Goal: Task Accomplishment & Management: Manage account settings

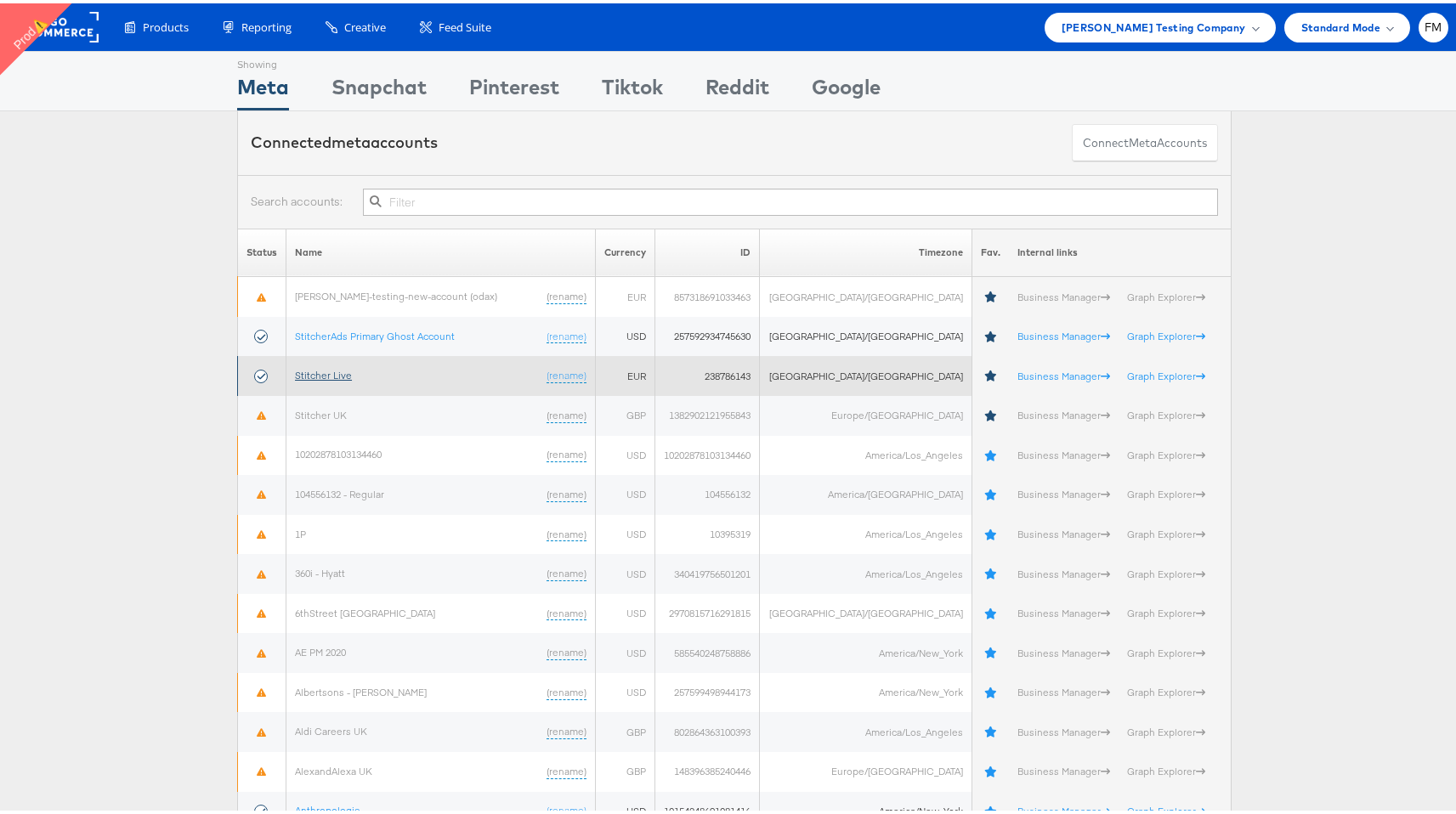
click at [304, 372] on link "Stitcher Live" at bounding box center [323, 372] width 57 height 13
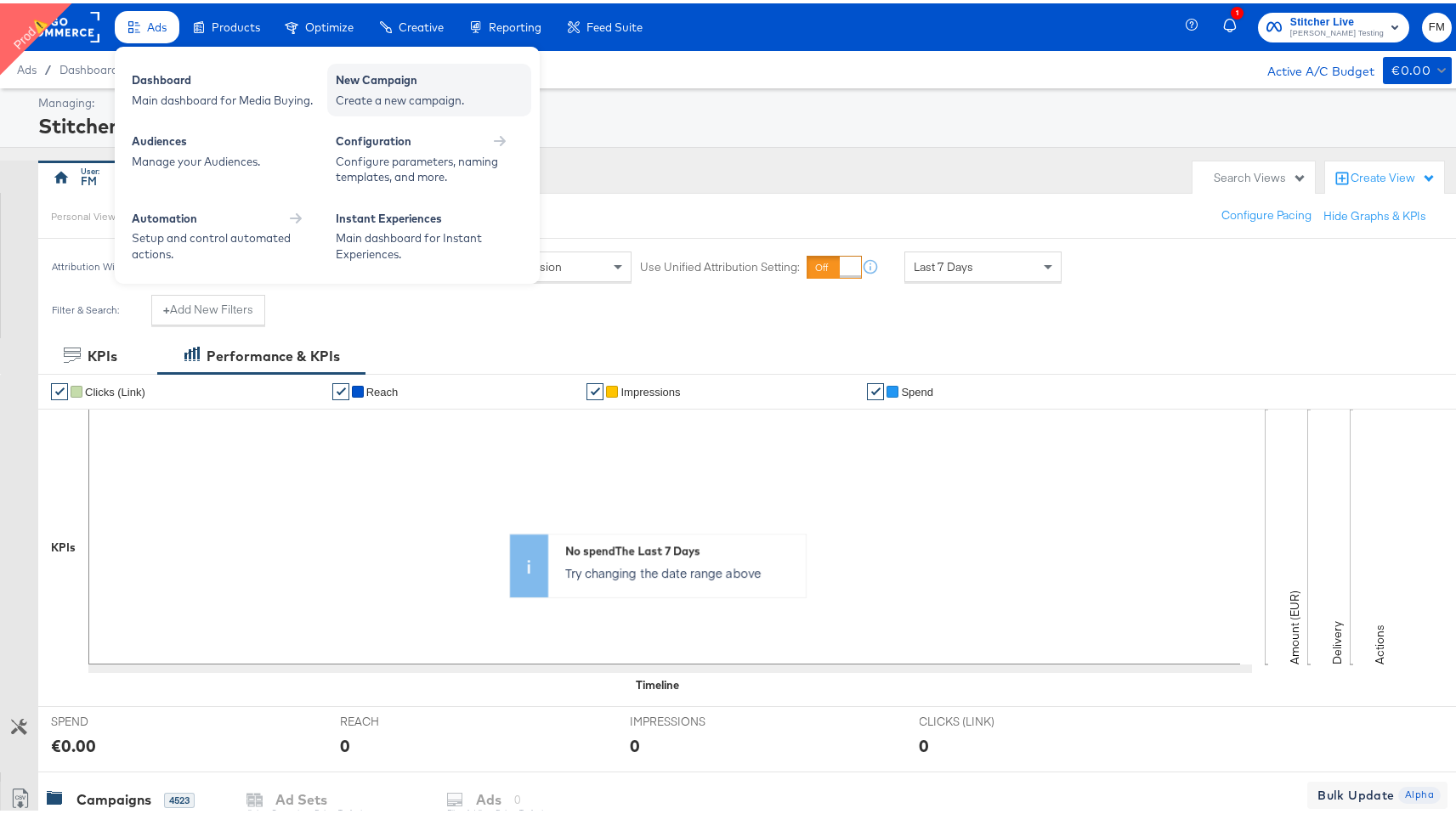
click at [357, 95] on div "Create a new campaign." at bounding box center [428, 97] width 187 height 16
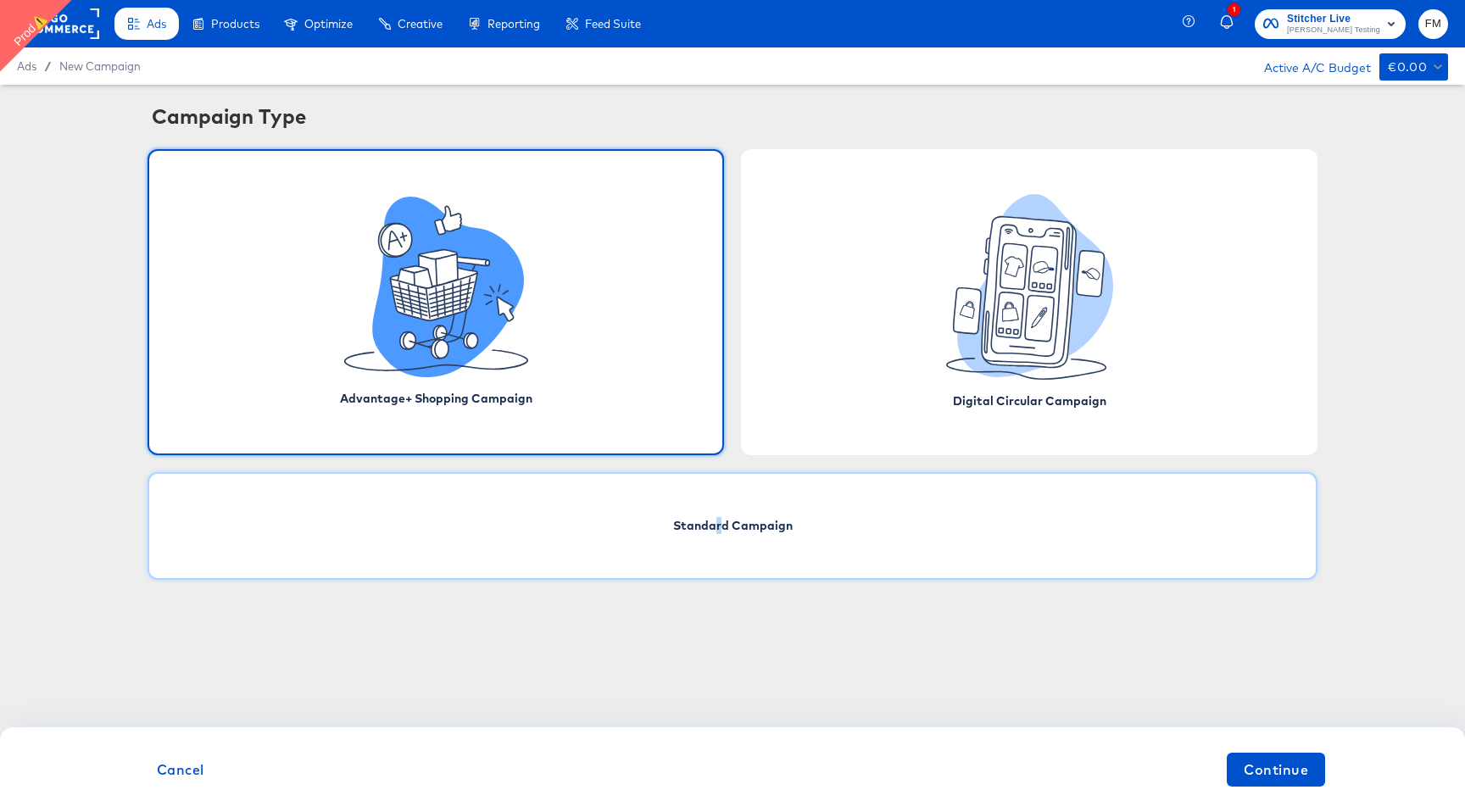
click at [720, 532] on span "Standard Campaign" at bounding box center [733, 525] width 120 height 17
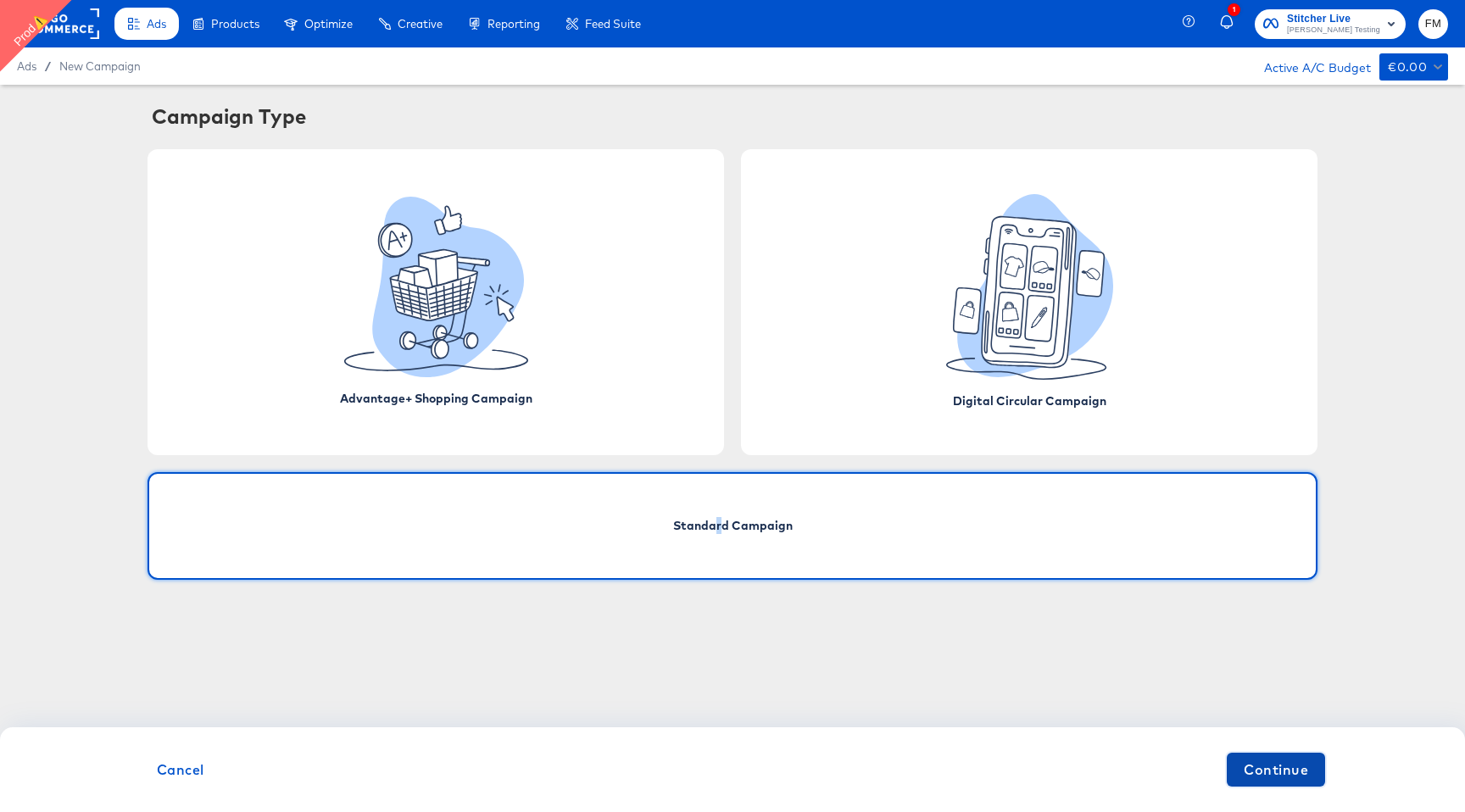
click at [1257, 777] on span "Continue" at bounding box center [1276, 770] width 65 height 24
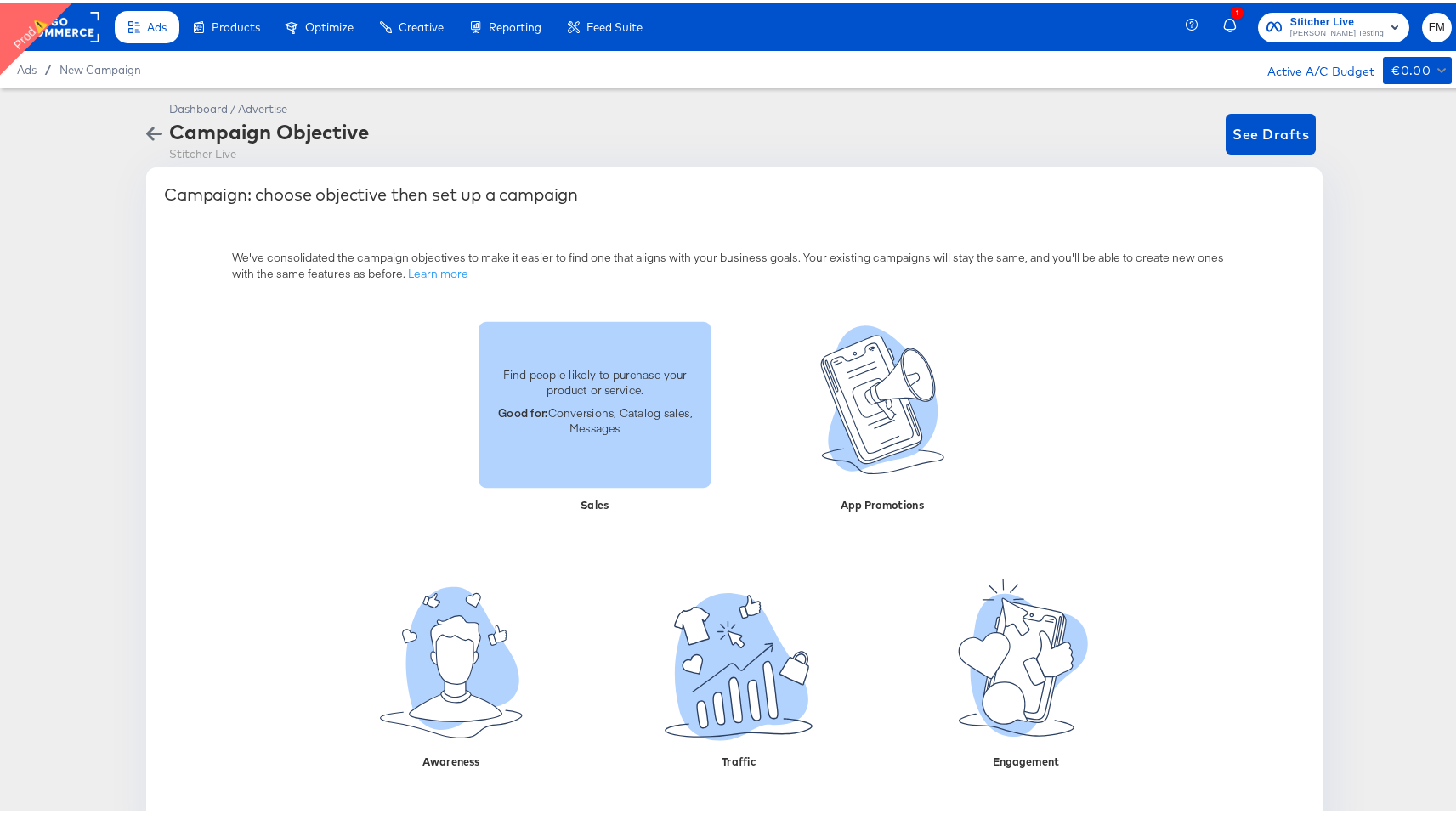
click at [569, 403] on p "Good for: Conversions, Catalog sales, Messages" at bounding box center [594, 416] width 213 height 31
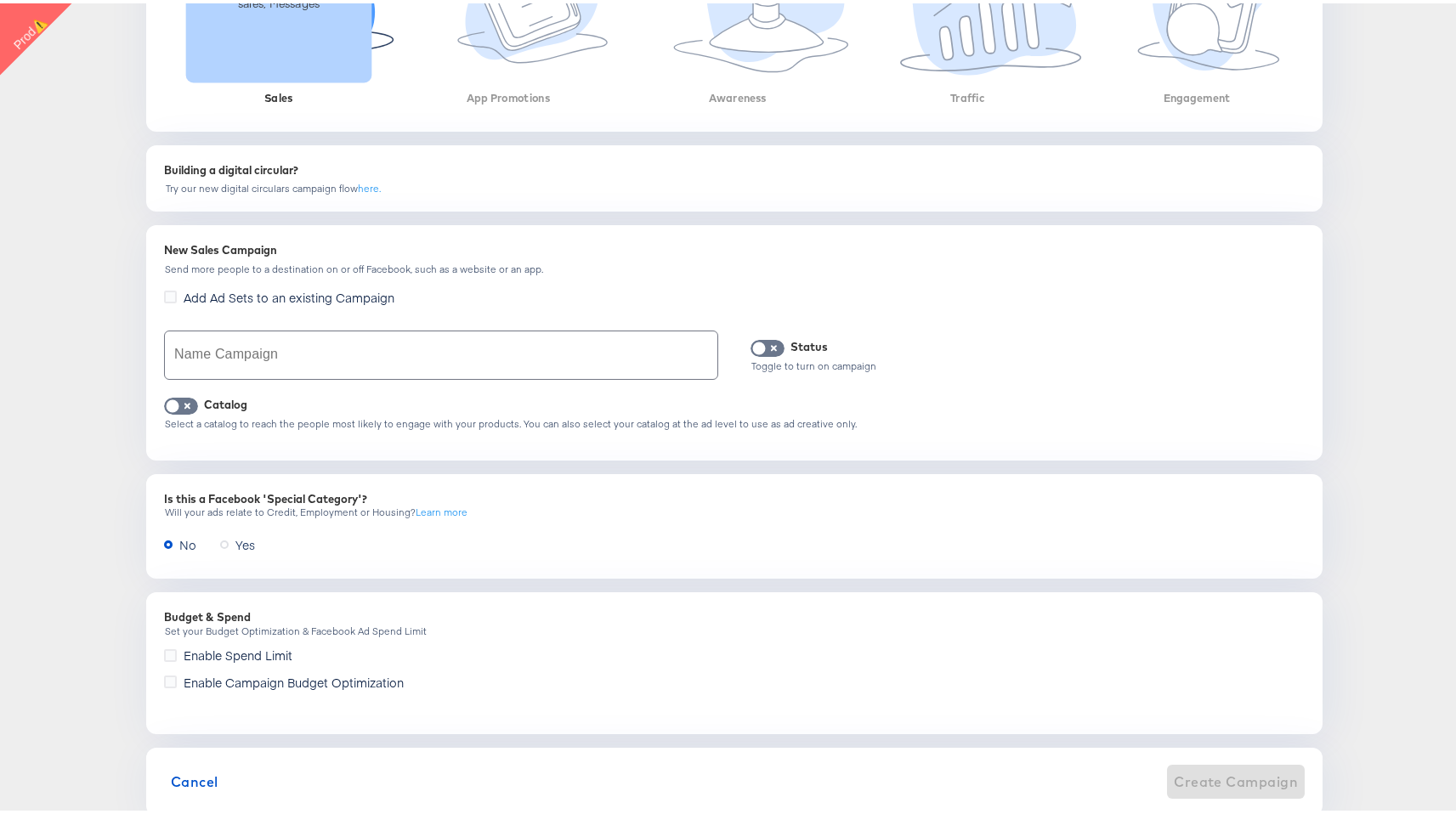
scroll to position [482, 0]
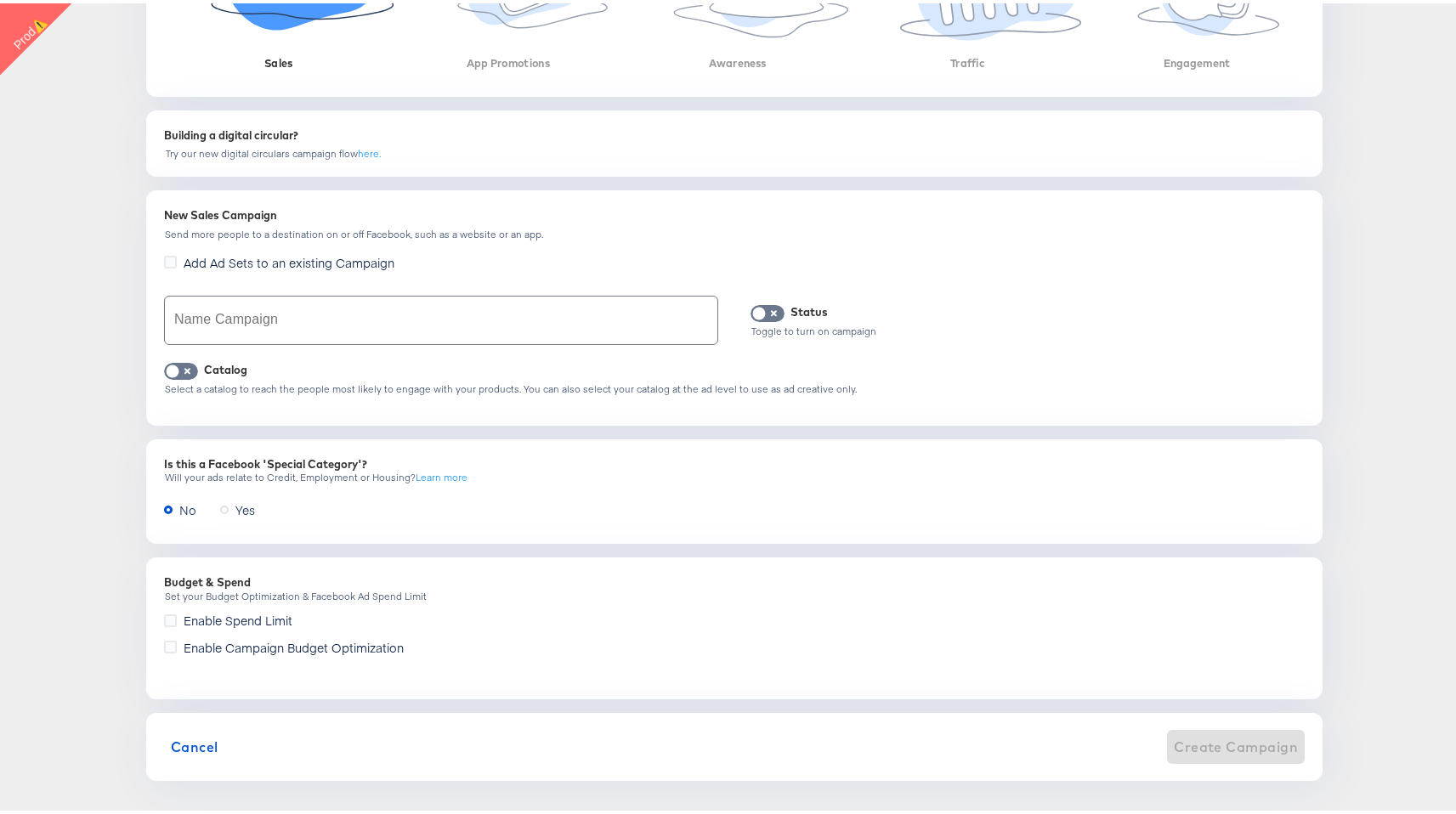
click at [432, 303] on input "text" at bounding box center [440, 318] width 552 height 48
type input "f"
type input "138 testing"
click at [1241, 745] on span "Create Campaign" at bounding box center [1235, 744] width 124 height 24
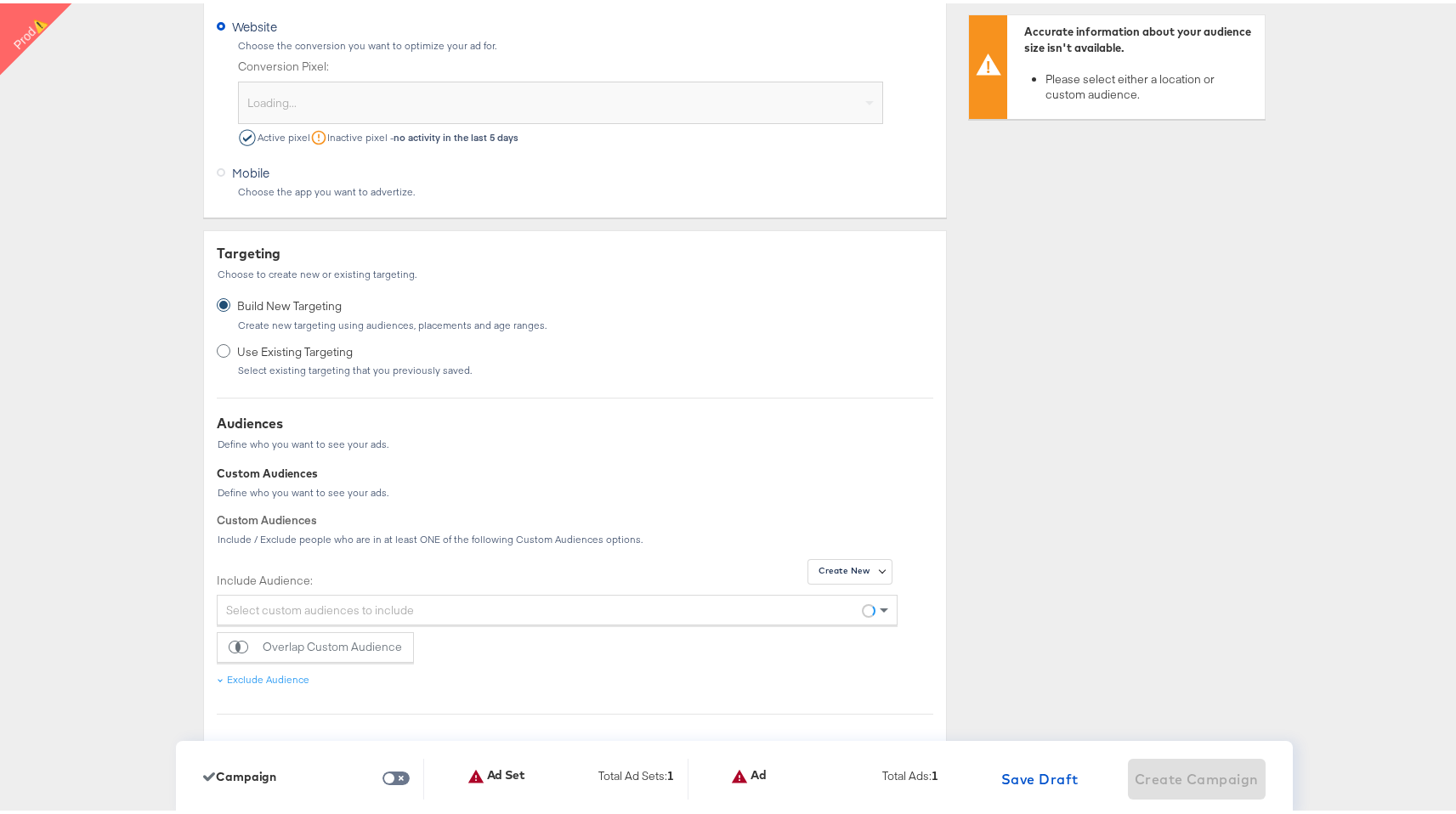
scroll to position [0, 0]
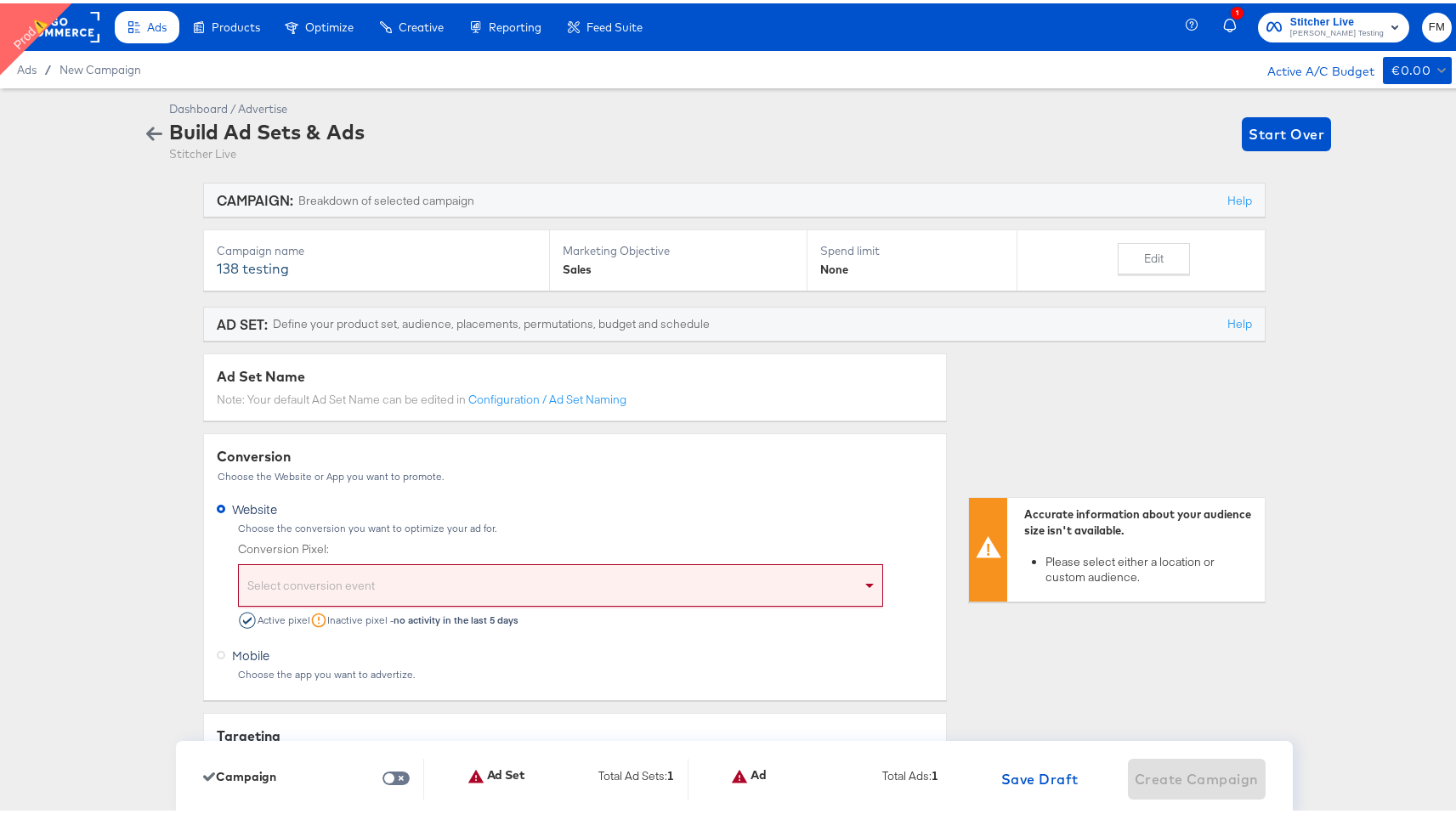
click at [738, 588] on div "Select conversion event" at bounding box center [560, 584] width 643 height 35
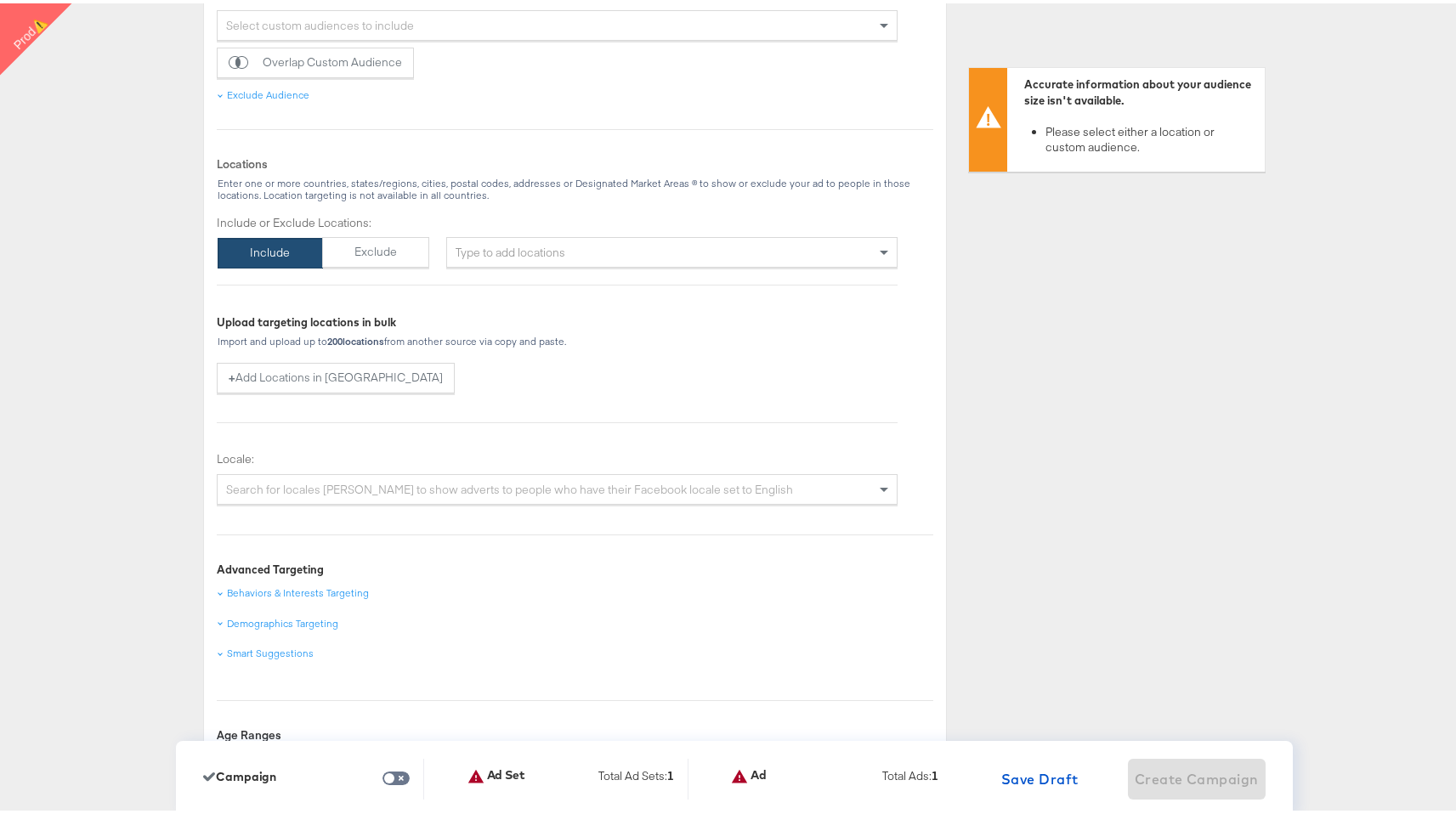
scroll to position [1086, 0]
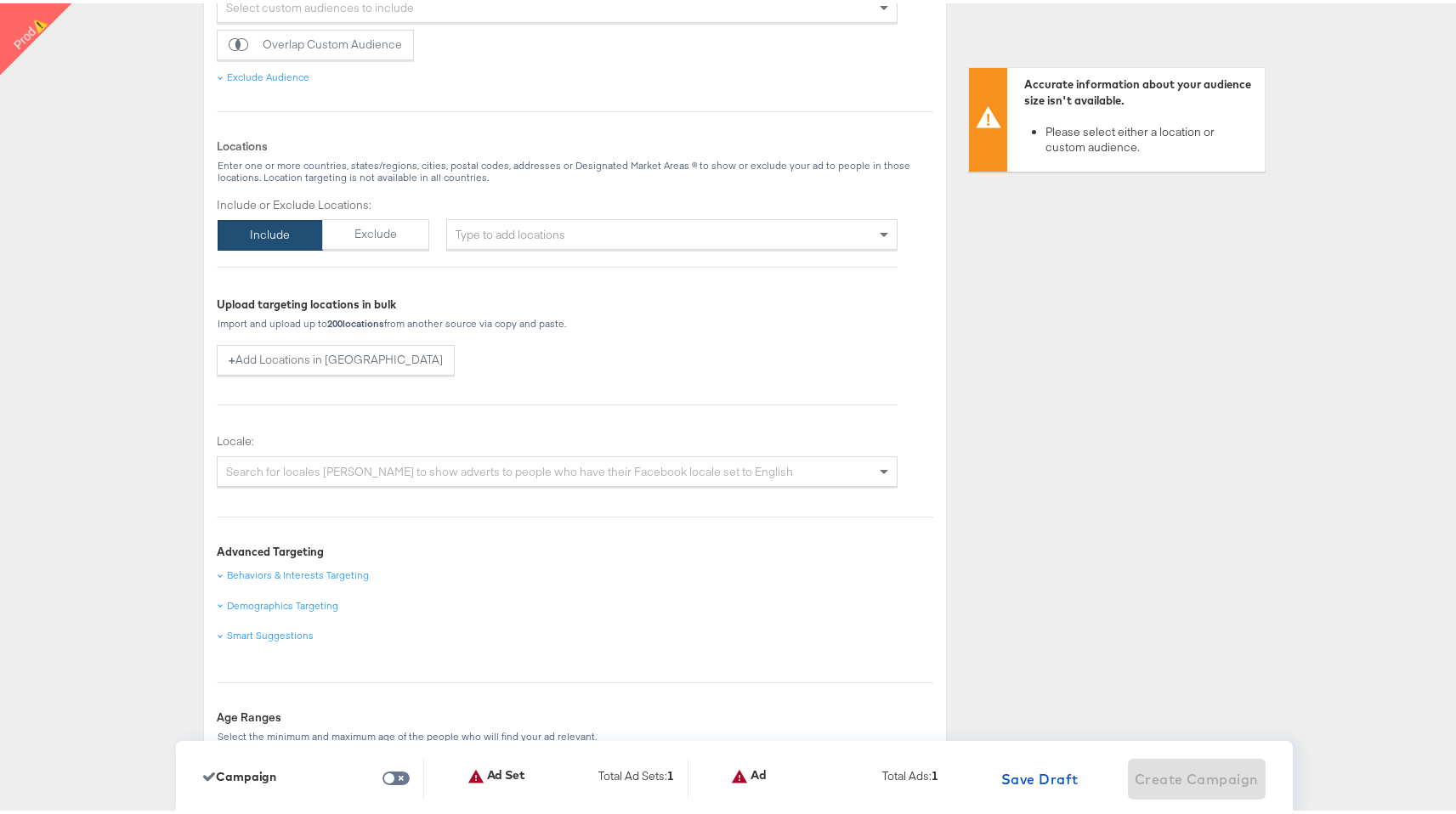
click at [731, 230] on div "Type to add locations" at bounding box center [672, 231] width 451 height 31
type input "new"
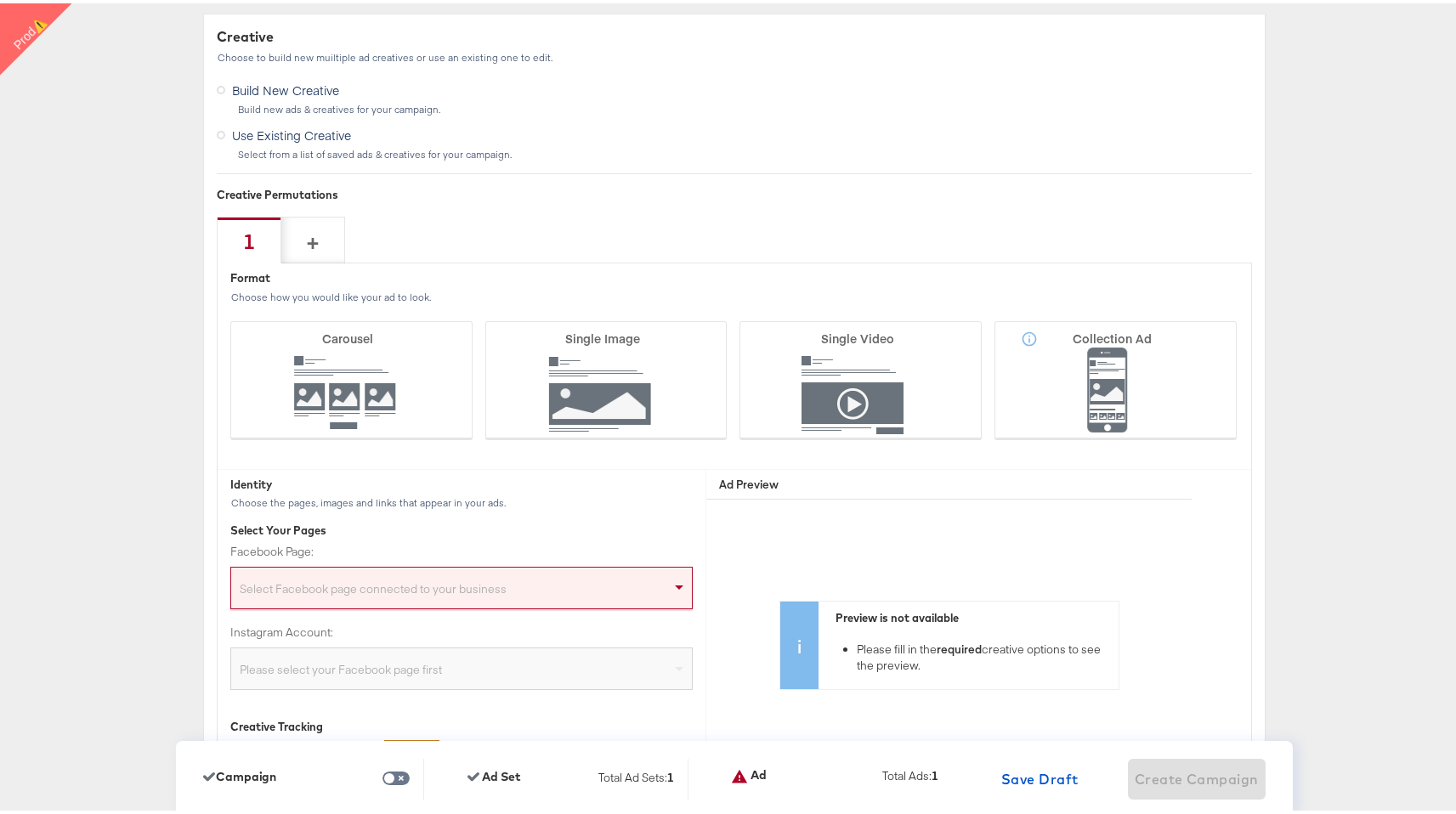
scroll to position [4039, 0]
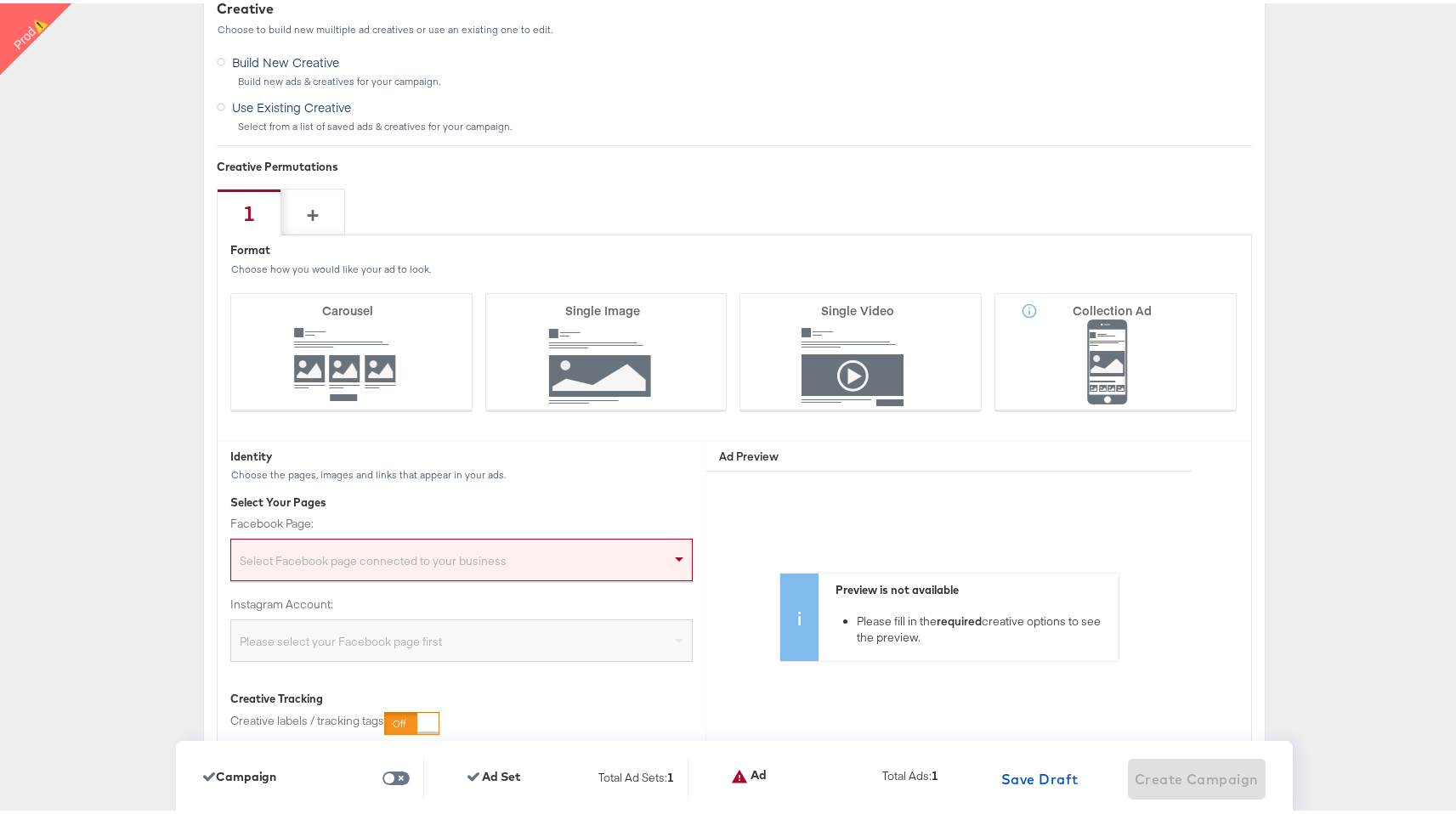
click at [552, 552] on div "Select Facebook page connected to your business" at bounding box center [460, 560] width 460 height 34
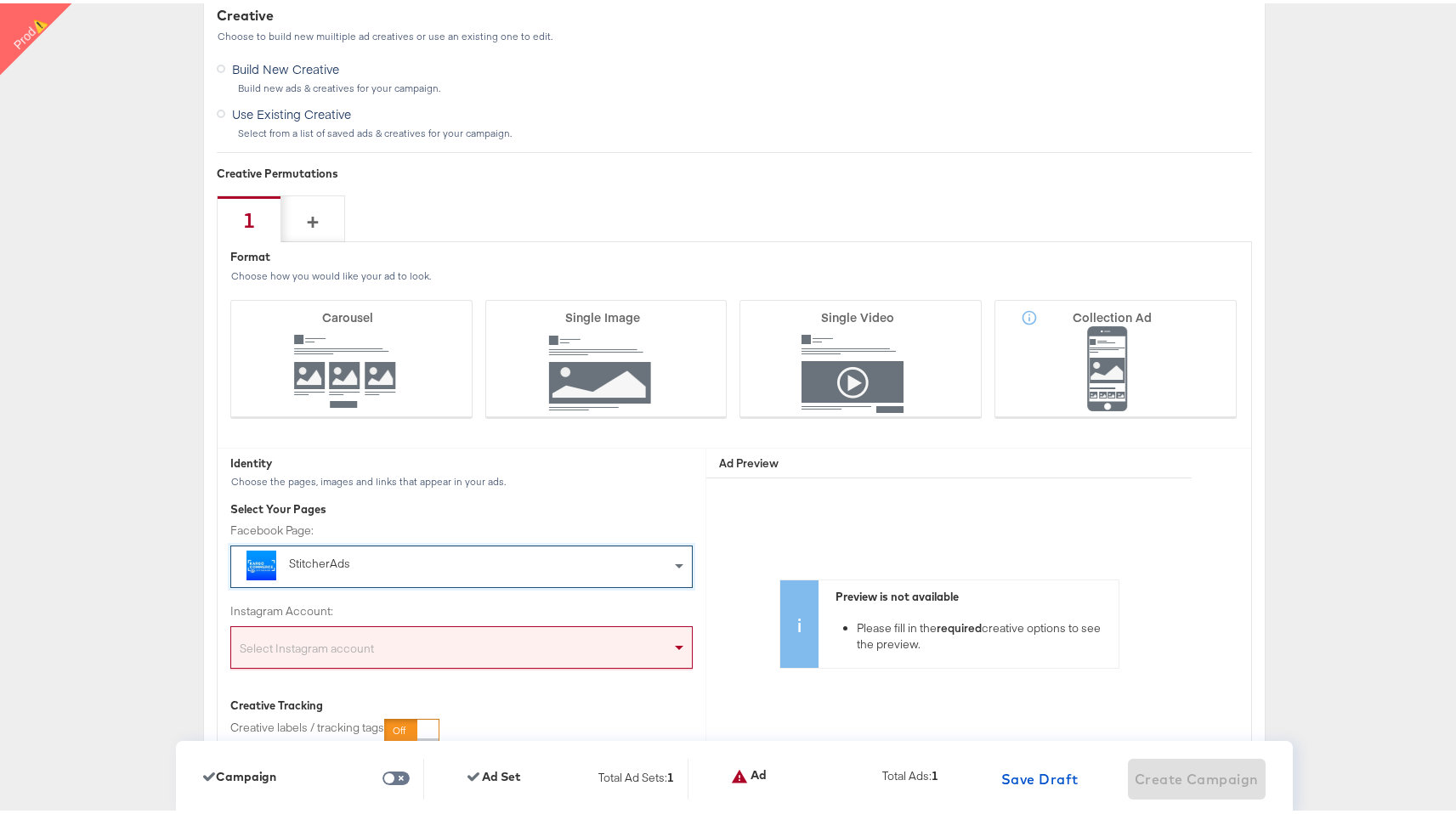
scroll to position [3987, 0]
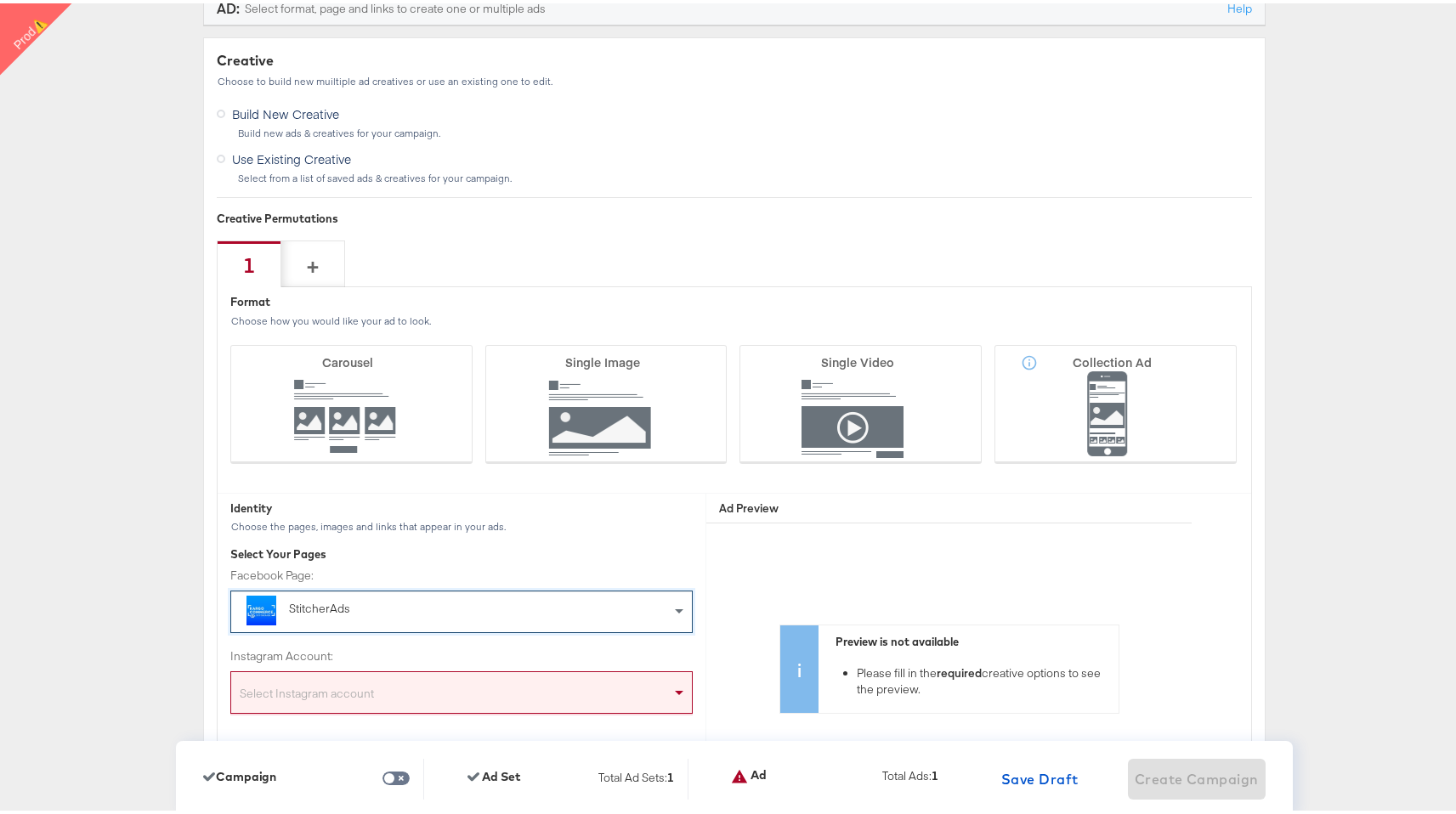
click at [326, 168] on div "Use Existing Creative Select from a list of saved ads & creatives for your camp…" at bounding box center [734, 162] width 1035 height 38
click at [224, 156] on label "Use Existing Creative" at bounding box center [287, 153] width 141 height 21
click at [0, 0] on input "Use Existing Creative" at bounding box center [0, 0] width 0 height 0
click at [220, 157] on label "Use Existing Creative" at bounding box center [287, 153] width 141 height 21
click at [0, 0] on input "Use Existing Creative" at bounding box center [0, 0] width 0 height 0
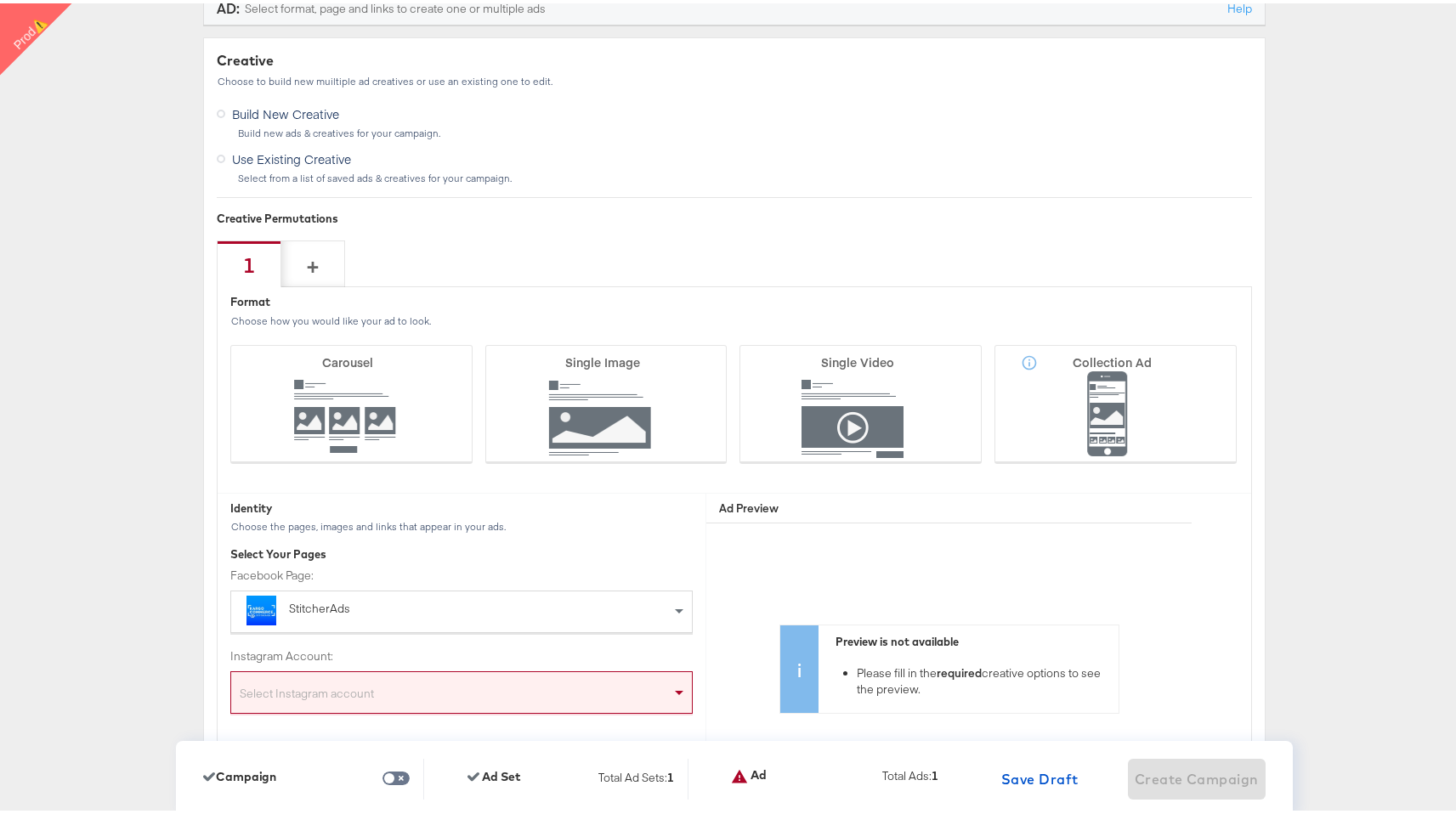
click at [279, 109] on span "Build New Creative" at bounding box center [285, 110] width 107 height 17
click at [0, 0] on input "Build New Creative" at bounding box center [0, 0] width 0 height 0
click at [270, 170] on div "Select from a list of saved ads & creatives for your campaign." at bounding box center [744, 175] width 1015 height 12
click at [218, 157] on icon at bounding box center [221, 155] width 9 height 9
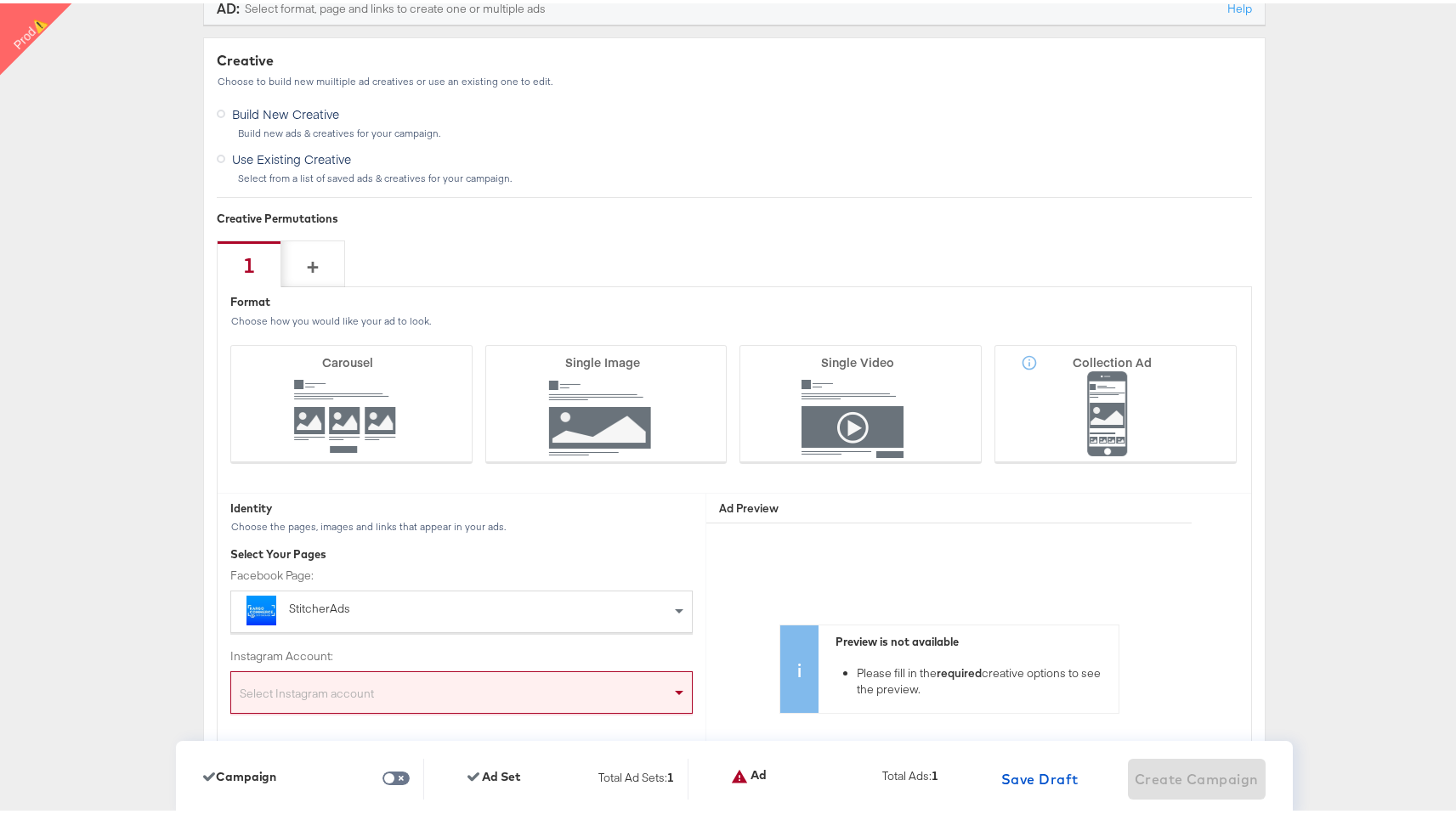
click at [0, 0] on input "Use Existing Creative" at bounding box center [0, 0] width 0 height 0
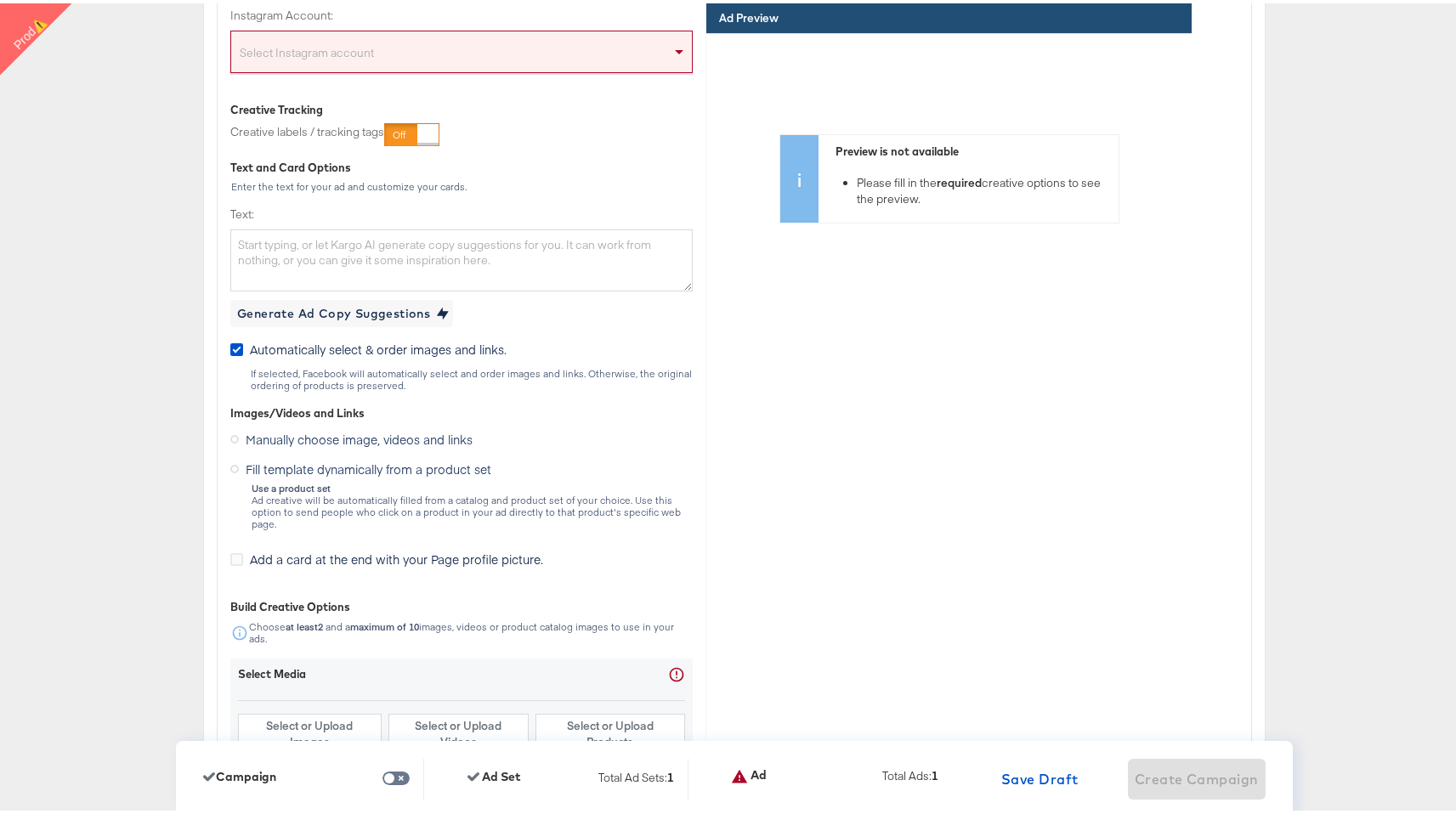
scroll to position [4630, 0]
click at [390, 309] on div "Generate Ad Copy Suggestions" at bounding box center [333, 309] width 193 height 21
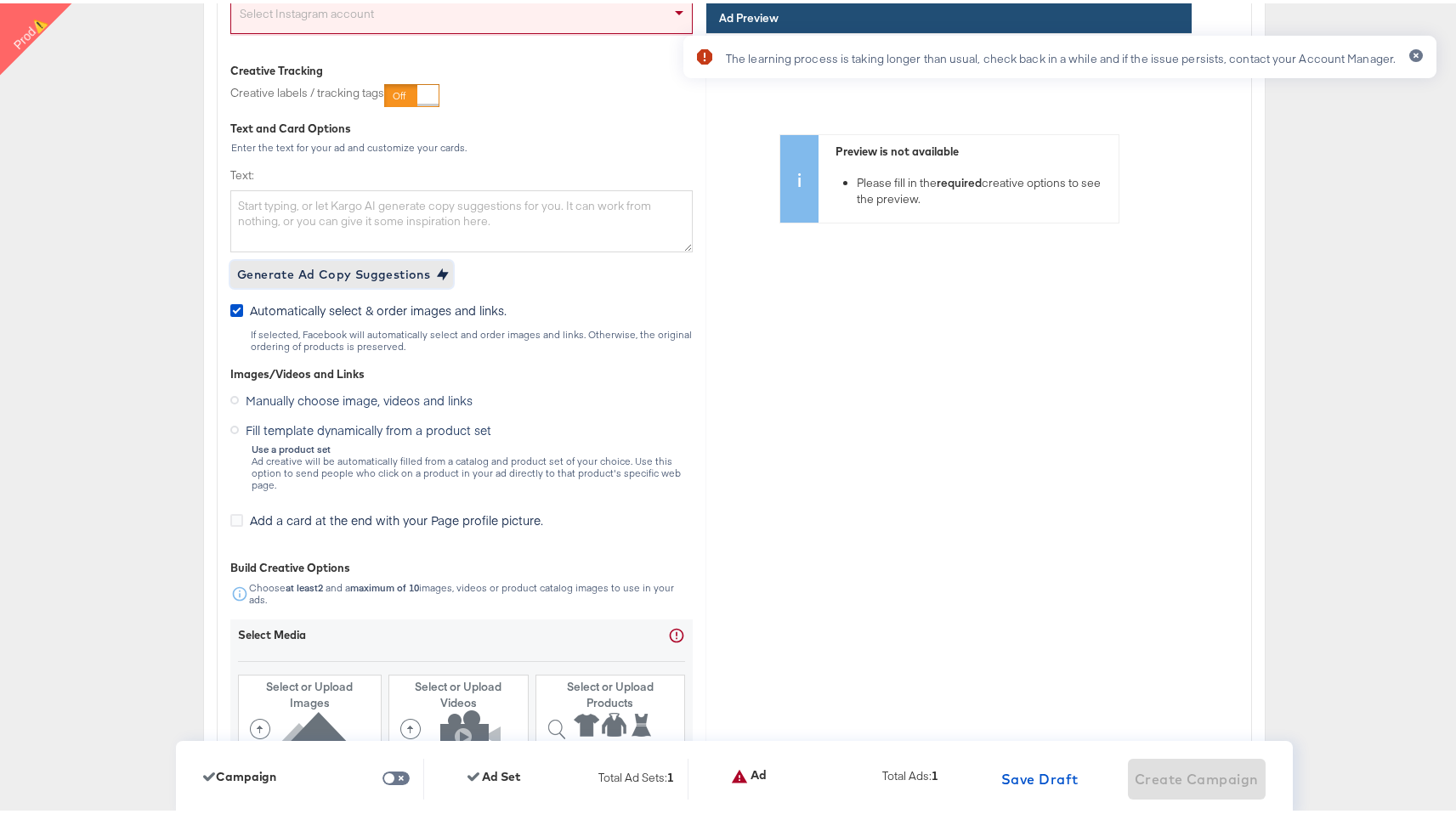
scroll to position [4677, 0]
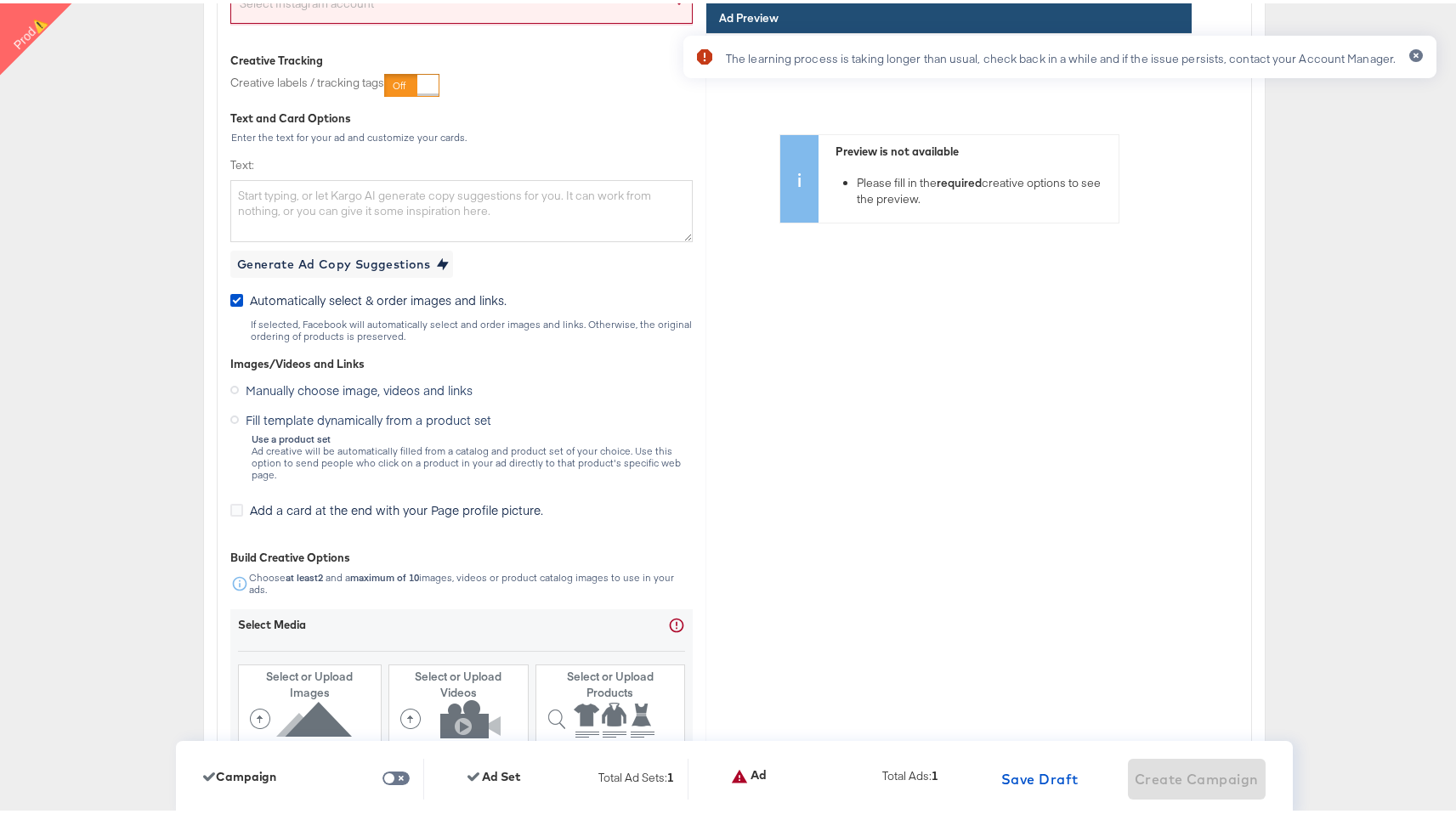
click at [328, 420] on span "Fill template dynamically from a product set" at bounding box center [368, 415] width 246 height 17
click at [0, 0] on input "Fill template dynamically from a product set" at bounding box center [0, 0] width 0 height 0
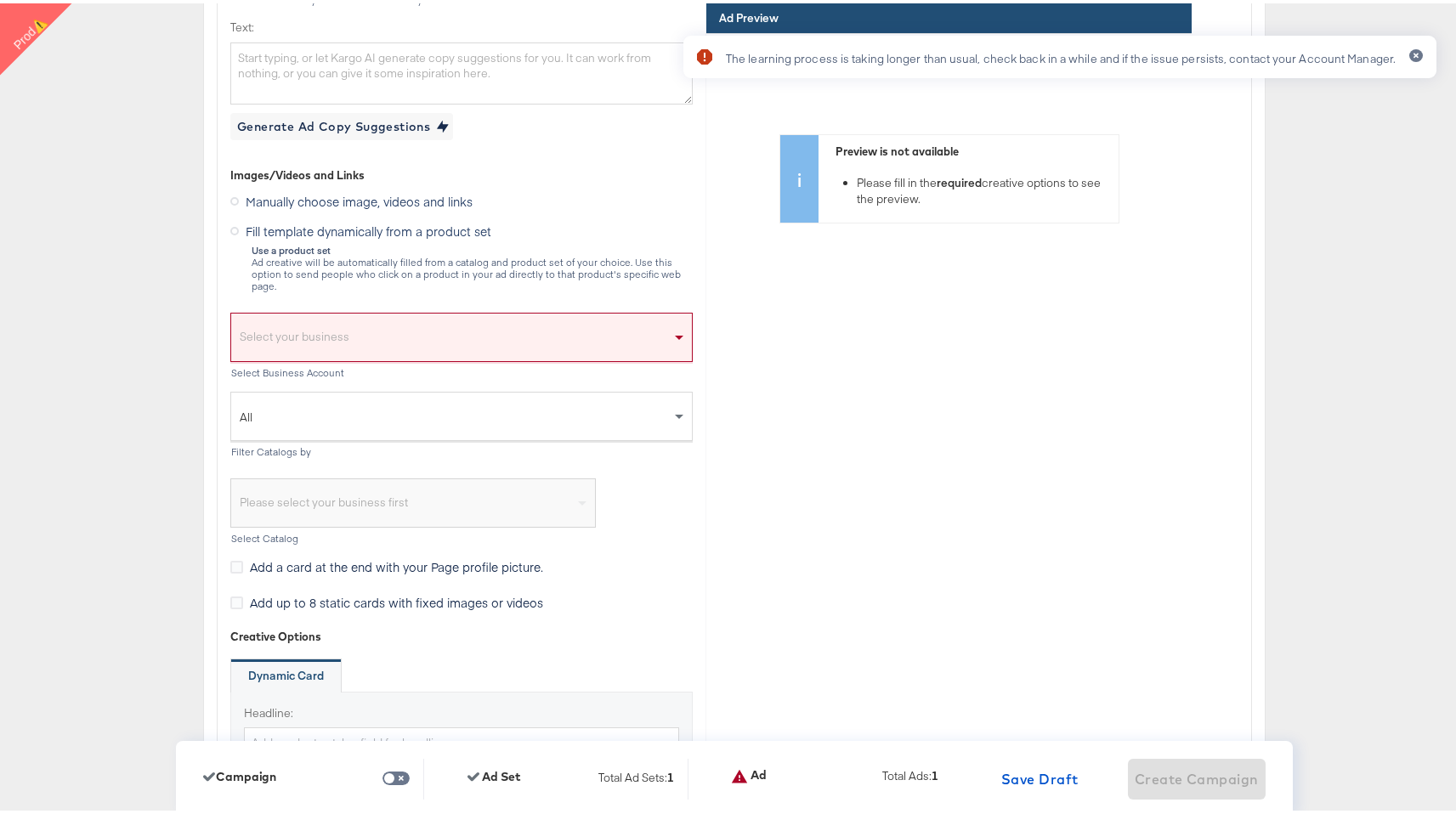
scroll to position [4832, 0]
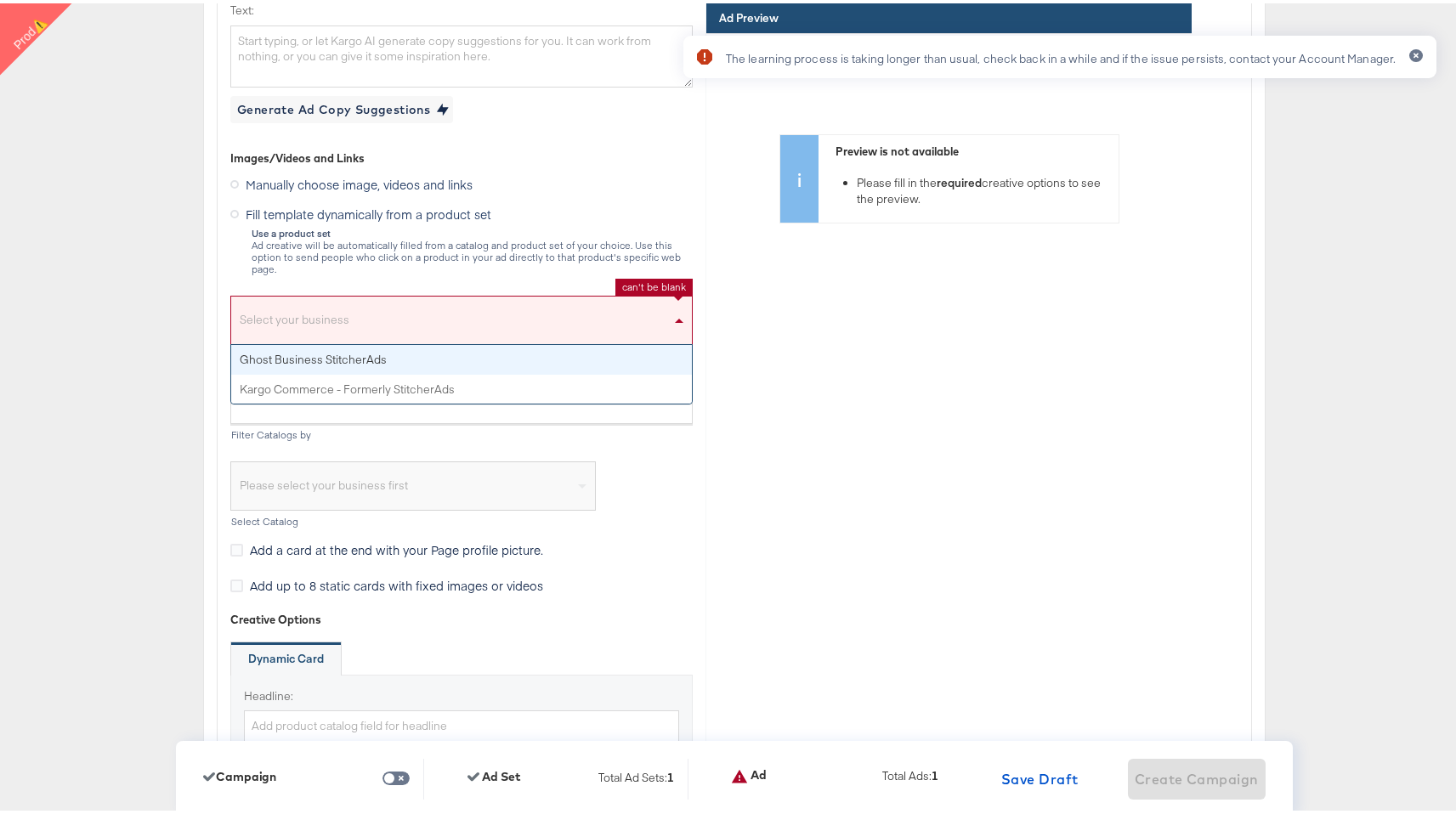
click at [393, 309] on div "Select your business" at bounding box center [460, 321] width 460 height 39
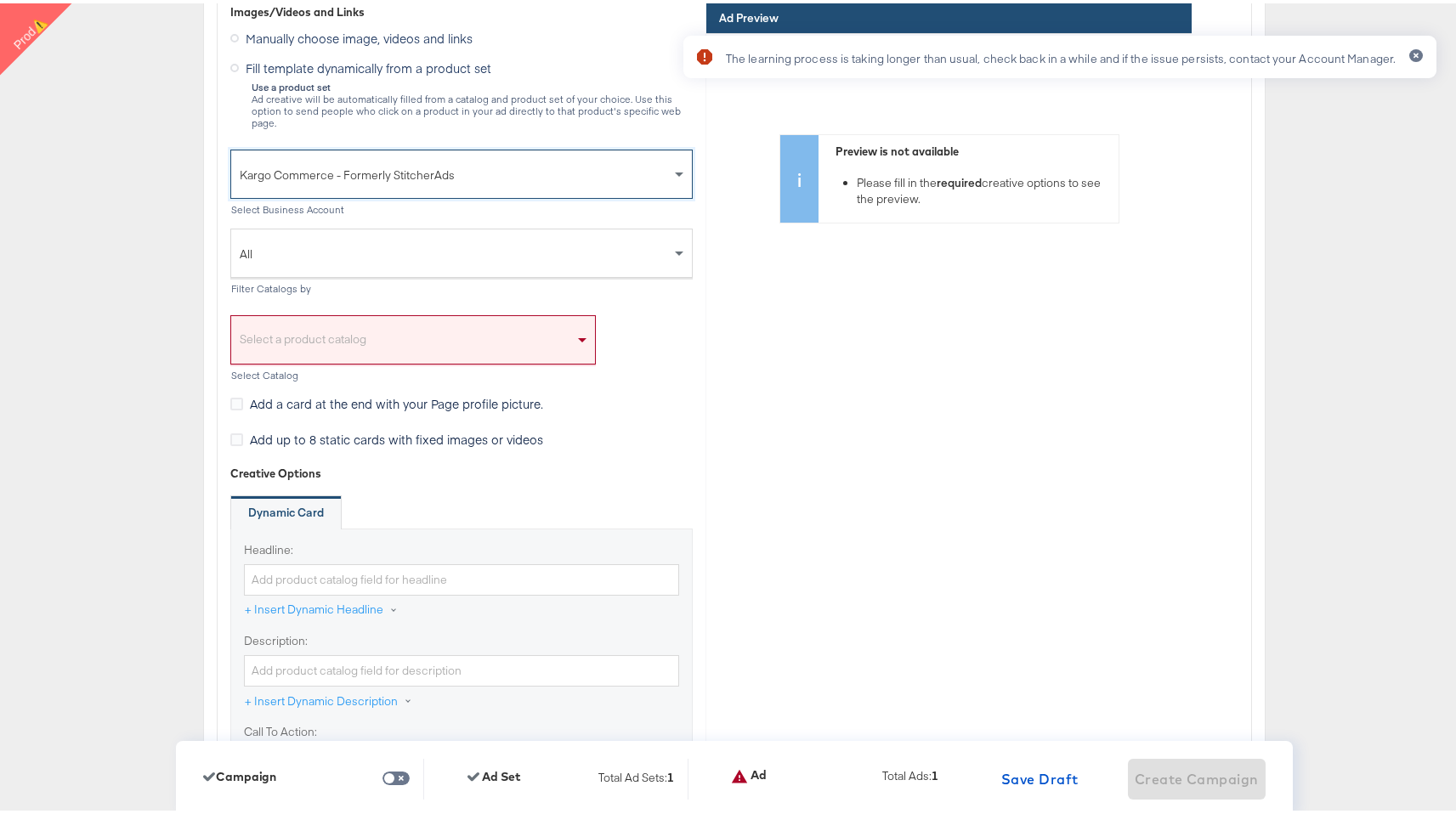
scroll to position [4994, 0]
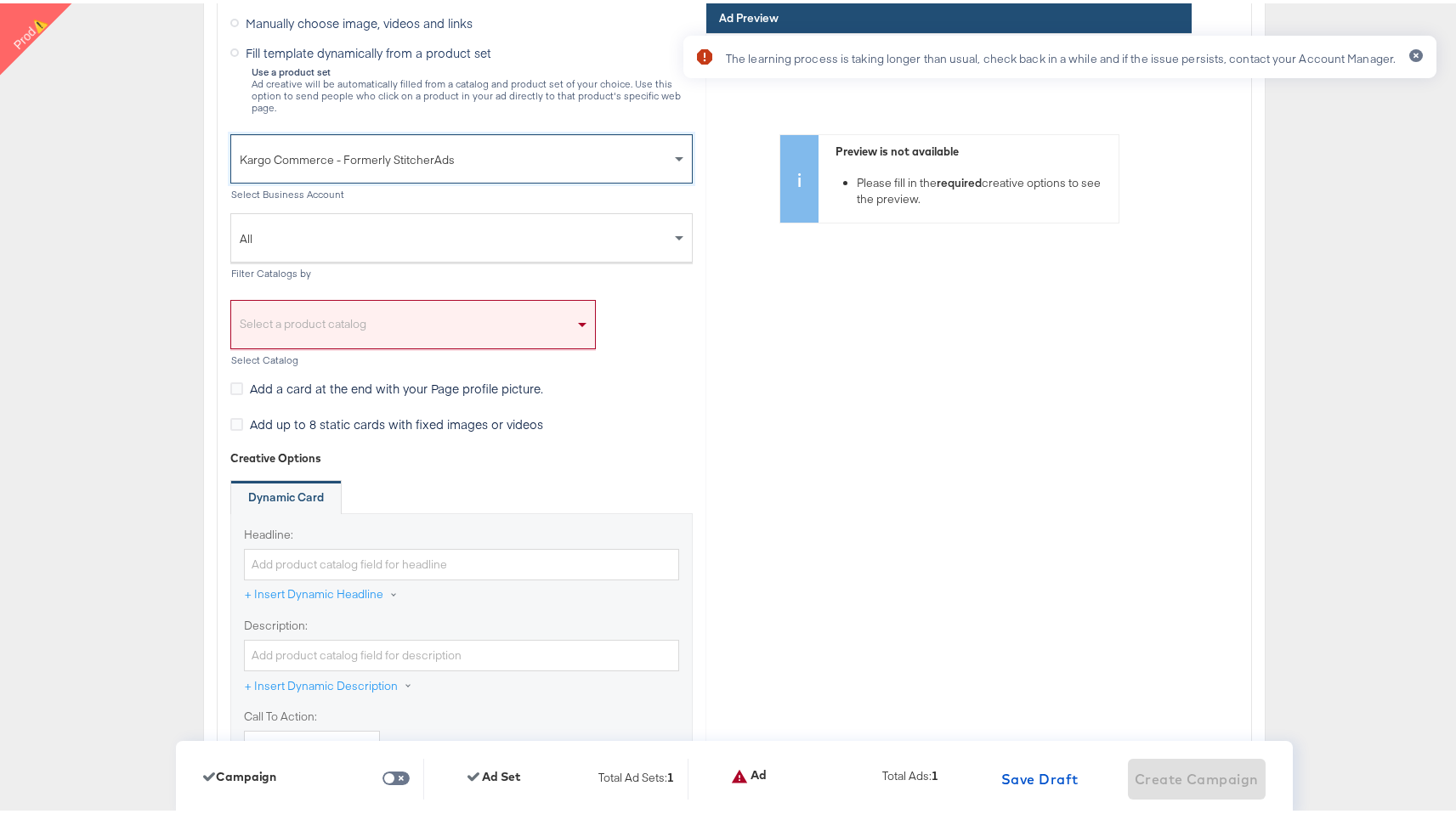
click at [429, 309] on div "Select a product catalog" at bounding box center [412, 325] width 364 height 39
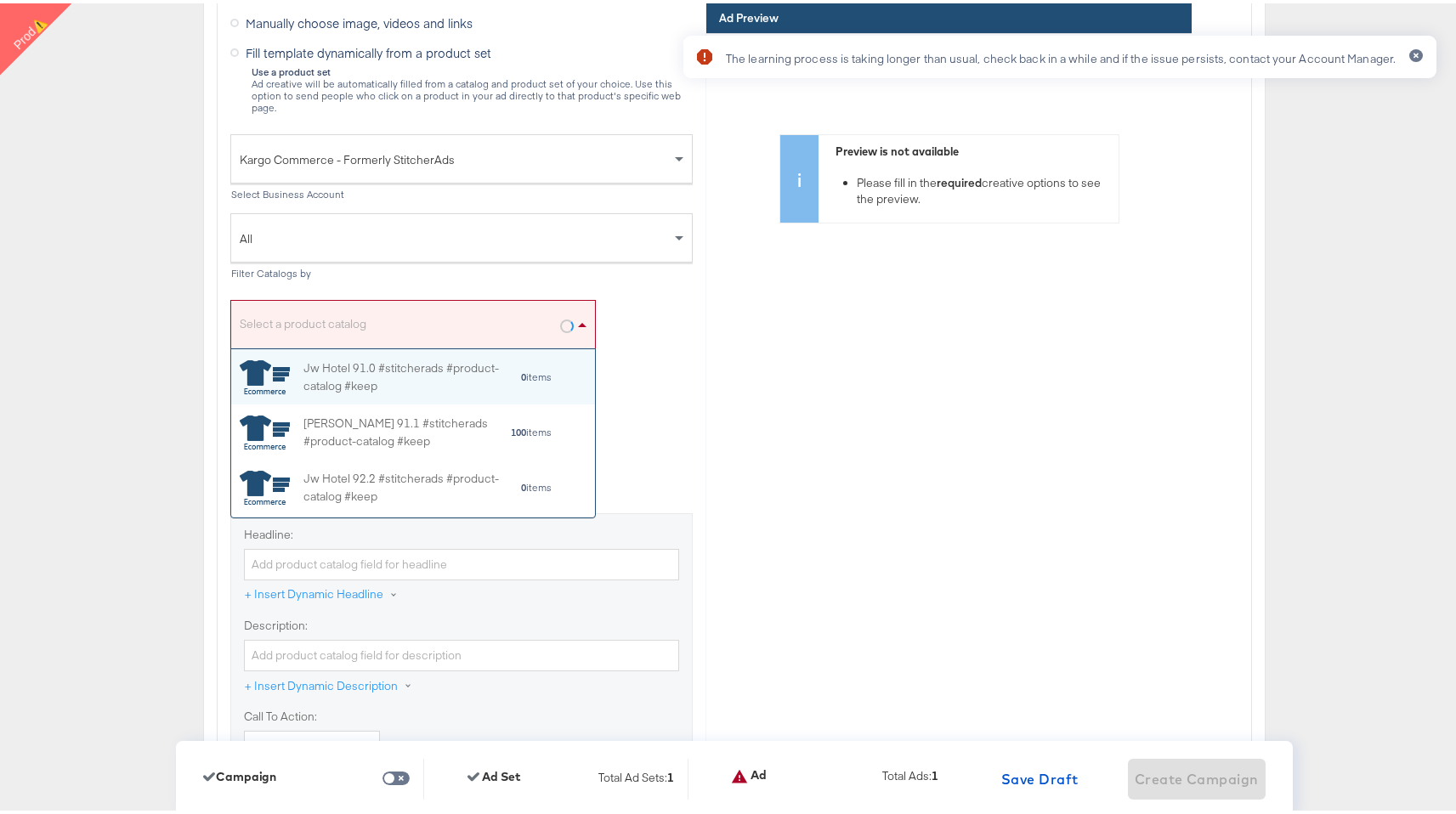
scroll to position [156, 351]
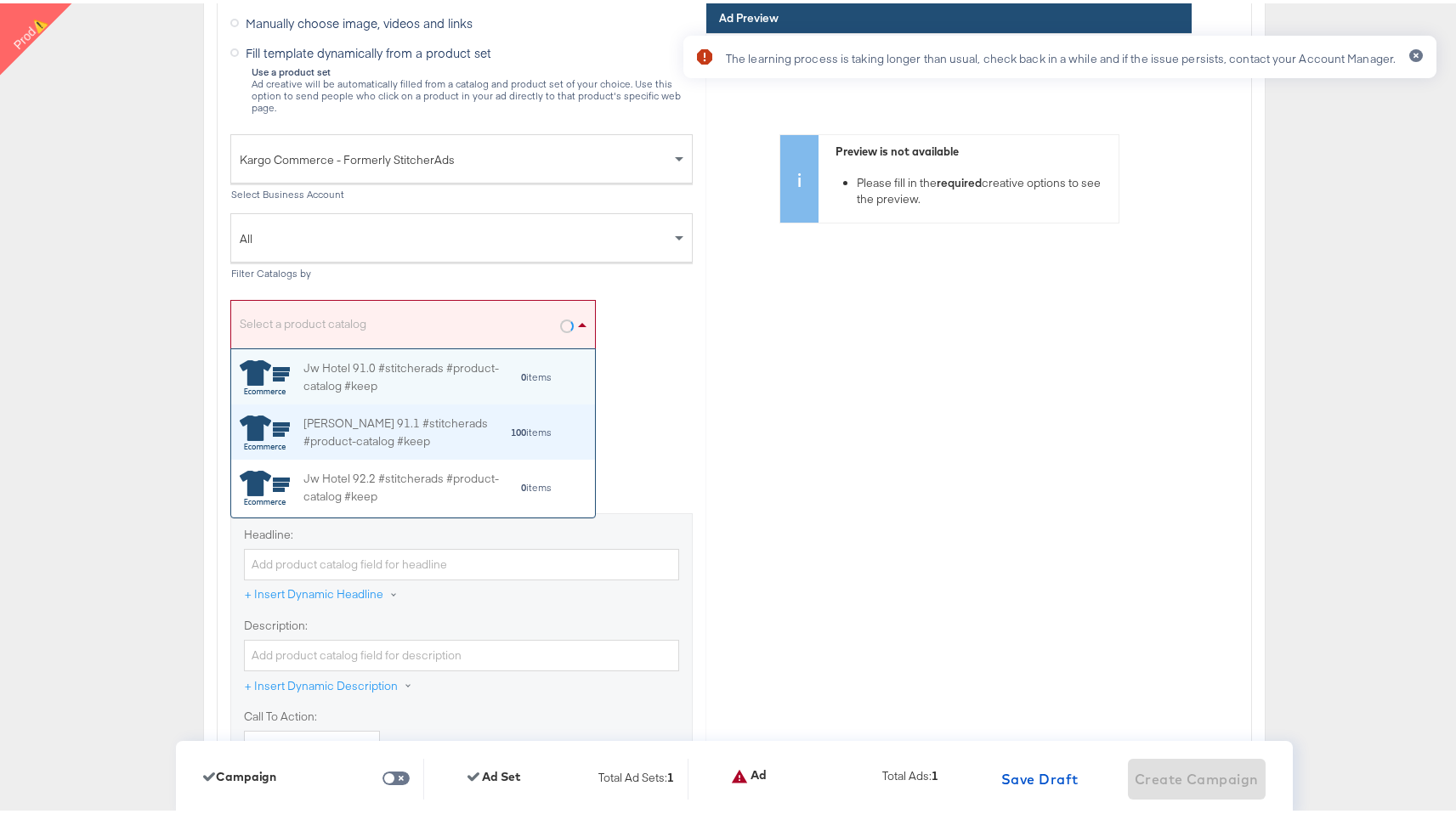
click at [377, 413] on div "[PERSON_NAME] 91.1 #stitcherads #product-catalog #keep" at bounding box center [406, 429] width 207 height 36
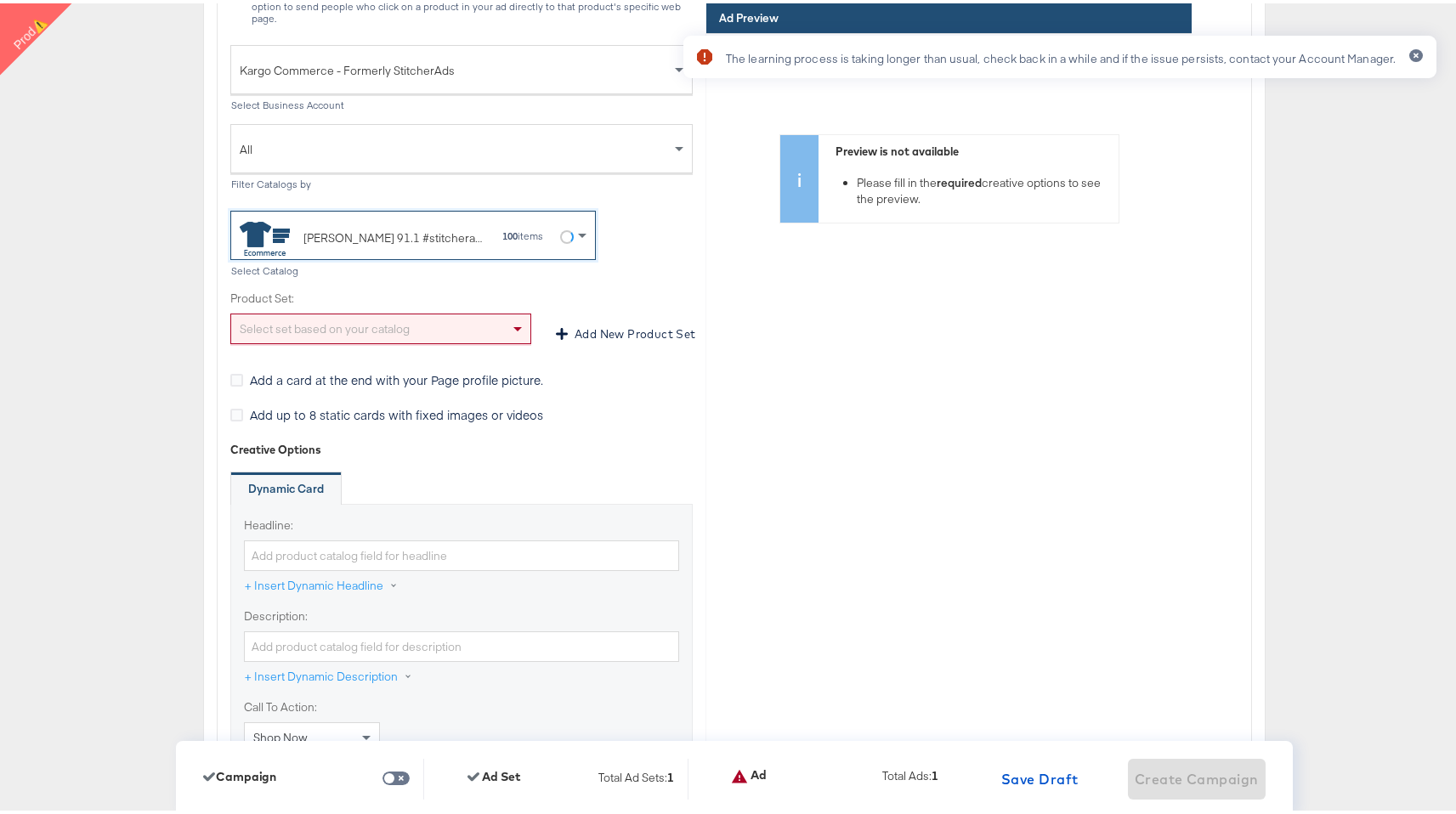
scroll to position [5101, 0]
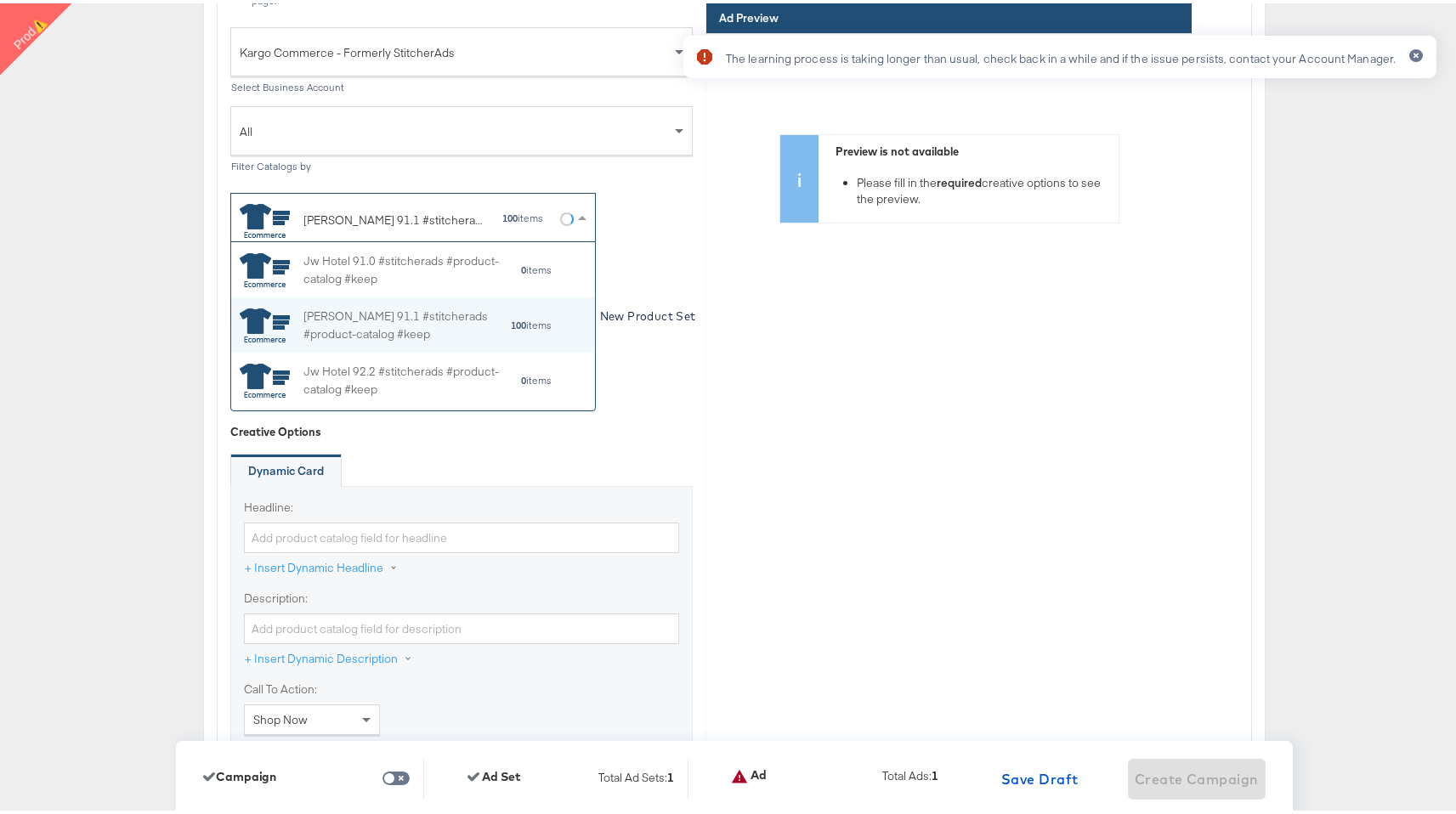
click at [557, 207] on span at bounding box center [566, 216] width 19 height 19
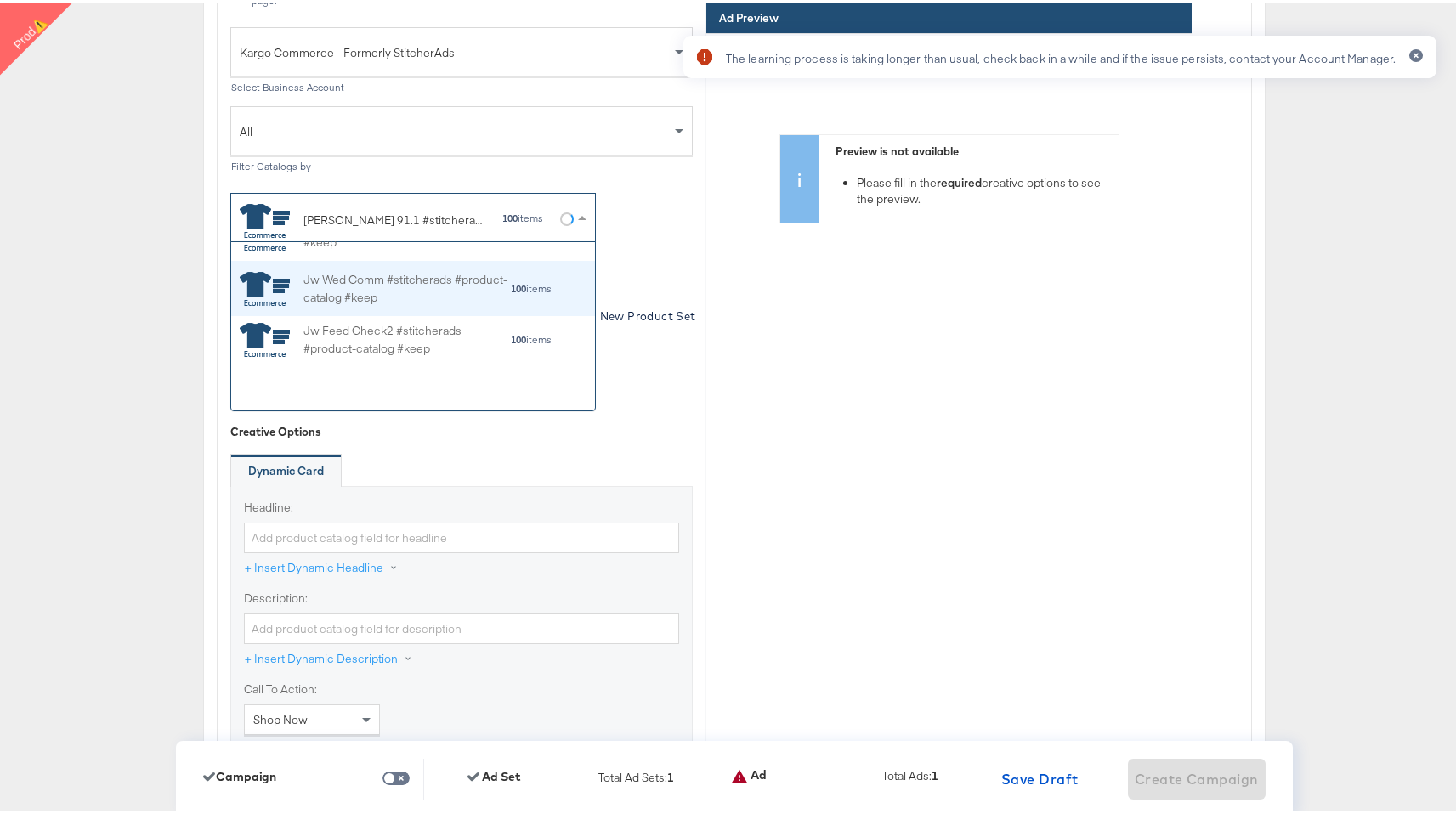
scroll to position [55, 0]
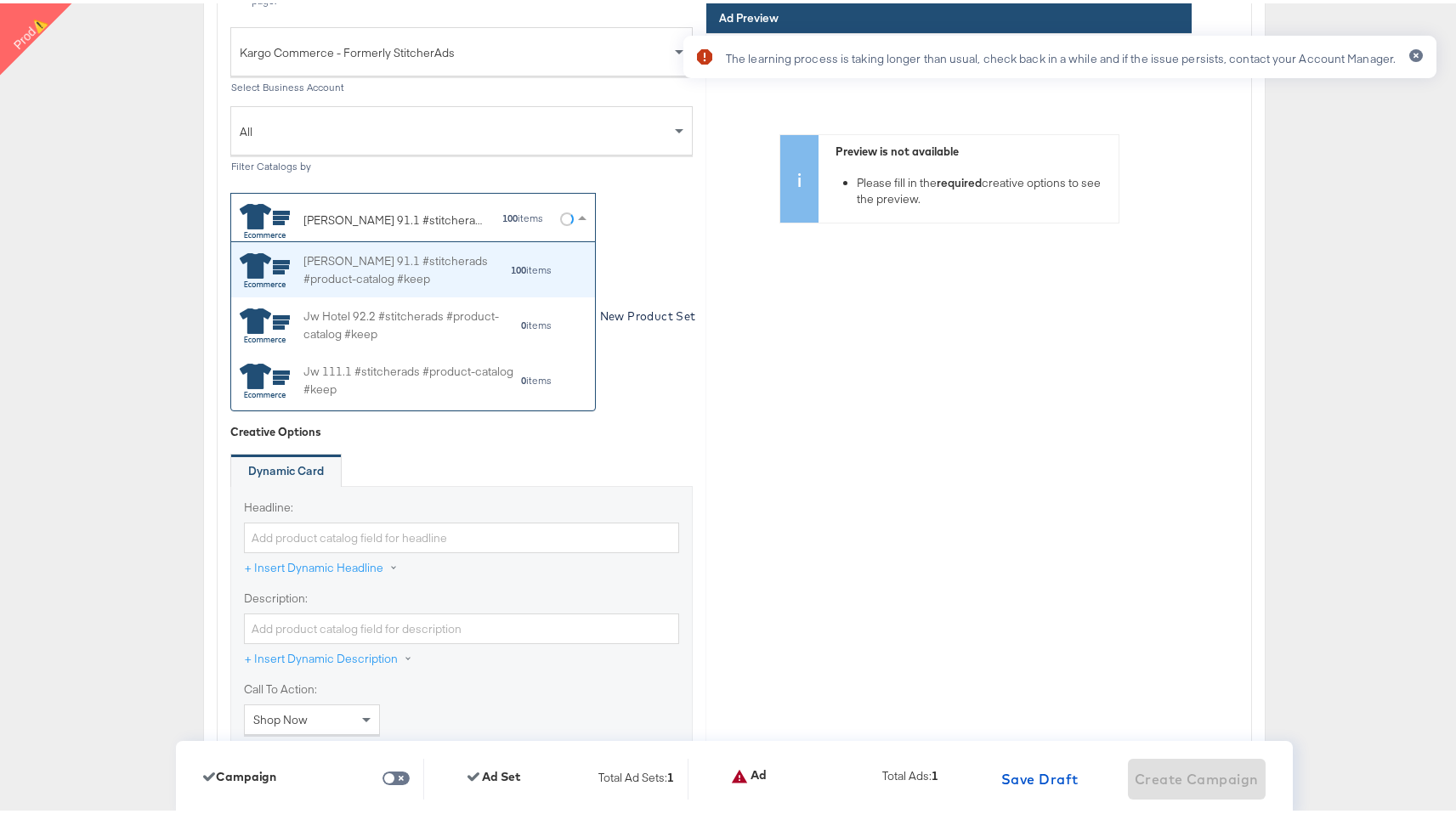
click at [464, 269] on div "[PERSON_NAME] 91.1 #stitcherads #product-catalog #keep" at bounding box center [406, 267] width 207 height 36
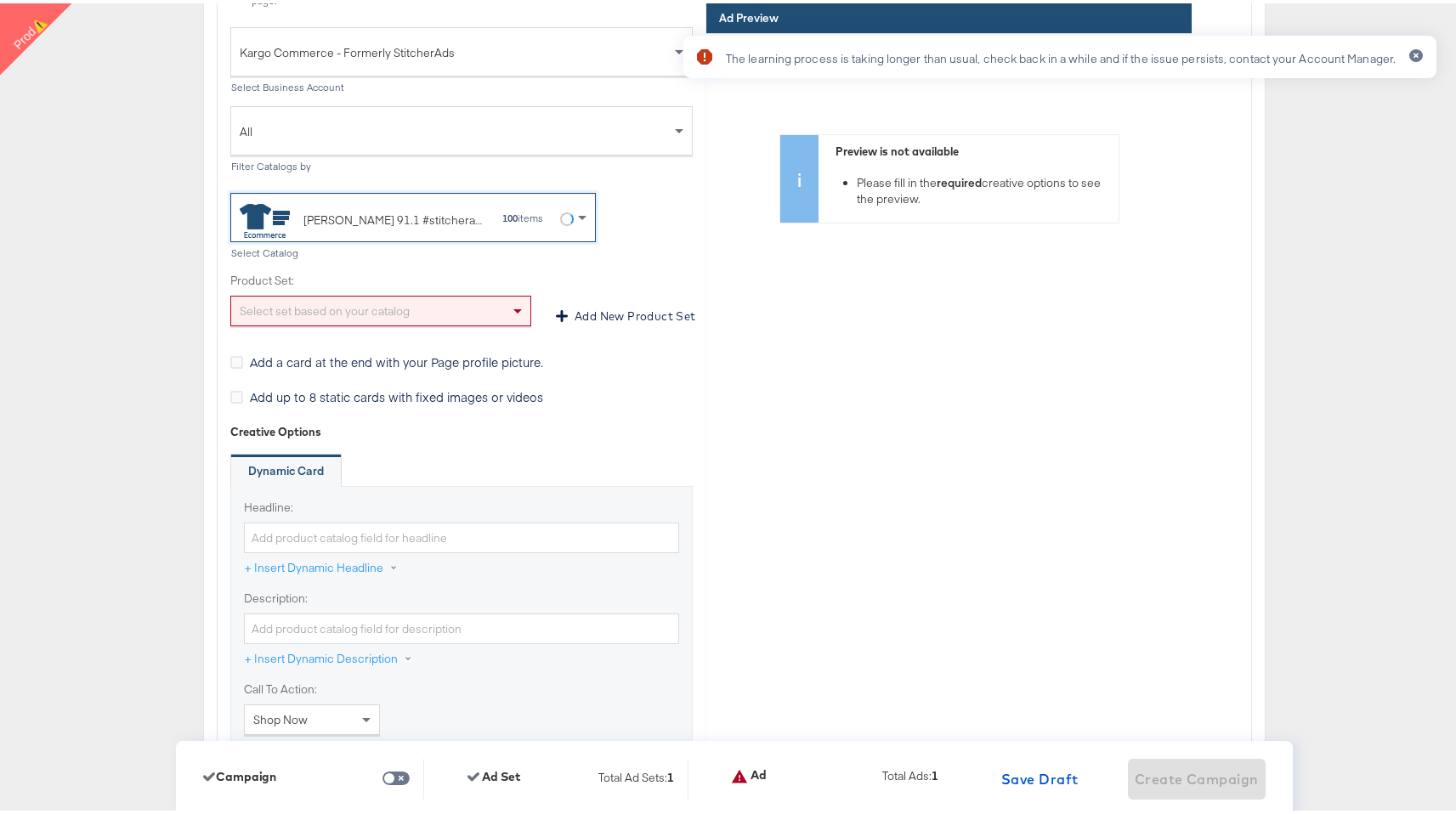
click at [518, 209] on div "100 items" at bounding box center [522, 215] width 43 height 12
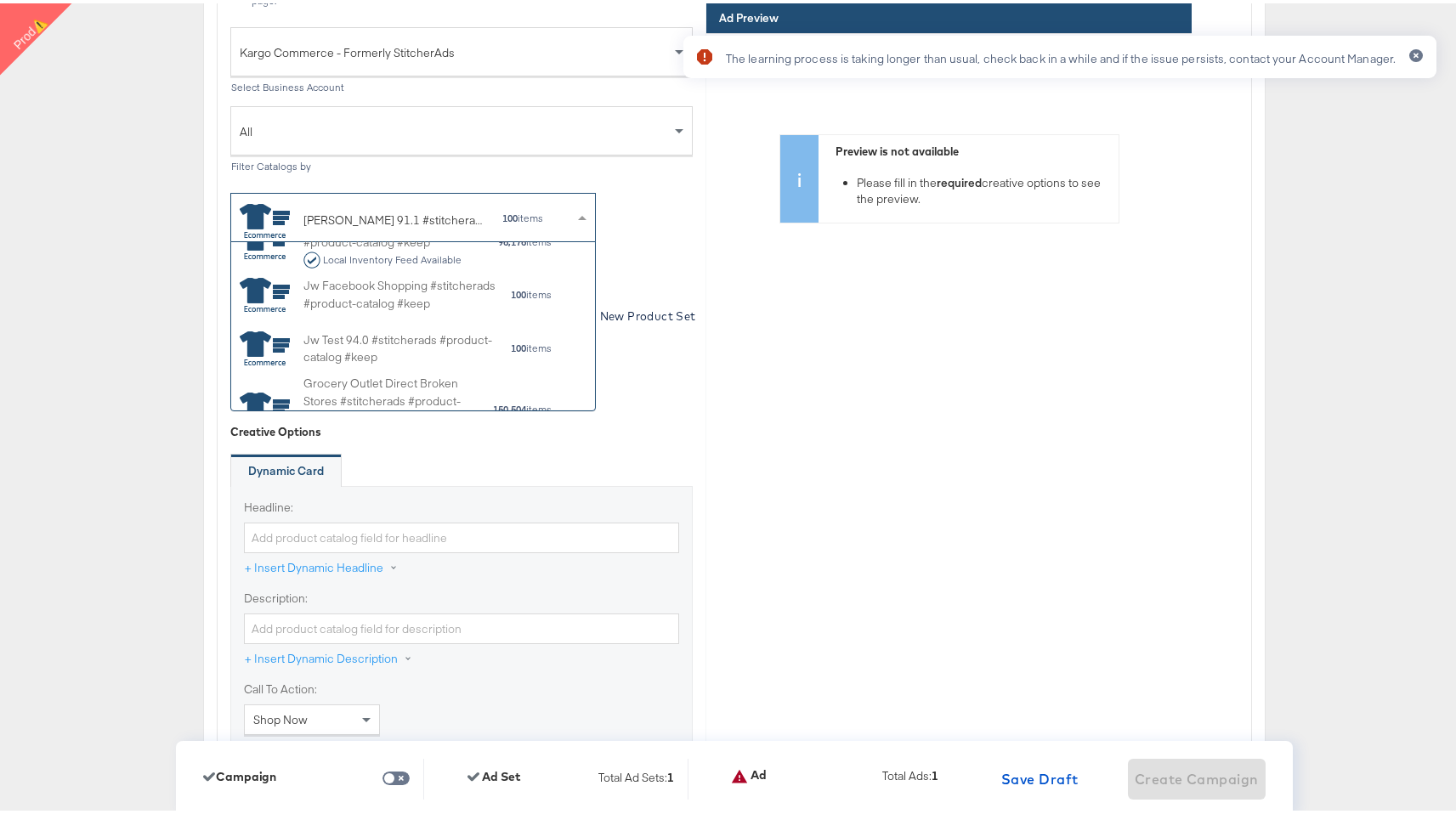
scroll to position [567, 0]
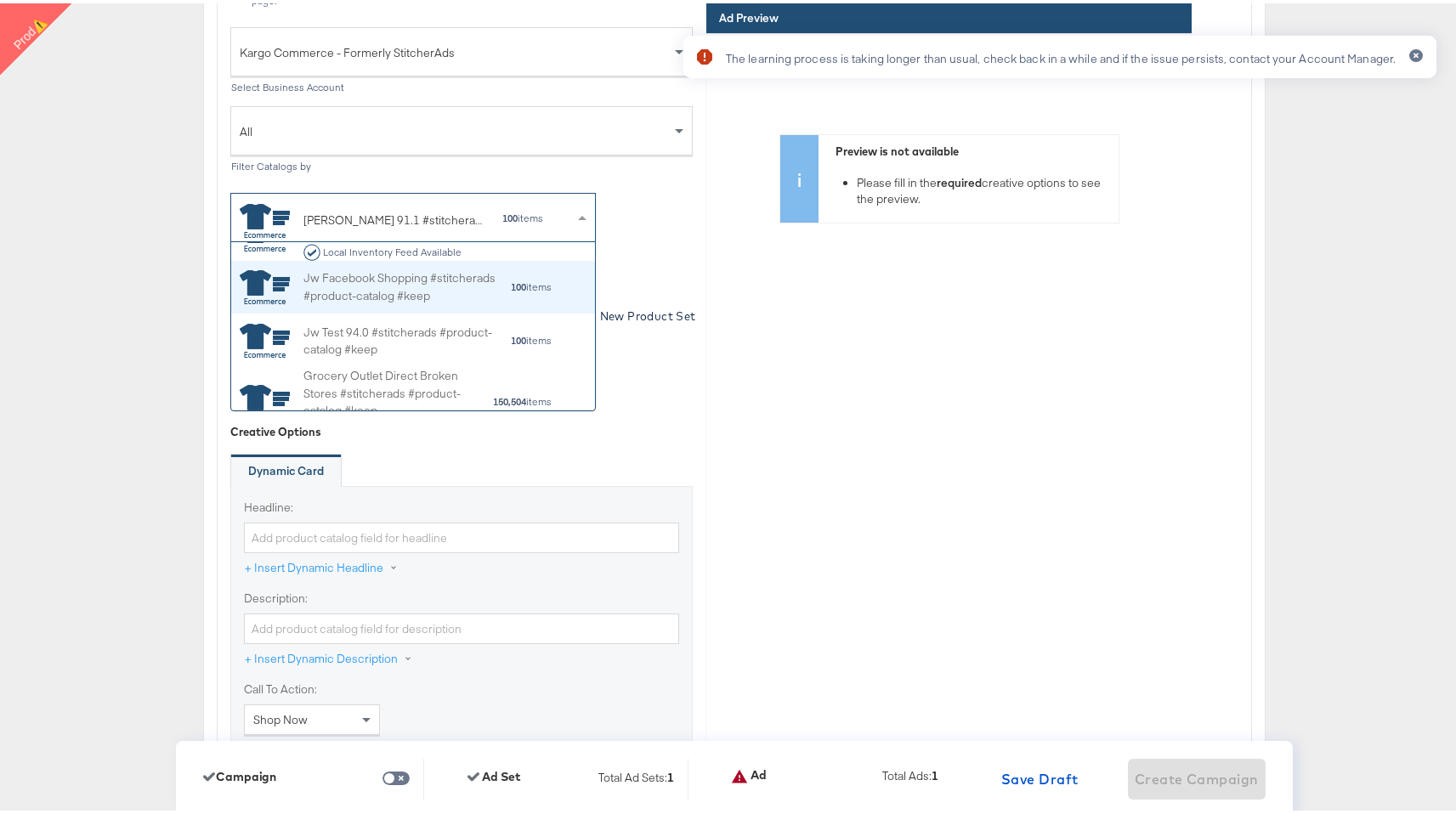
click at [482, 272] on div "Jw Facebook Shopping #stitcherads #product-catalog #keep" at bounding box center [406, 285] width 207 height 36
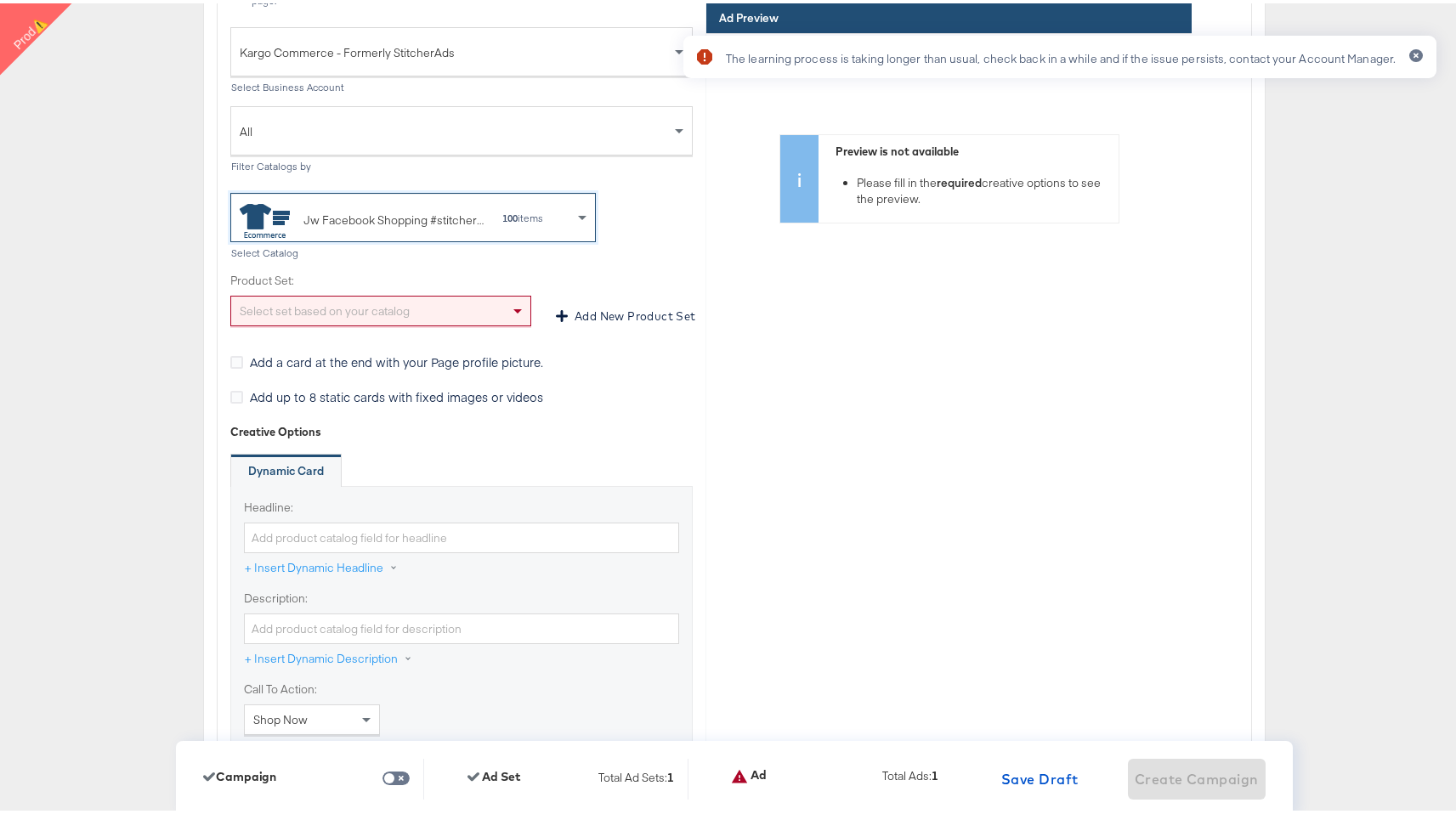
click at [493, 295] on div "Select set based on your catalog" at bounding box center [380, 308] width 300 height 29
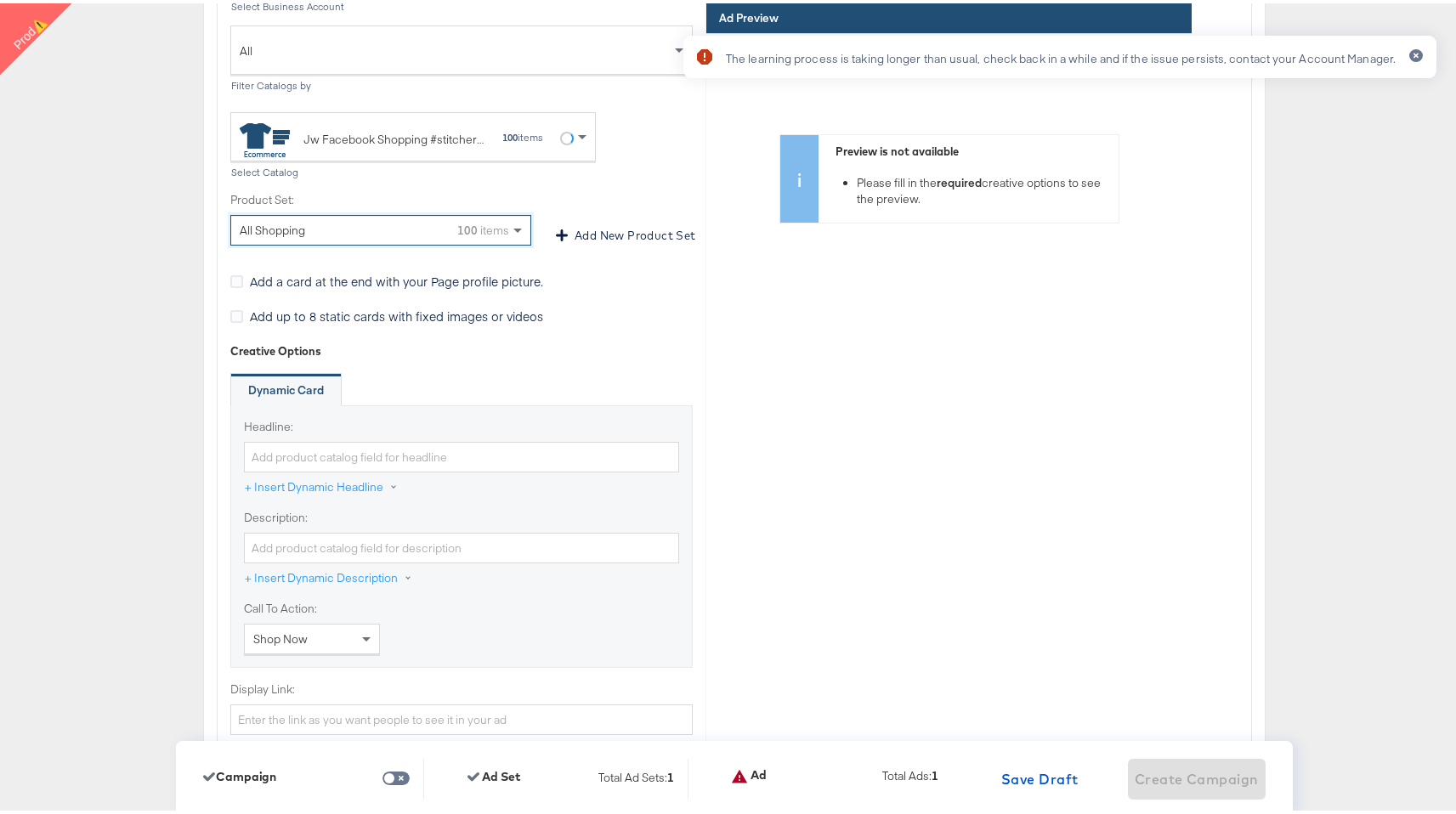
scroll to position [5186, 0]
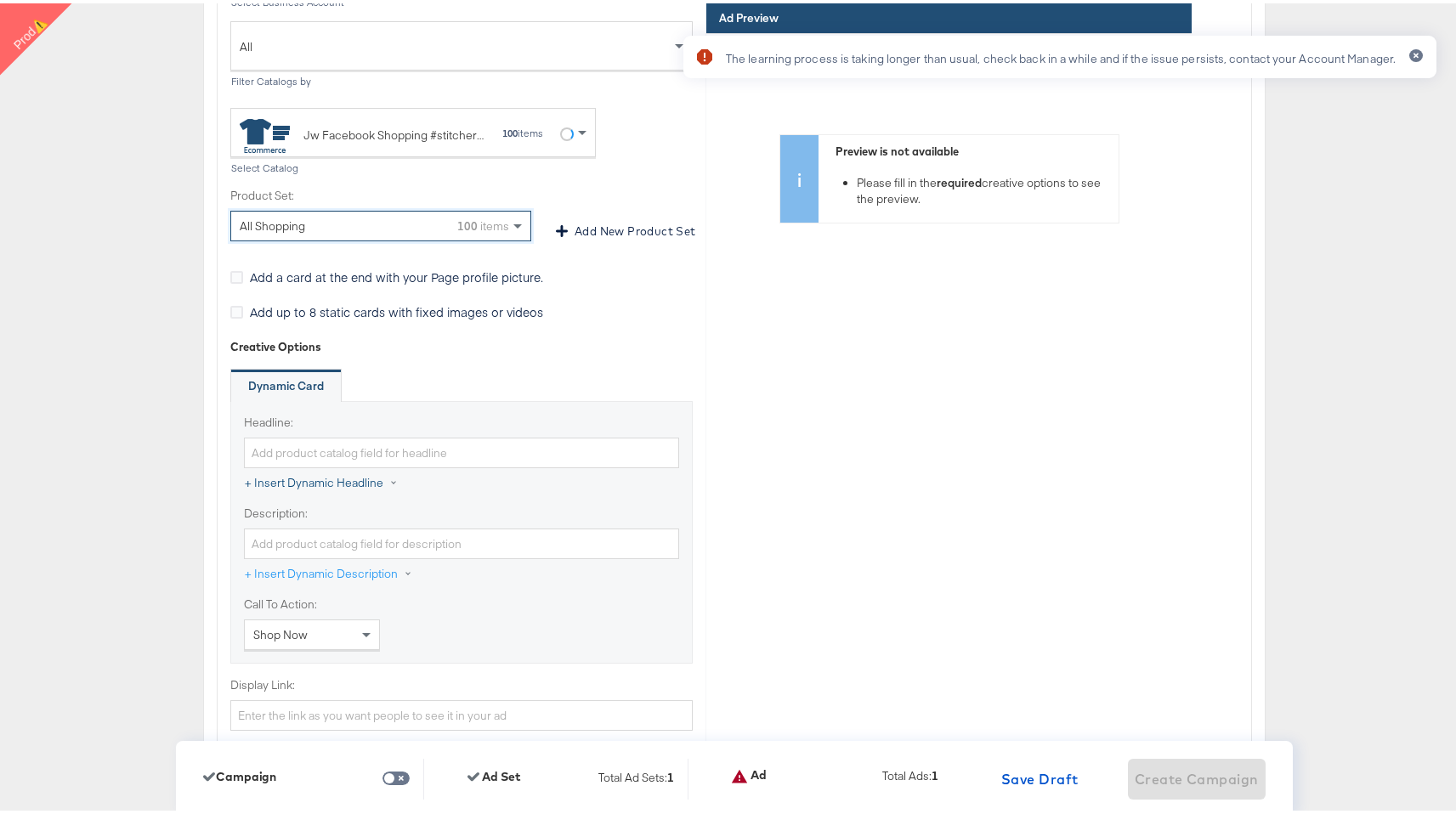
click at [281, 472] on button "+ Insert Dynamic Headline" at bounding box center [330, 479] width 172 height 31
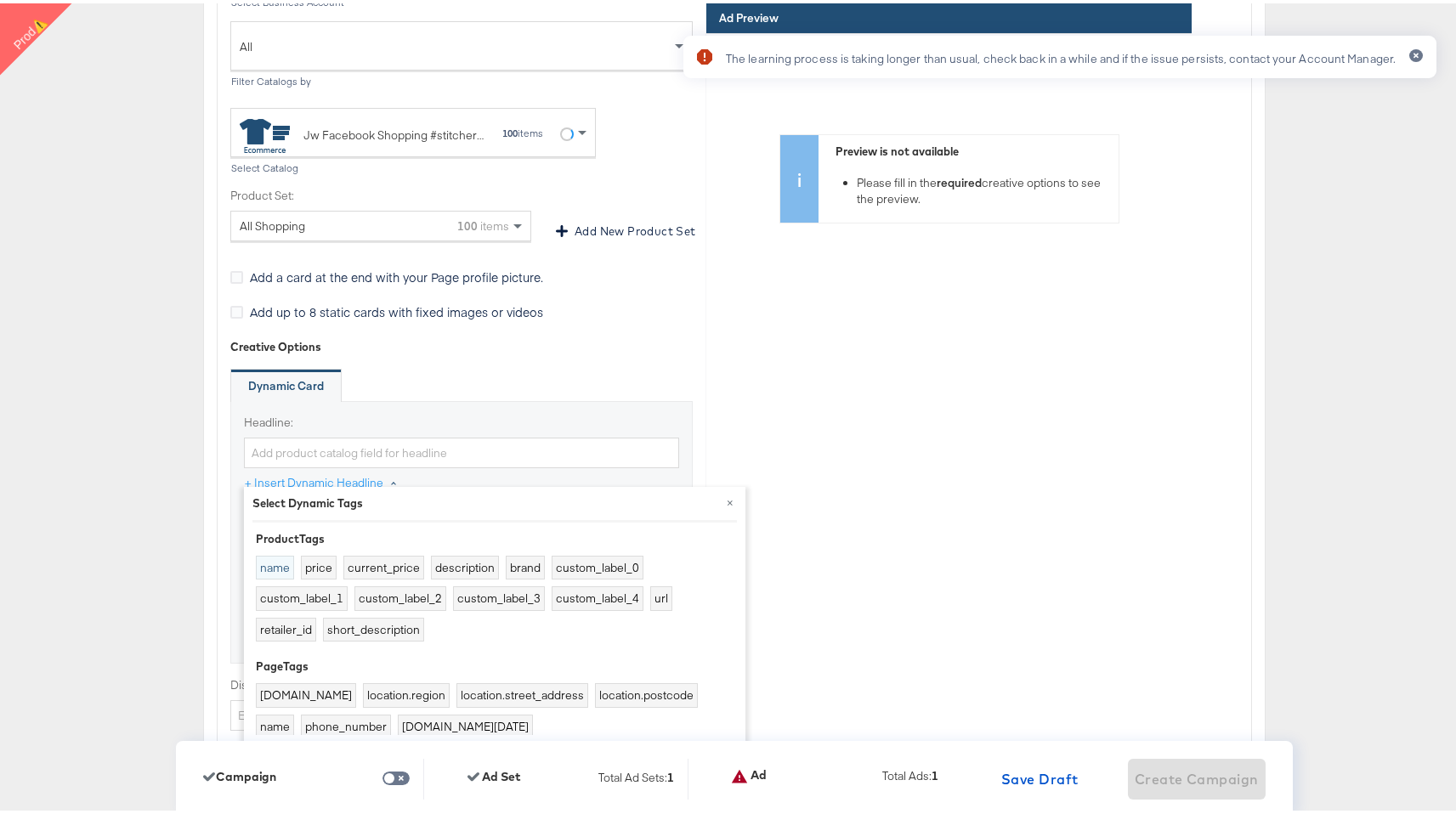
click at [269, 561] on button "name" at bounding box center [275, 563] width 38 height 25
type input "{{[DOMAIN_NAME]}}"
click at [418, 337] on div "Creative Options" at bounding box center [461, 344] width 462 height 16
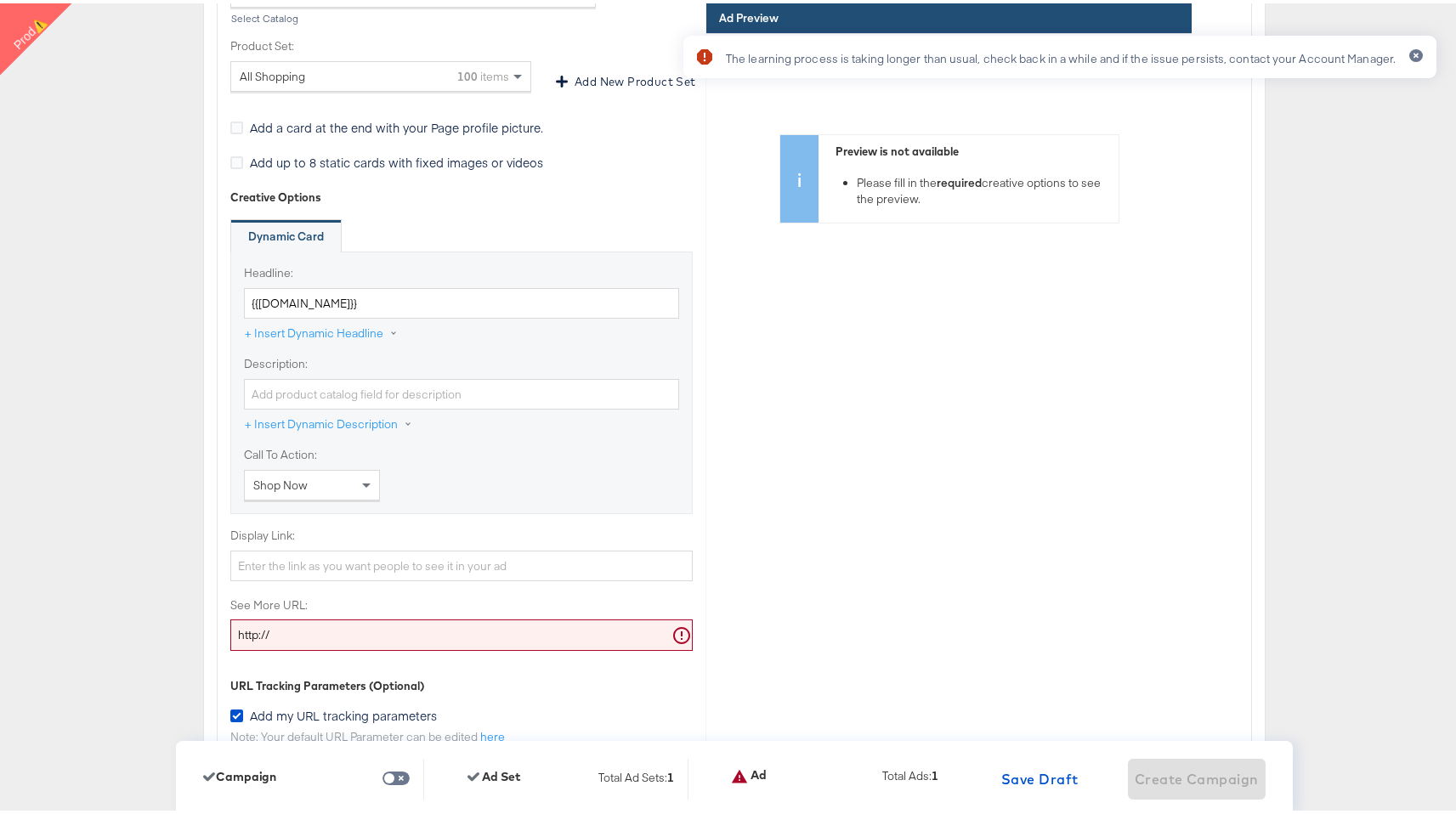
scroll to position [5370, 0]
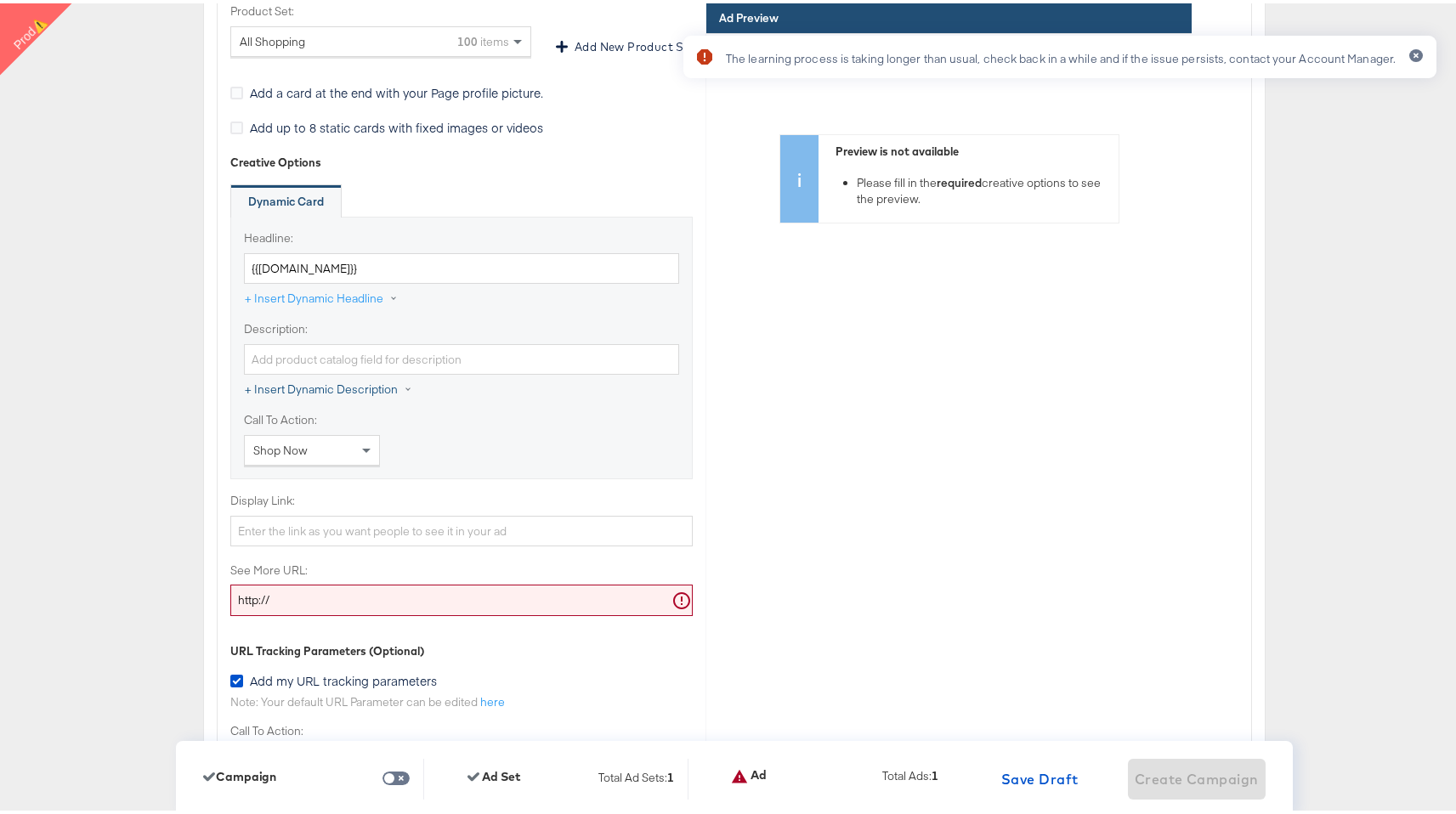
click at [313, 374] on button "+ Insert Dynamic Description" at bounding box center [337, 387] width 186 height 31
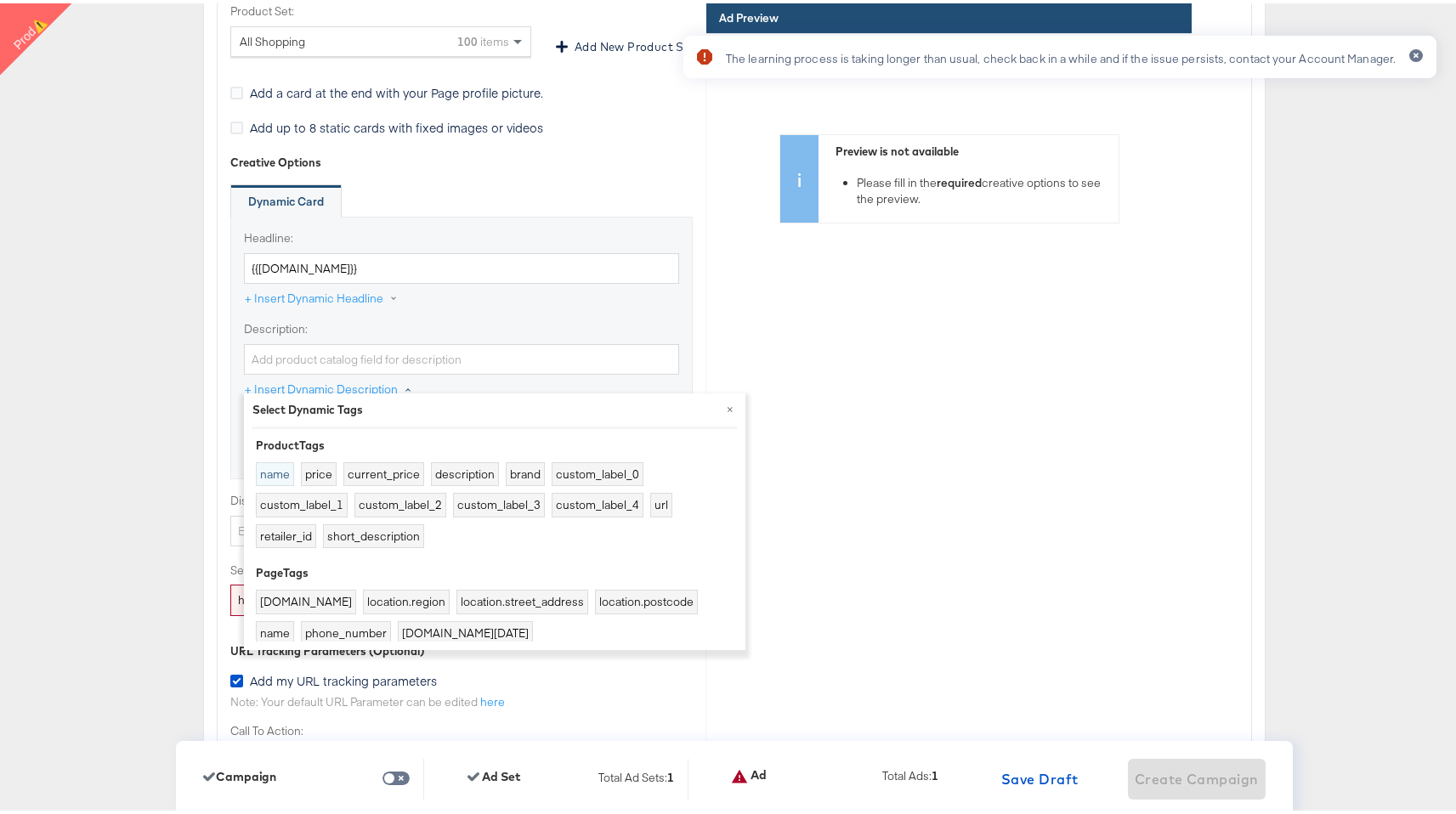
click at [266, 465] on button "name" at bounding box center [275, 470] width 38 height 25
type input "{{[DOMAIN_NAME]}}"
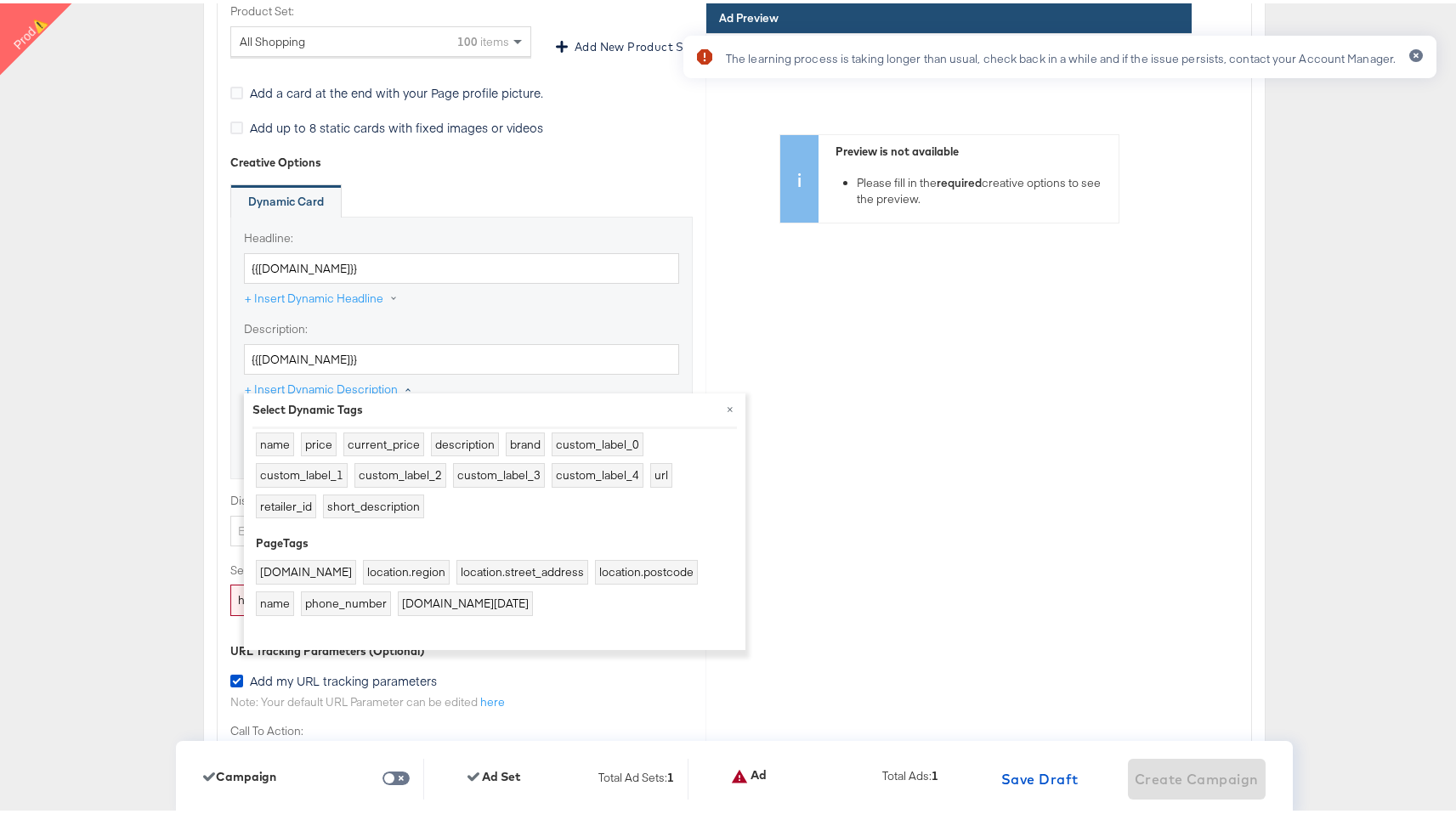
click at [412, 303] on div "Headline: {{[DOMAIN_NAME]}} + Insert Dynamic Headline" at bounding box center [461, 272] width 435 height 91
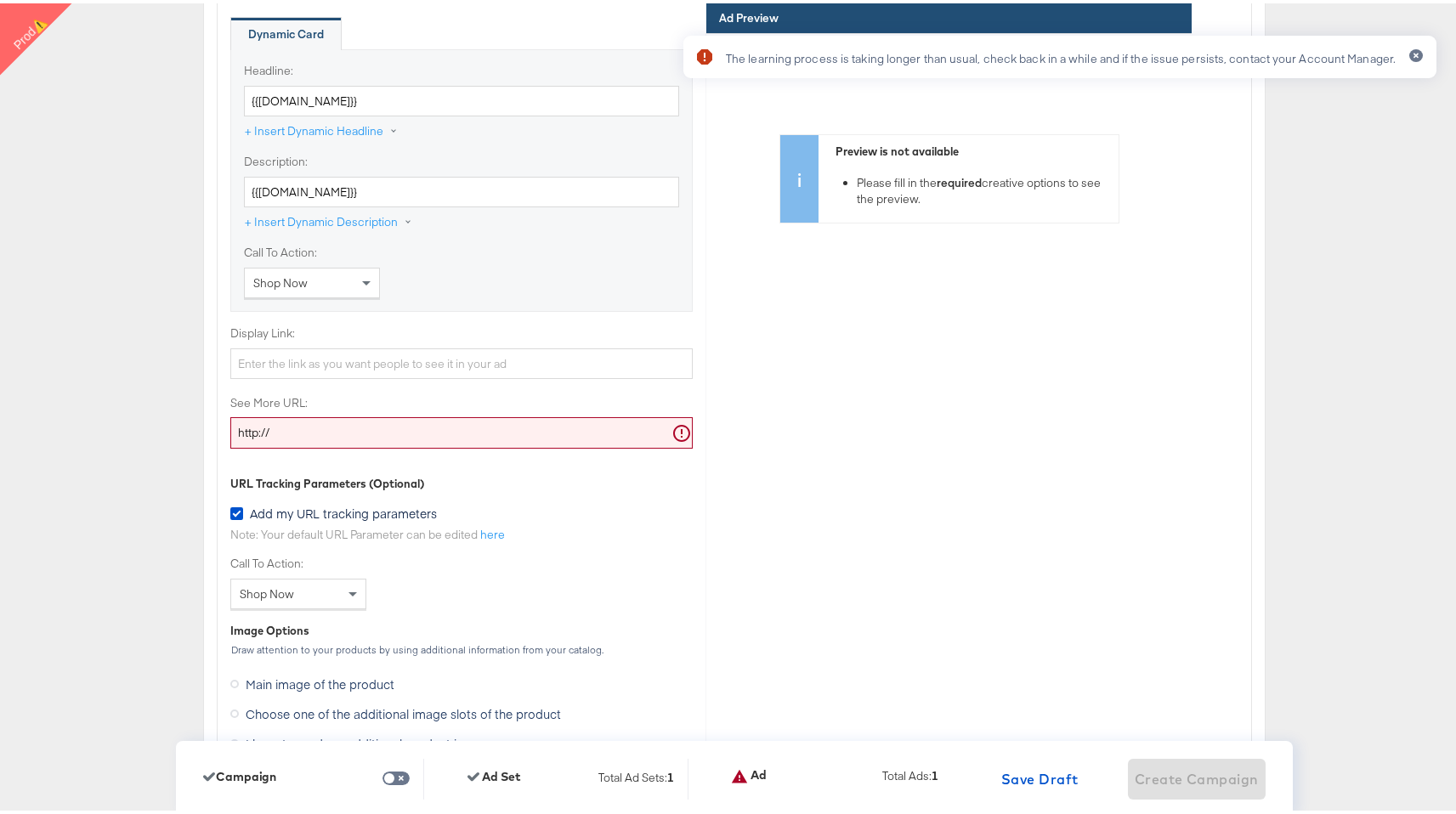
scroll to position [5556, 0]
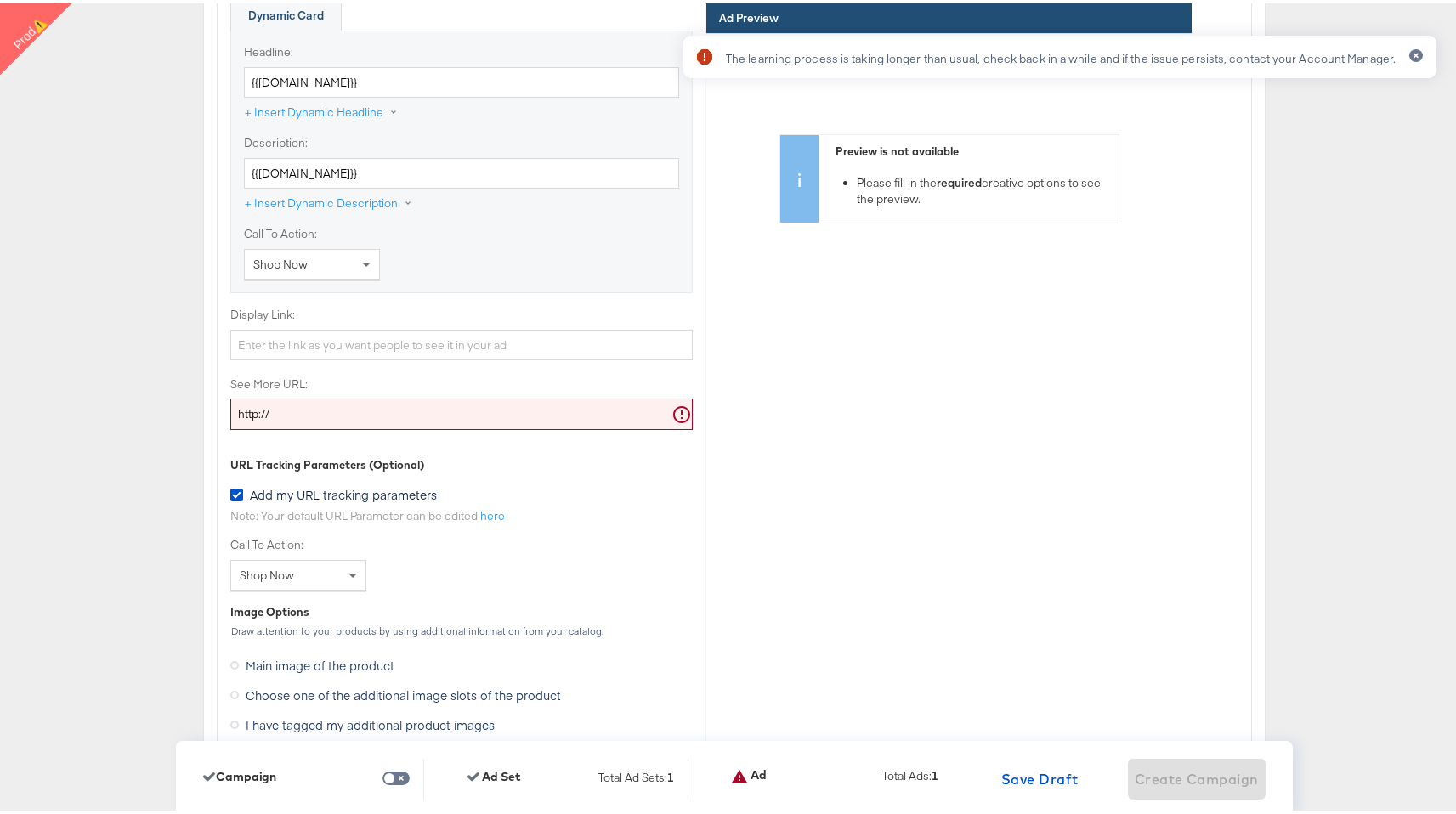
click at [360, 396] on input "http://" at bounding box center [461, 410] width 462 height 31
paste input "[DOMAIN_NAME]"
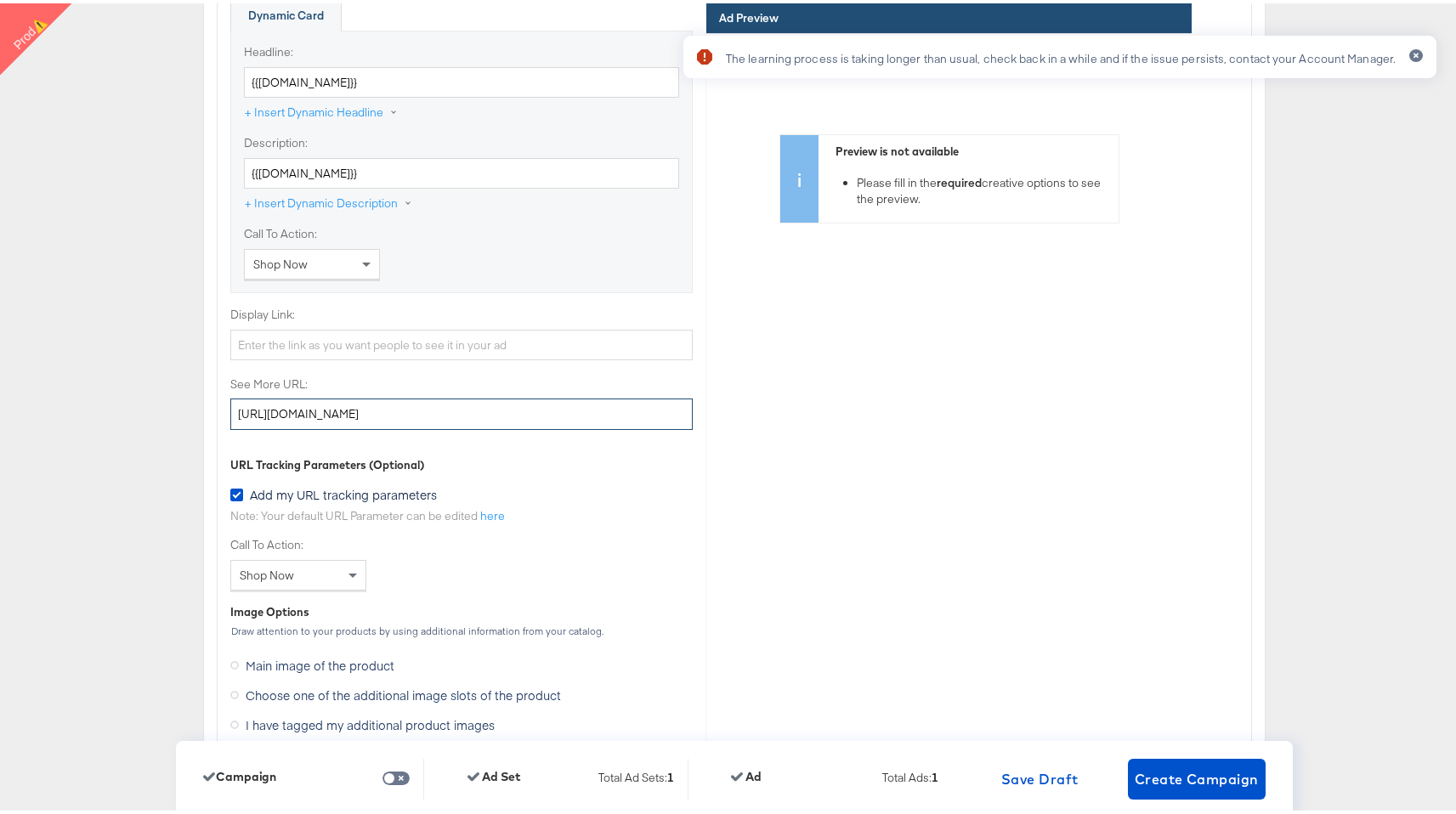
type input "[URL][DOMAIN_NAME]"
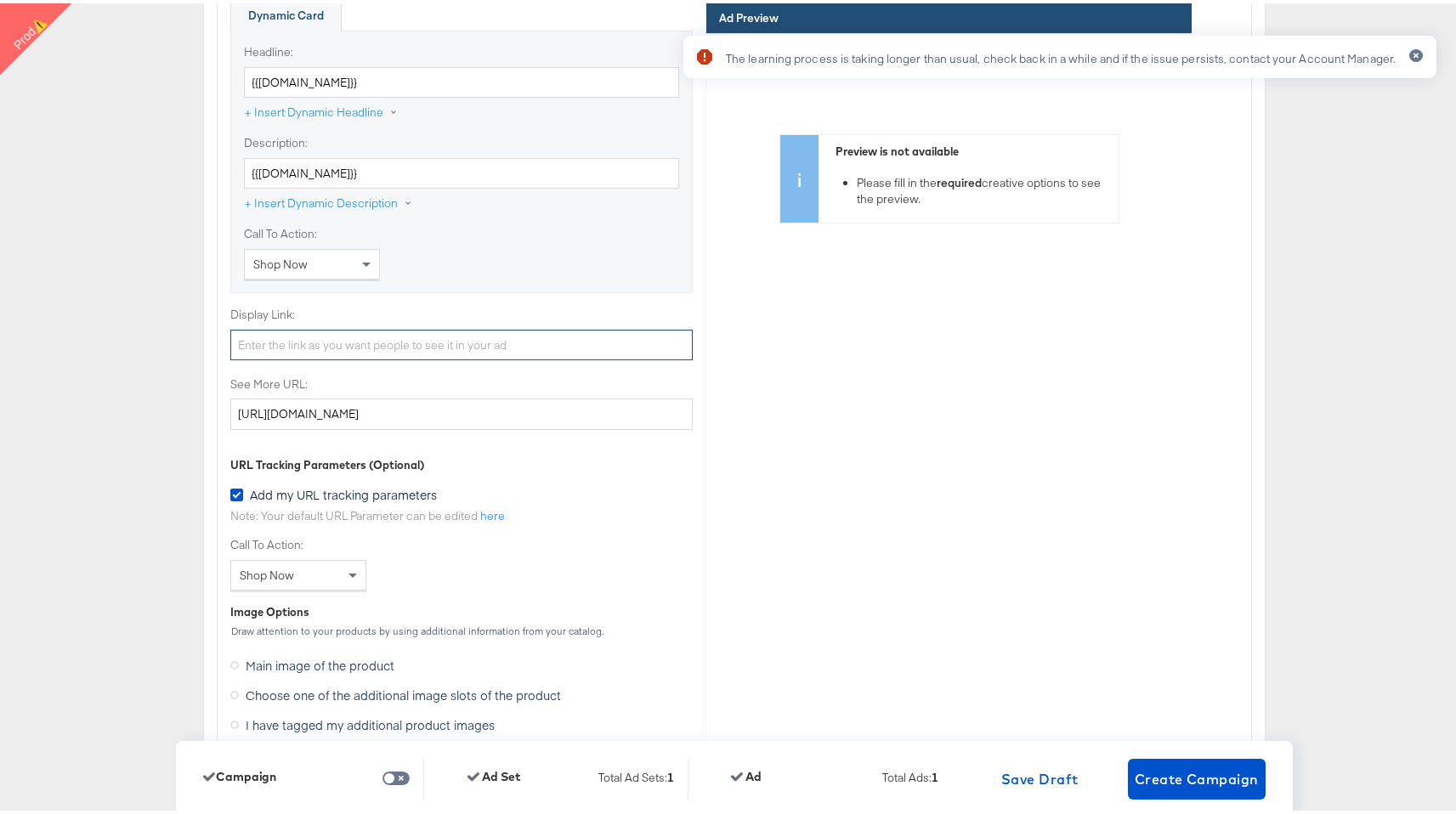
click at [334, 329] on input "Display Link:" at bounding box center [461, 342] width 462 height 31
paste input "[URL][DOMAIN_NAME]"
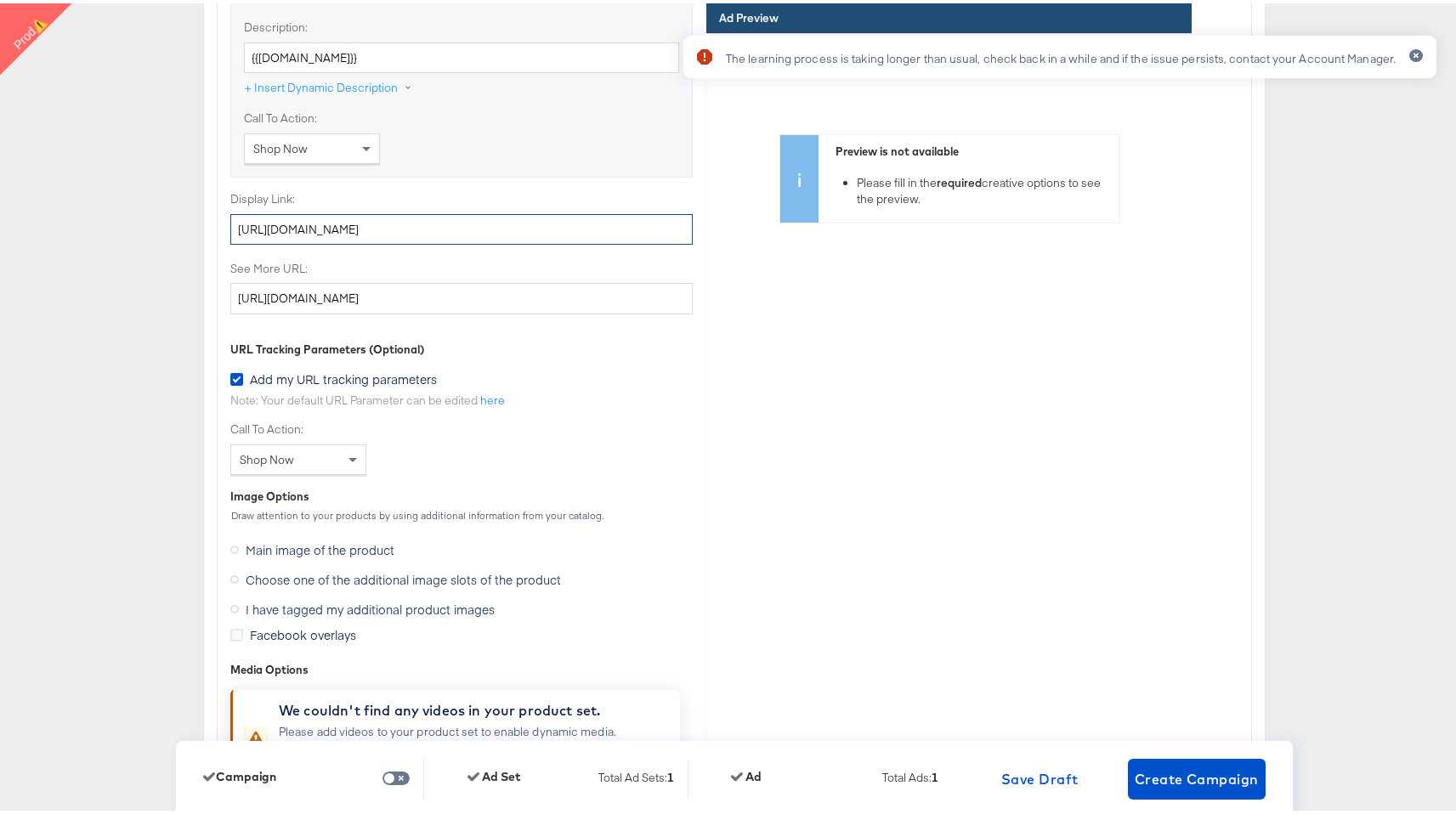
scroll to position [5674, 0]
type input "[URL][DOMAIN_NAME]"
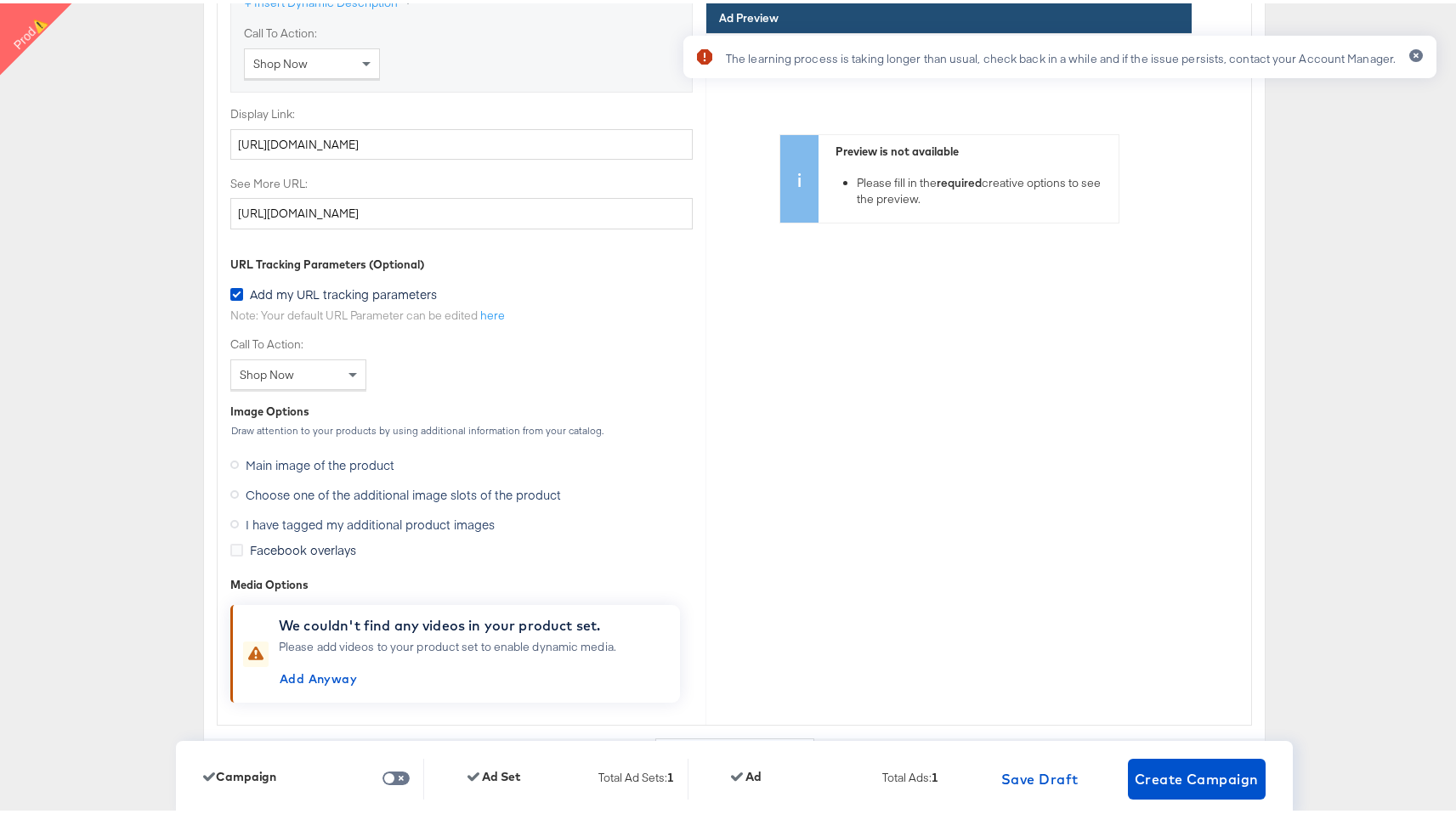
scroll to position [5801, 0]
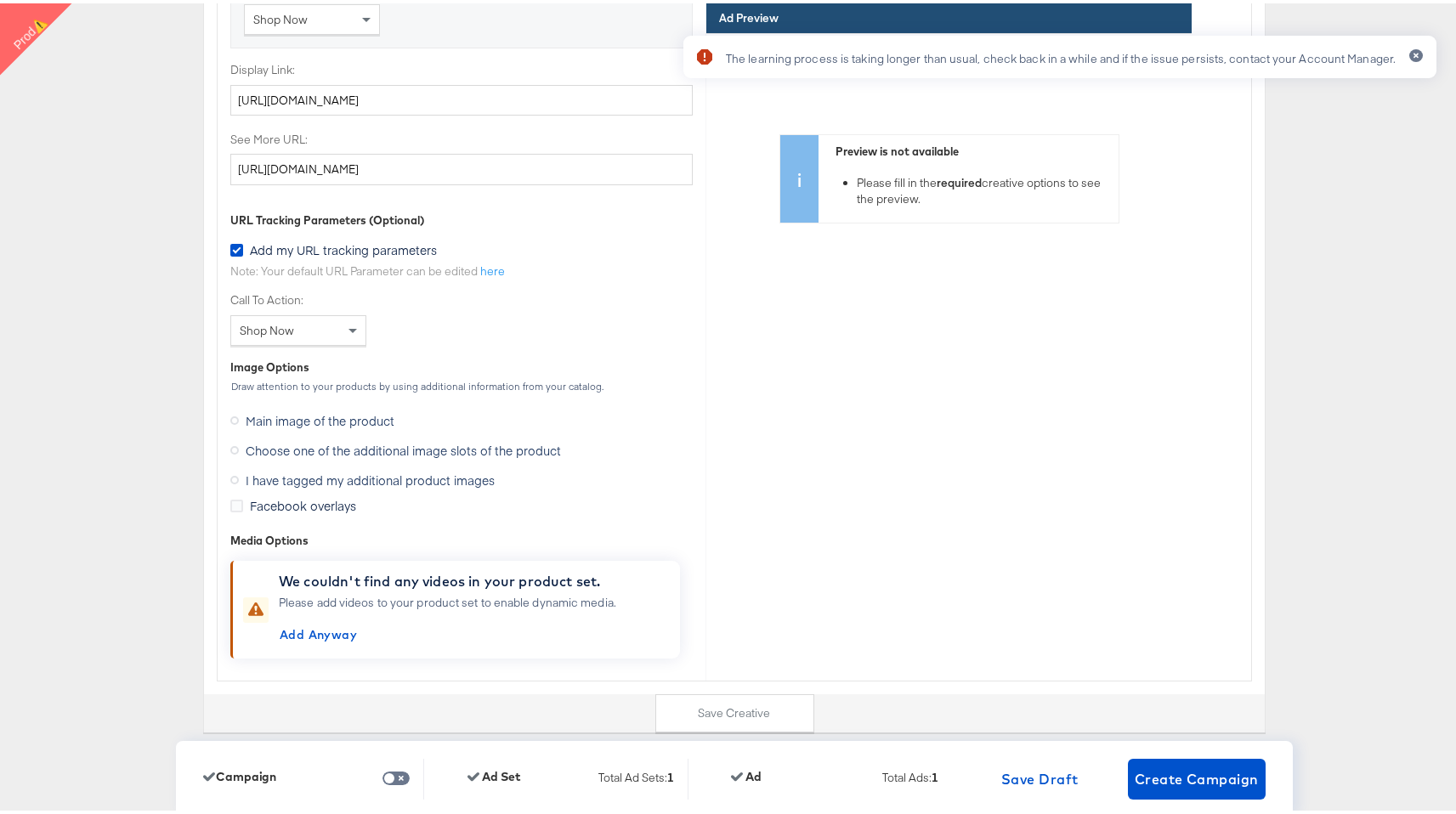
click at [385, 438] on span "Choose one of the additional image slots of the product" at bounding box center [403, 446] width 316 height 17
click at [0, 0] on input "Choose one of the additional image slots of the product" at bounding box center [0, 0] width 0 height 0
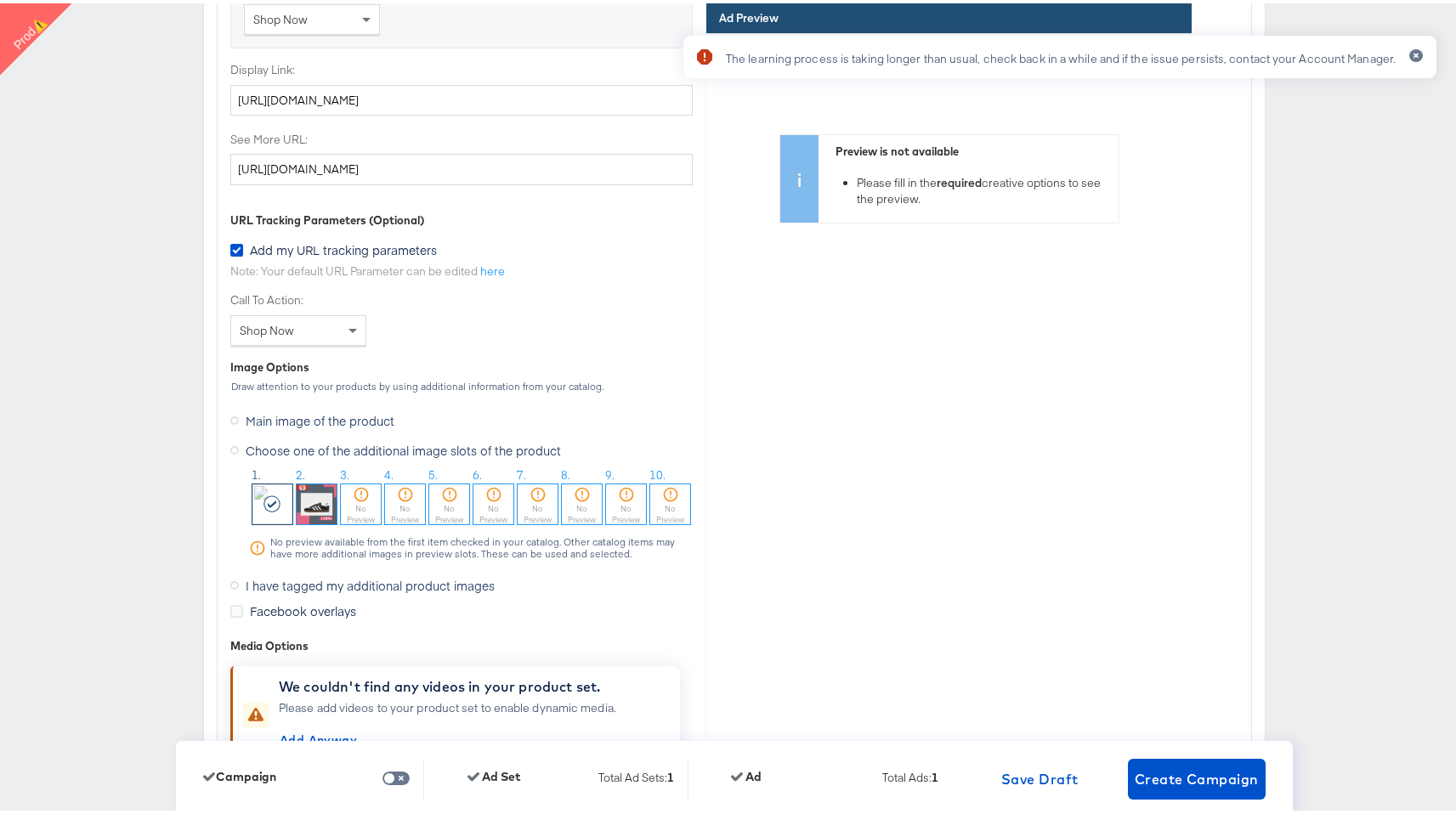
click at [313, 486] on img at bounding box center [317, 501] width 40 height 40
click at [1413, 52] on icon "button" at bounding box center [1415, 52] width 5 height 5
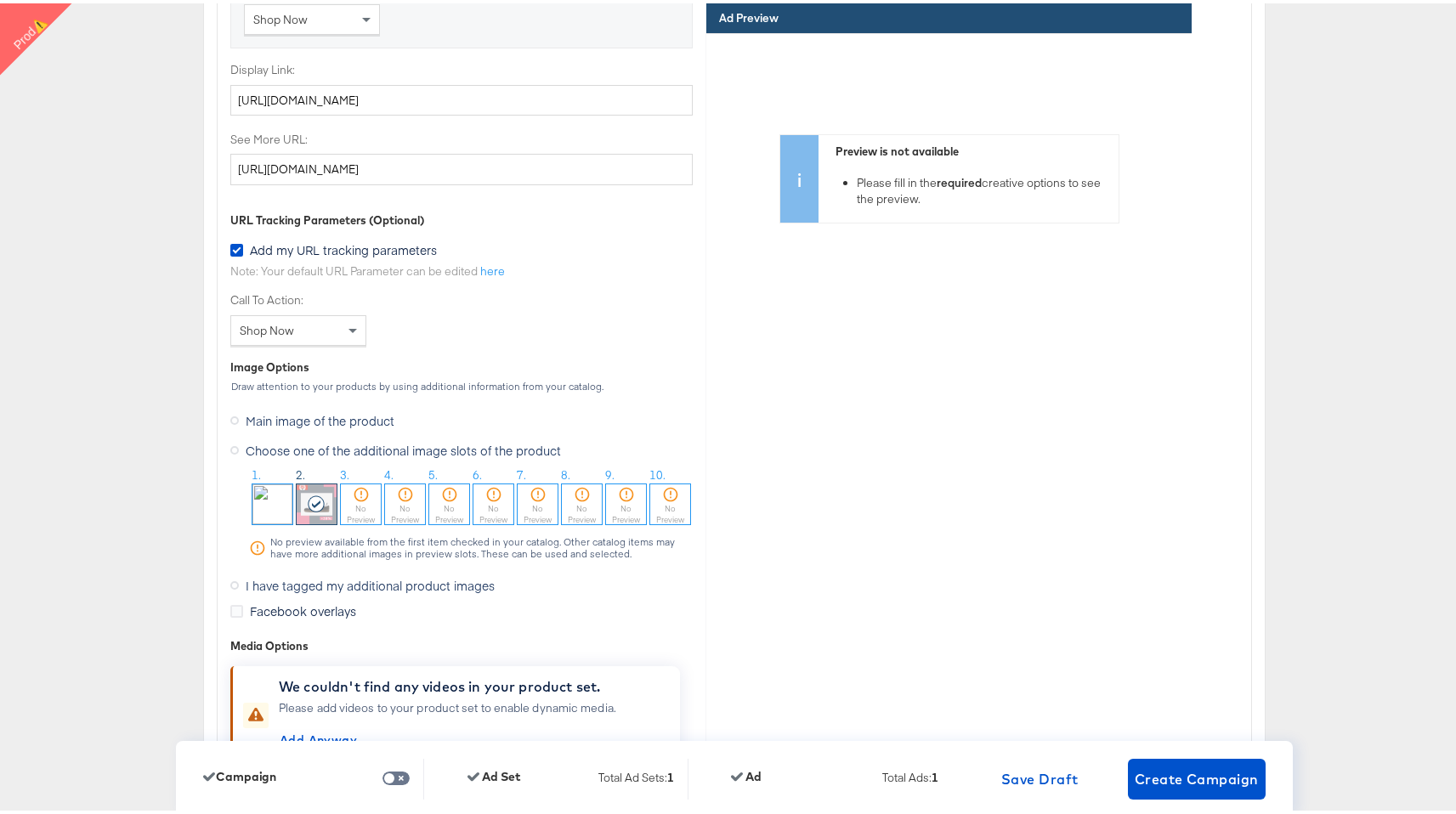
click at [264, 487] on img at bounding box center [273, 501] width 40 height 40
click at [305, 491] on img at bounding box center [317, 501] width 40 height 40
click at [258, 573] on span "I have tagged my additional product images" at bounding box center [369, 581] width 249 height 17
click at [0, 0] on input "I have tagged my additional product images" at bounding box center [0, 0] width 0 height 0
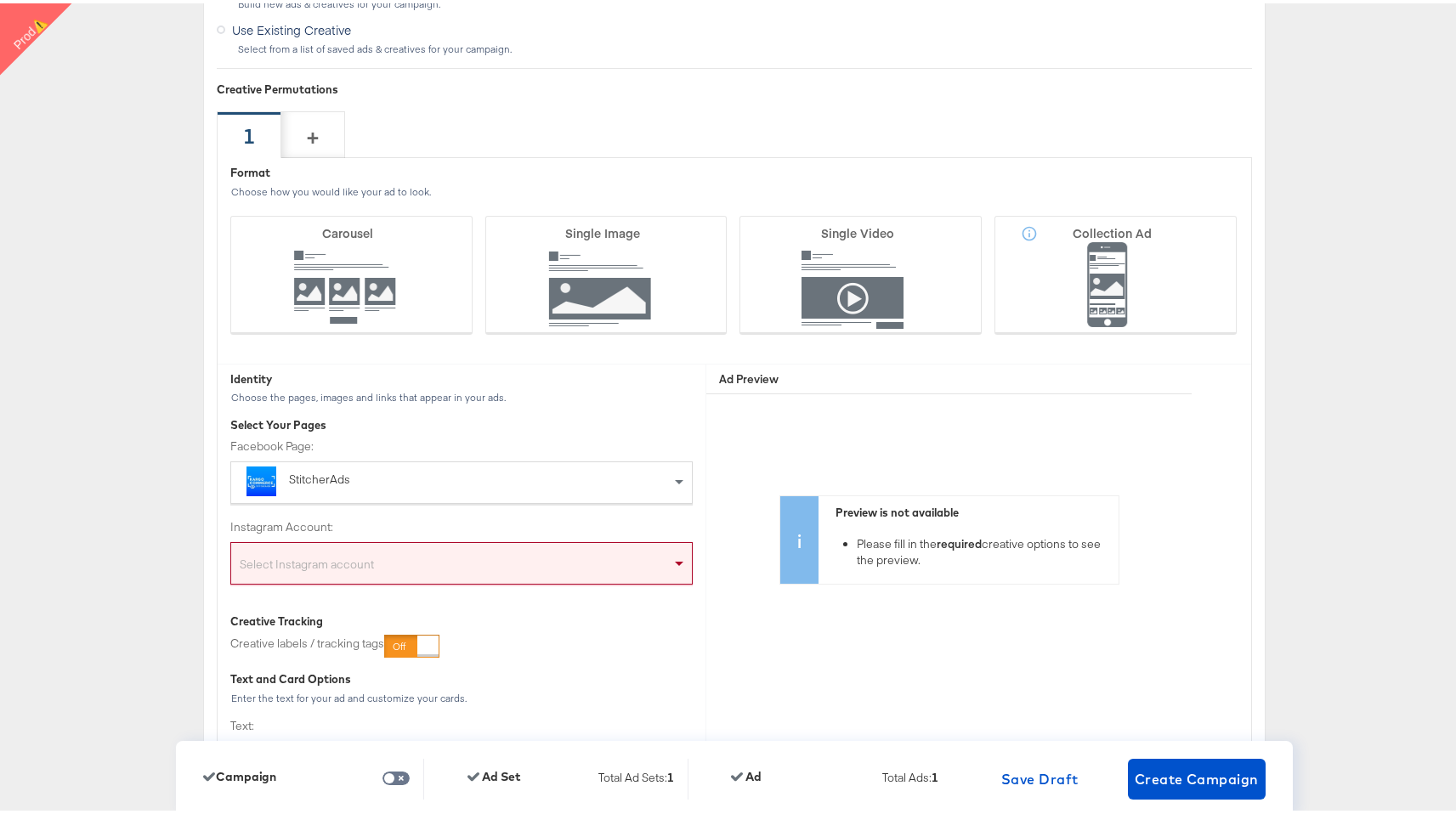
scroll to position [4092, 0]
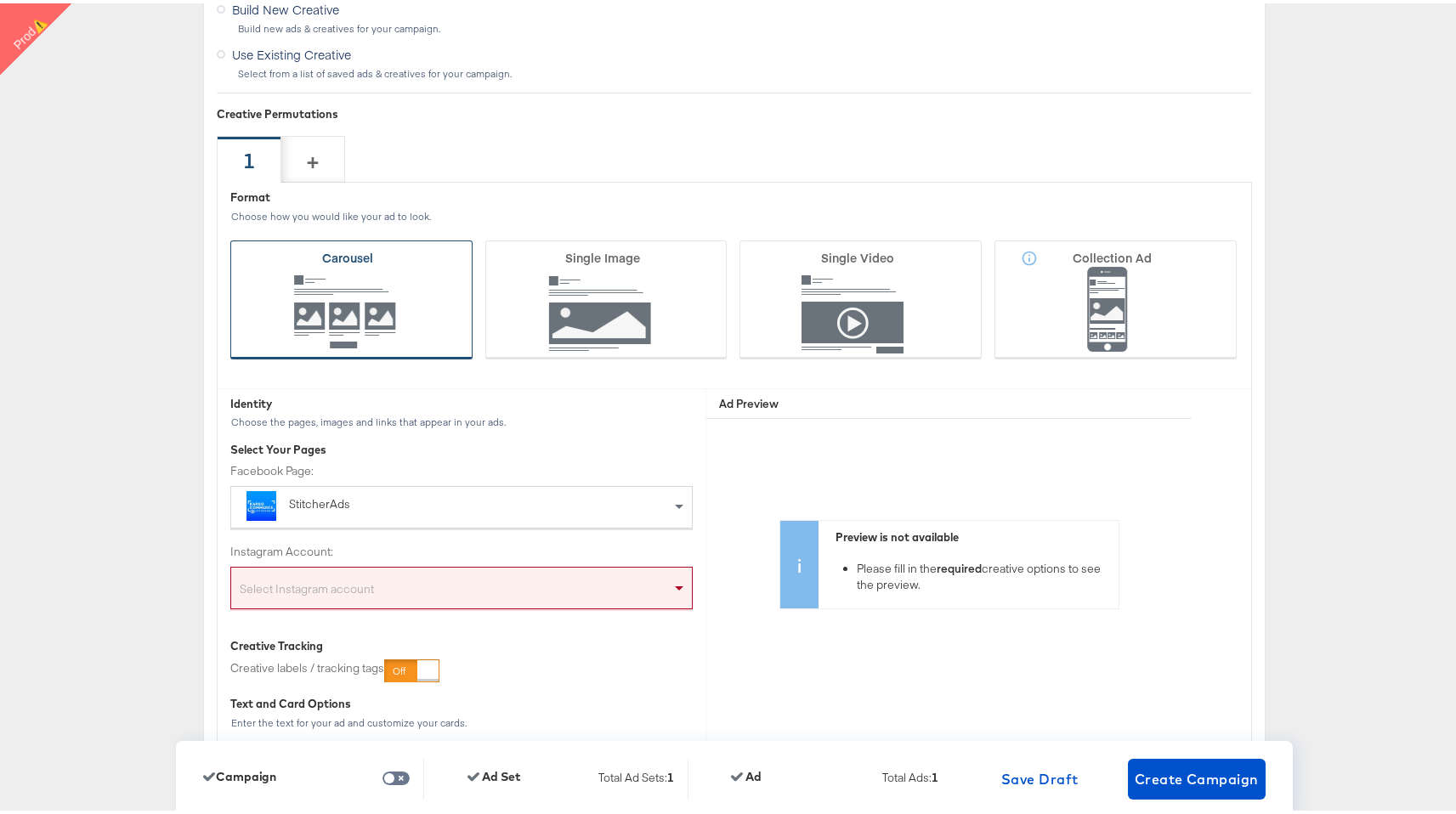
click at [385, 294] on icon at bounding box center [352, 296] width 243 height 119
click at [0, 0] on input "Carousel" at bounding box center [0, 0] width 0 height 0
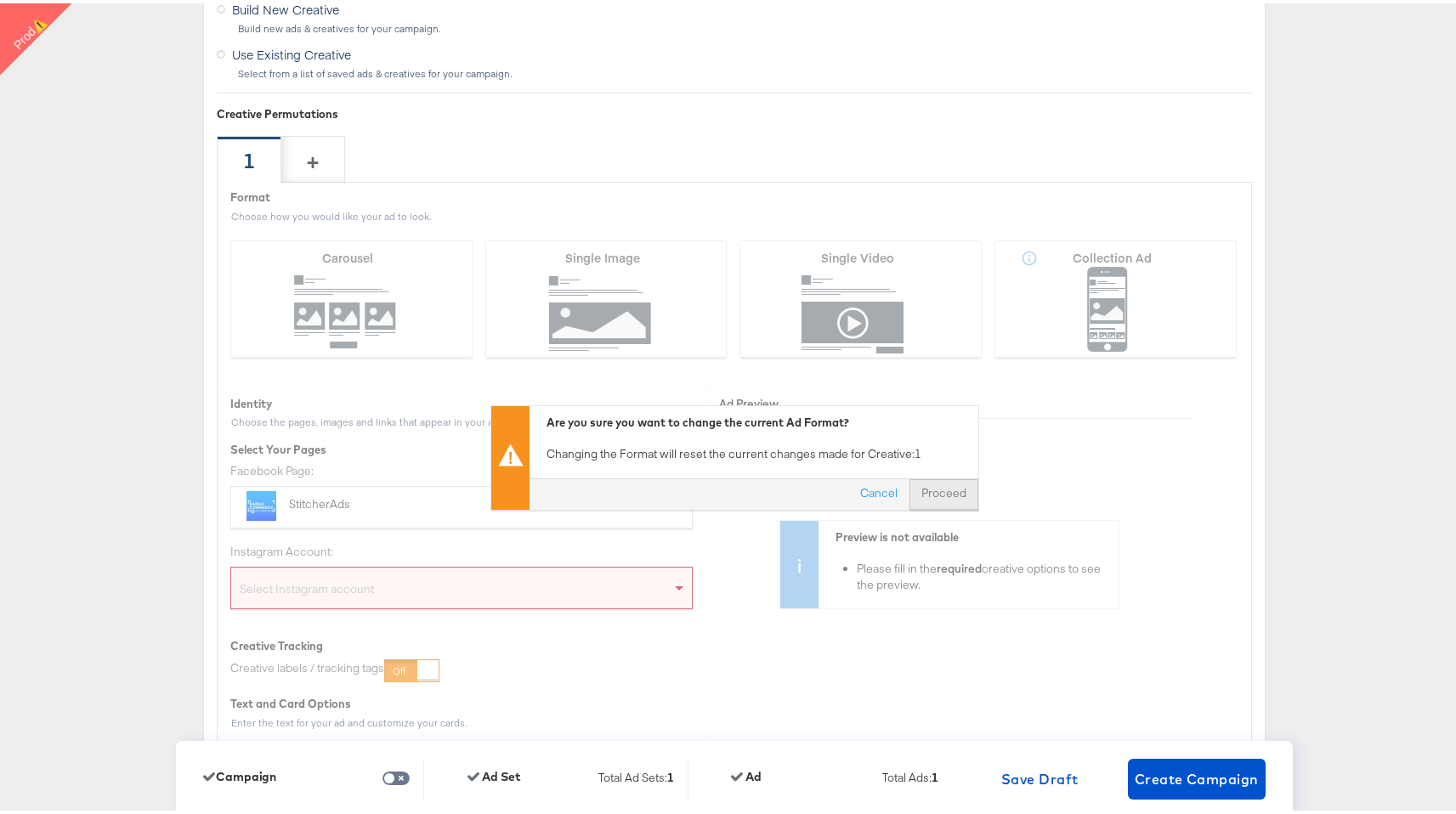
click at [924, 486] on button "Proceed" at bounding box center [943, 490] width 69 height 31
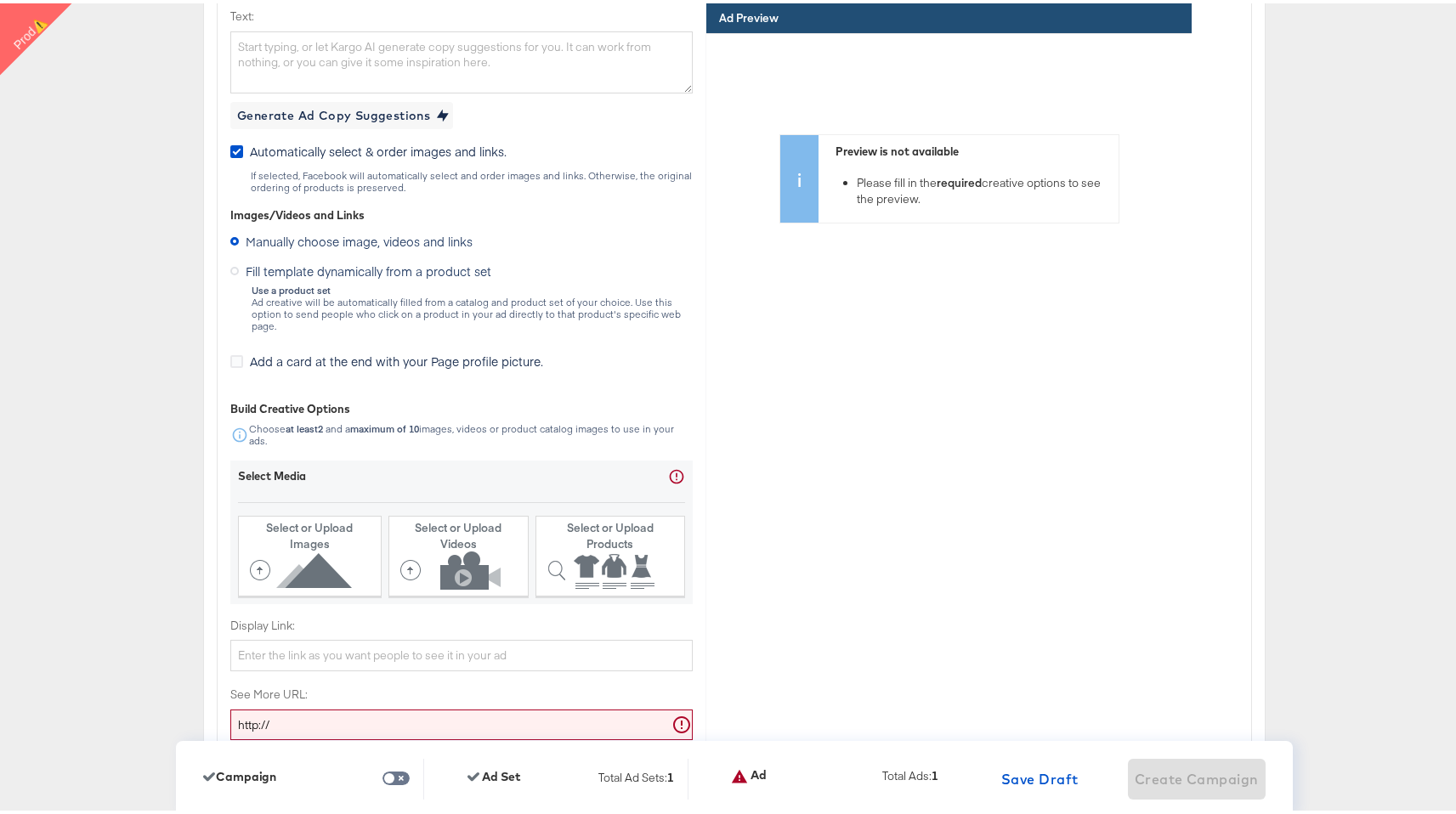
scroll to position [4842, 0]
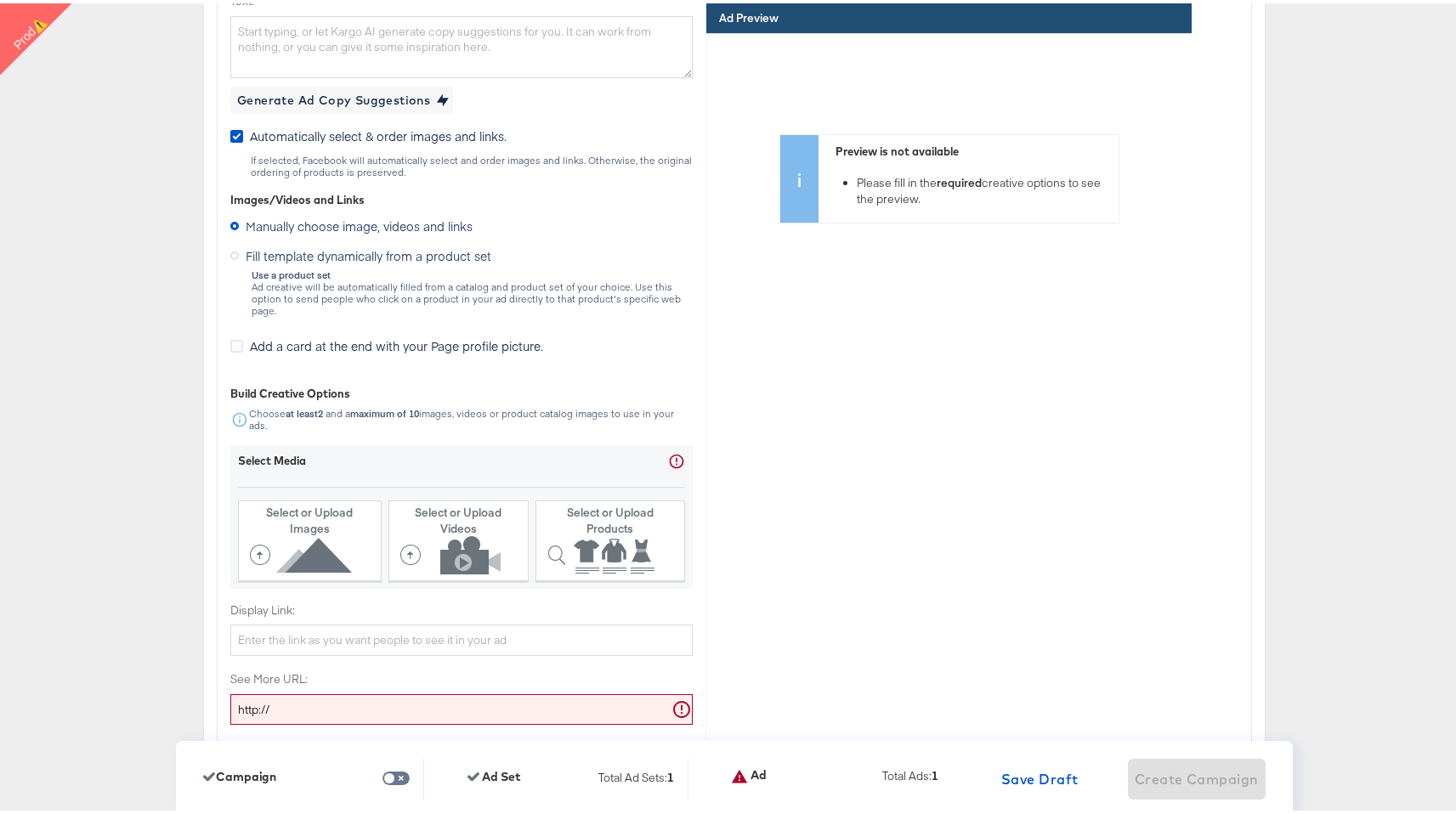
click at [467, 254] on span "Fill template dynamically from a product set" at bounding box center [368, 252] width 246 height 17
click at [0, 0] on input "Fill template dynamically from a product set" at bounding box center [0, 0] width 0 height 0
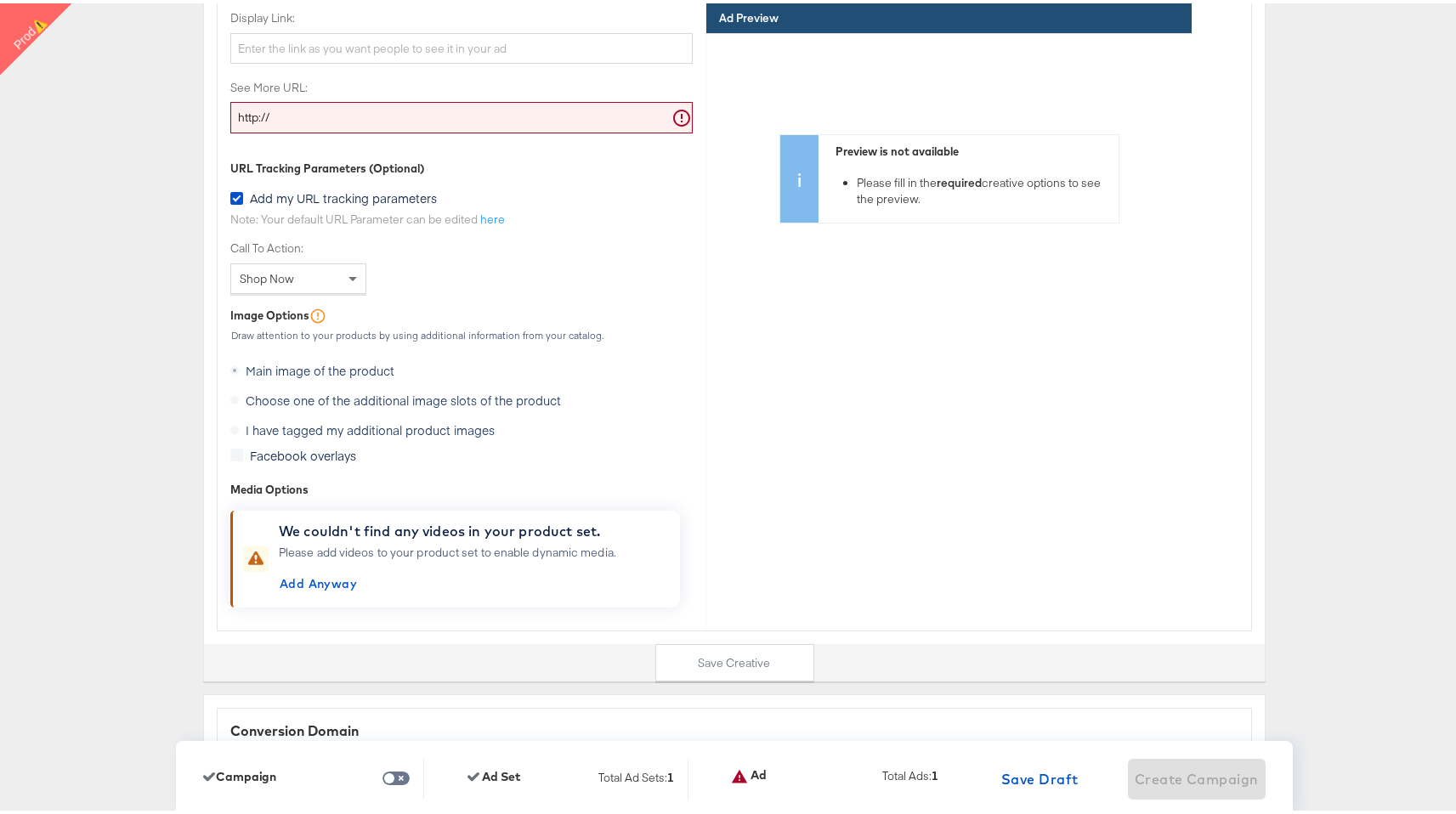
scroll to position [5863, 0]
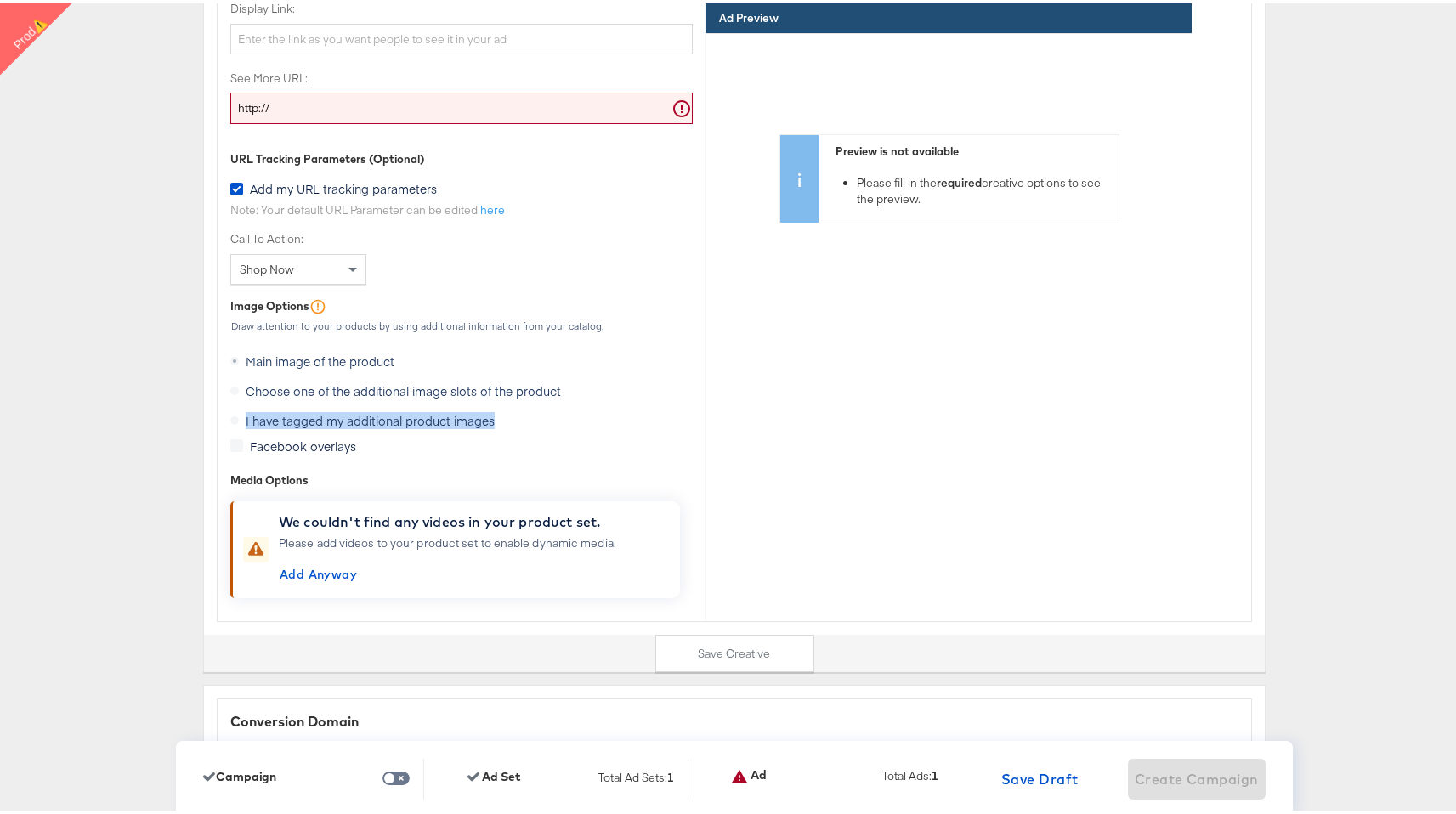
drag, startPoint x: 238, startPoint y: 406, endPoint x: 493, endPoint y: 413, distance: 255.1
click at [493, 413] on div "I have tagged my additional product images" at bounding box center [461, 419] width 462 height 30
copy span "I have tagged my additional product images"
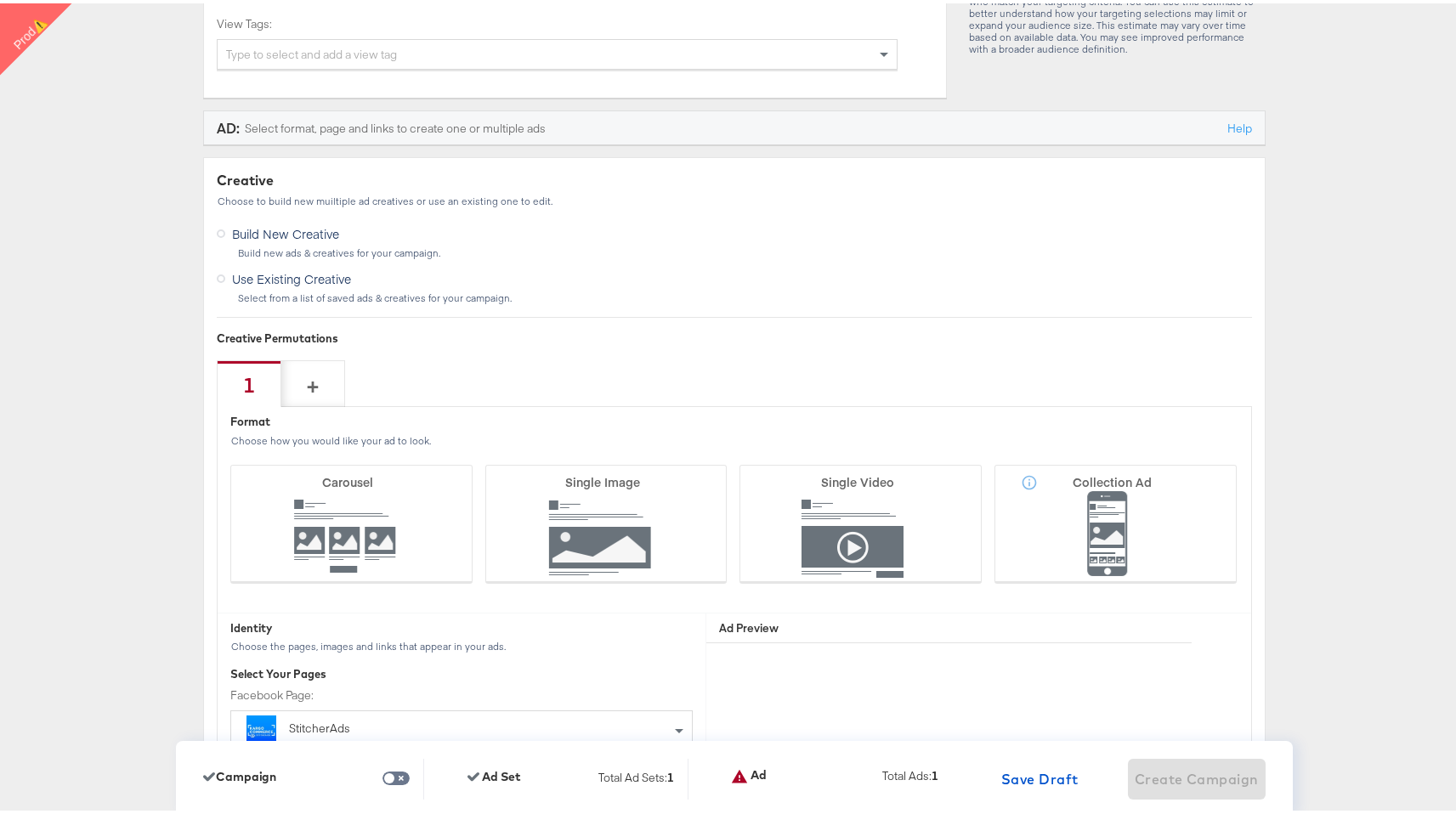
scroll to position [3843, 0]
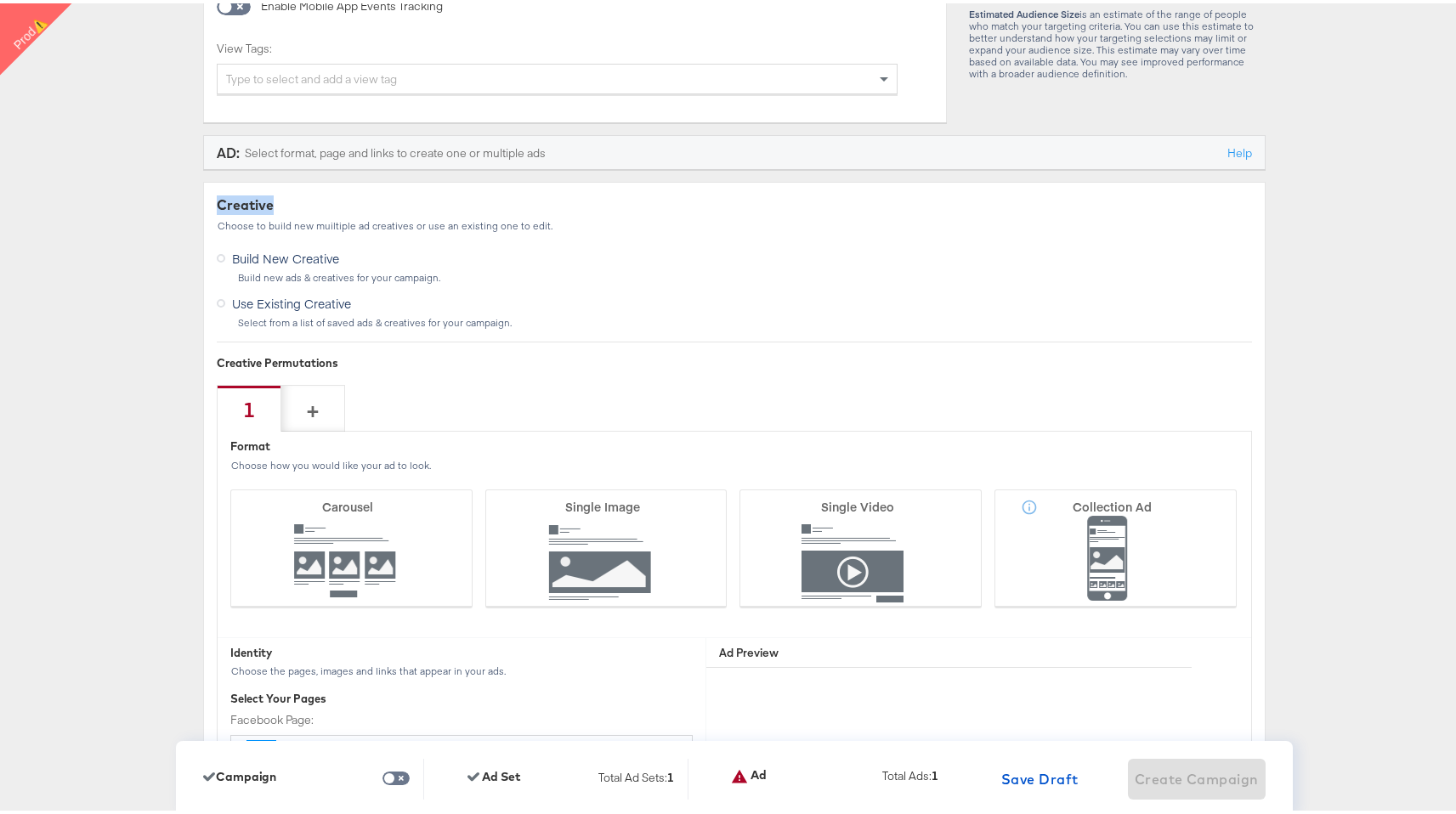
drag, startPoint x: 333, startPoint y: 205, endPoint x: 209, endPoint y: 203, distance: 124.0
copy div "Creative"
click at [344, 259] on div "Build New Creative Build new ads & creatives for your campaign." at bounding box center [734, 262] width 1035 height 38
click at [302, 256] on span "Build New Creative" at bounding box center [285, 255] width 107 height 17
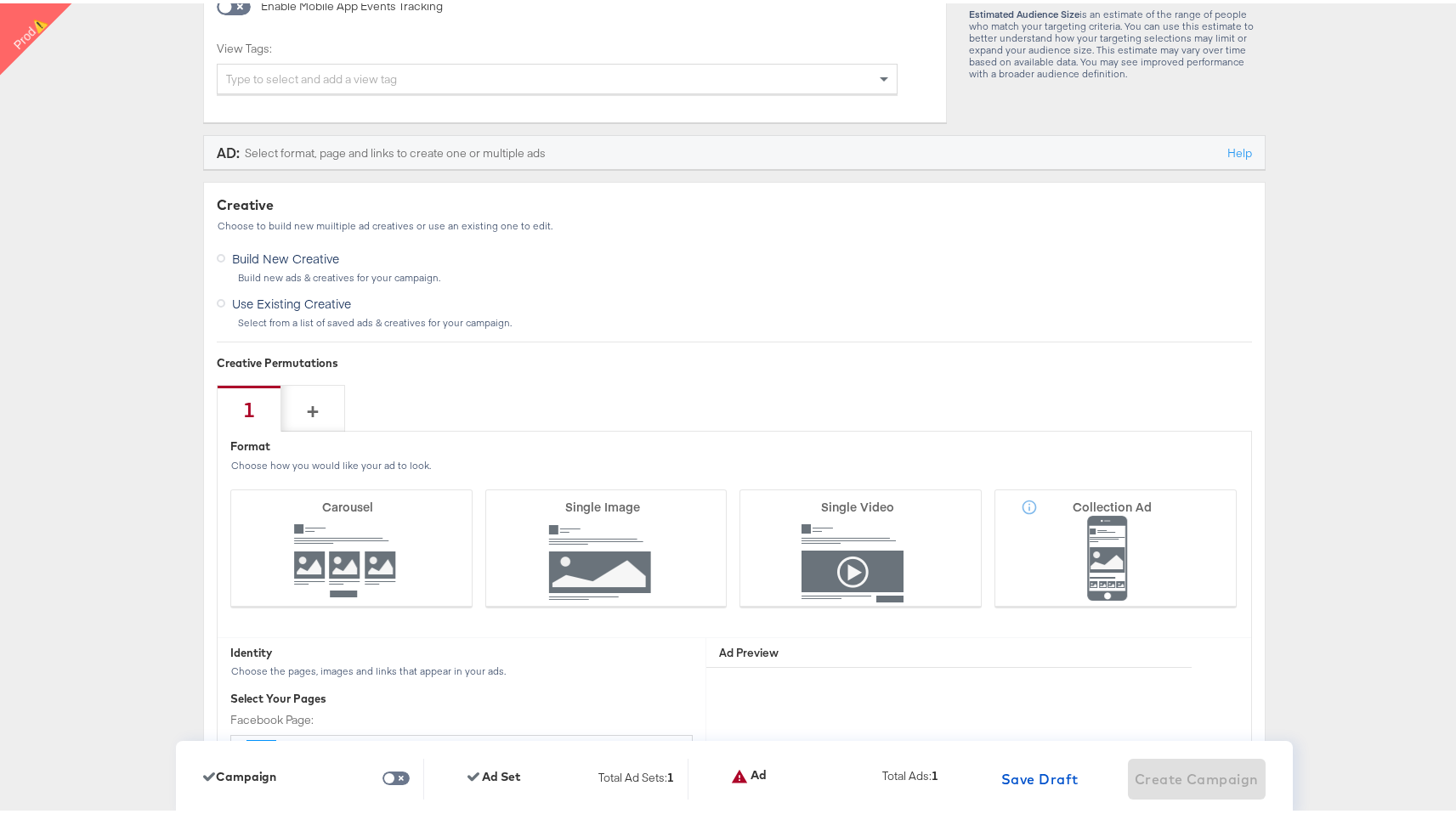
click at [0, 0] on input "Build New Creative" at bounding box center [0, 0] width 0 height 0
click at [303, 259] on span "Build New Creative" at bounding box center [285, 255] width 107 height 17
click at [0, 0] on input "Build New Creative" at bounding box center [0, 0] width 0 height 0
click at [303, 259] on span "Build New Creative" at bounding box center [285, 255] width 107 height 17
click at [0, 0] on input "Build New Creative" at bounding box center [0, 0] width 0 height 0
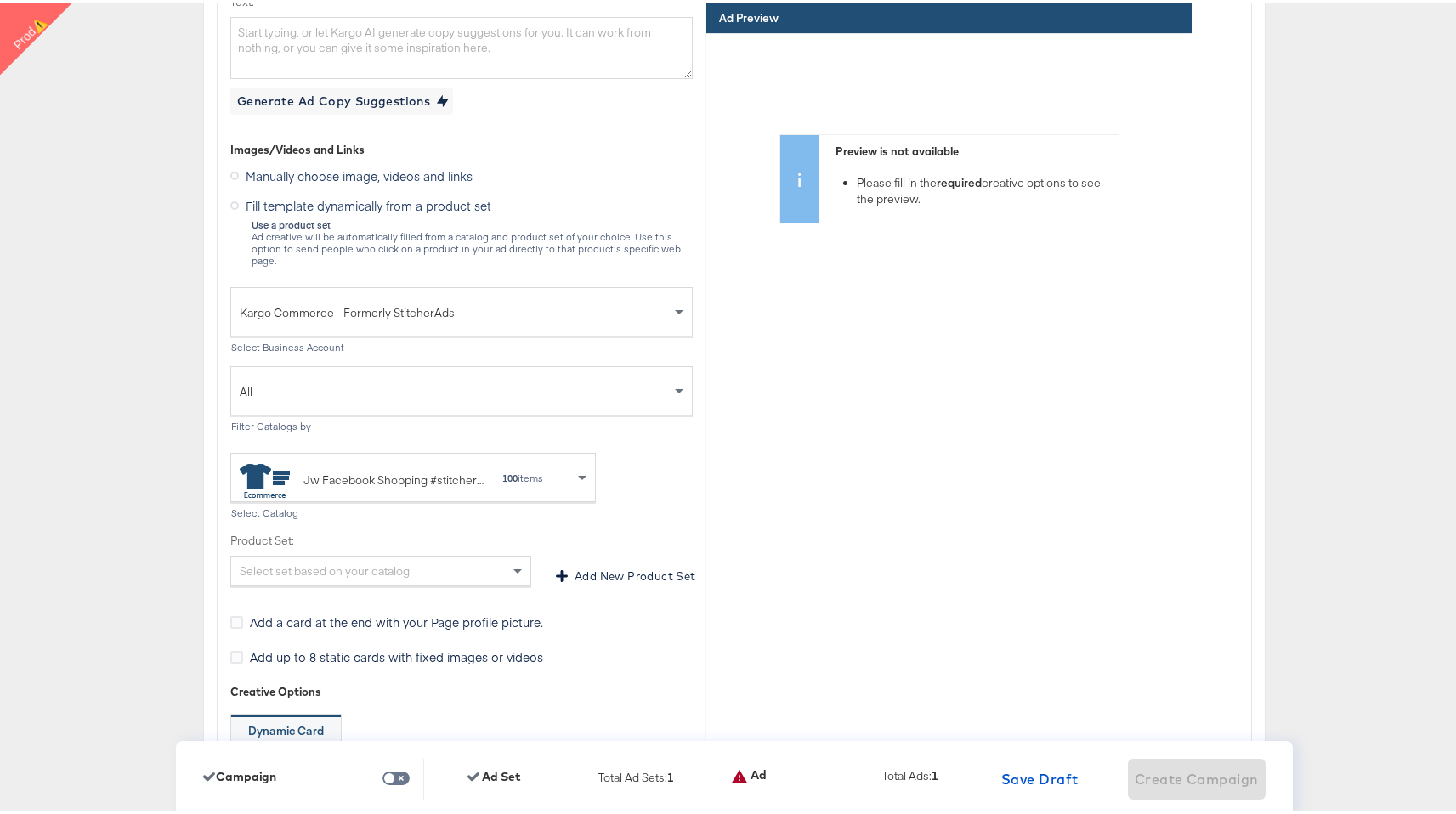
scroll to position [4740, 0]
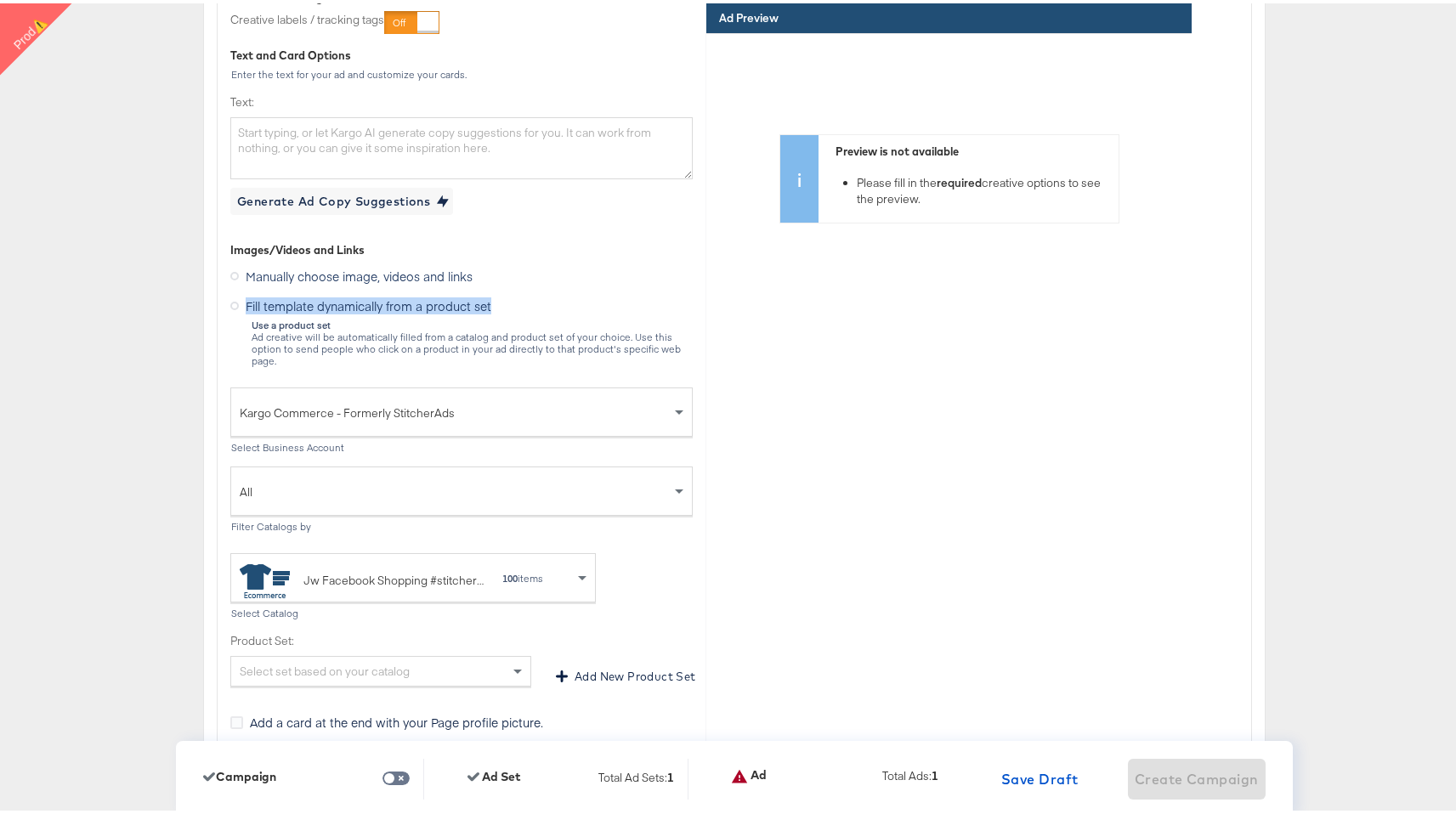
drag, startPoint x: 494, startPoint y: 301, endPoint x: 234, endPoint y: 300, distance: 260.0
click at [234, 300] on div "Fill template dynamically from a product set Use a product set Ad creative will…" at bounding box center [461, 327] width 462 height 74
copy label "Fill template dynamically from a product set"
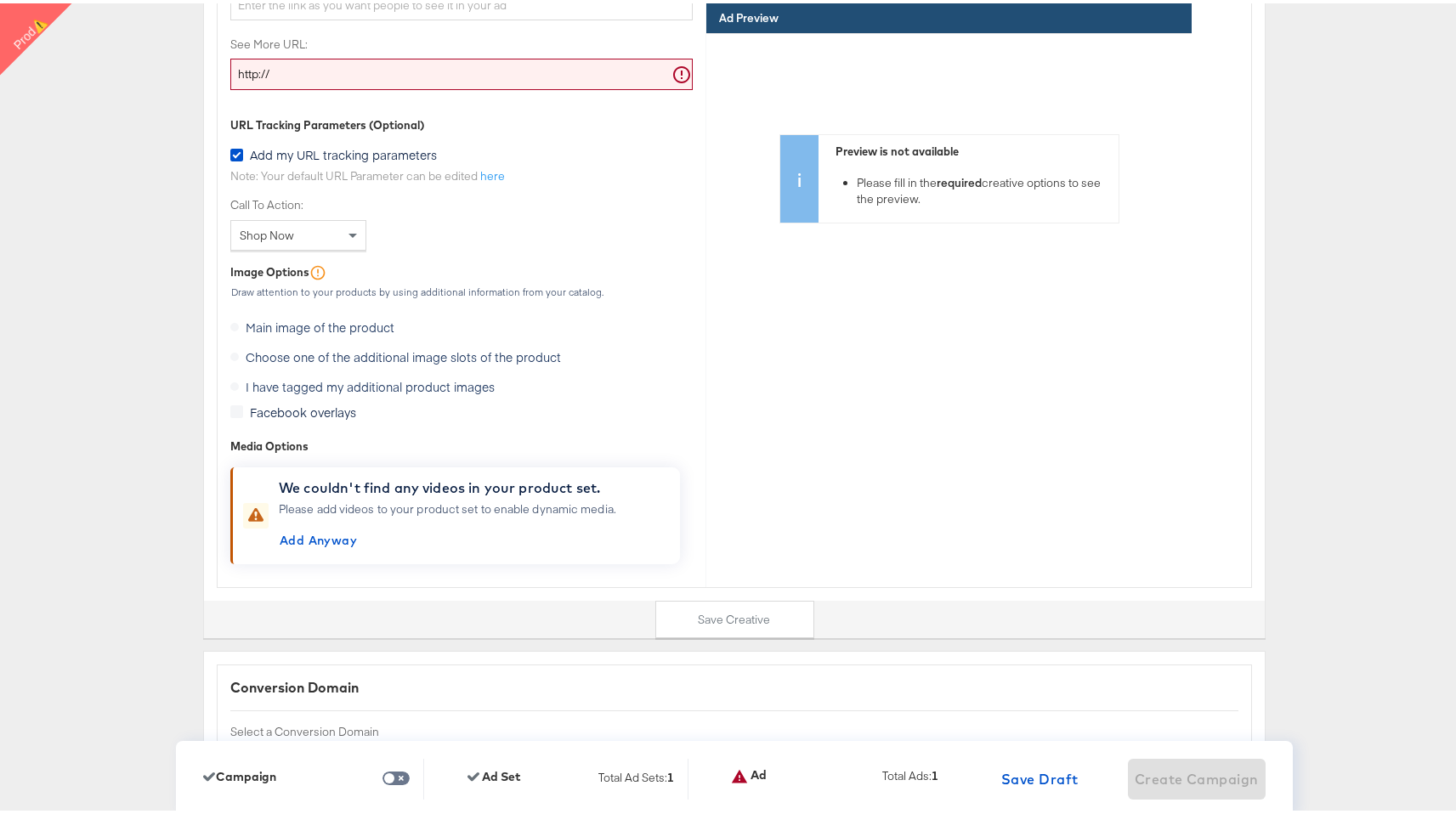
scroll to position [5934, 0]
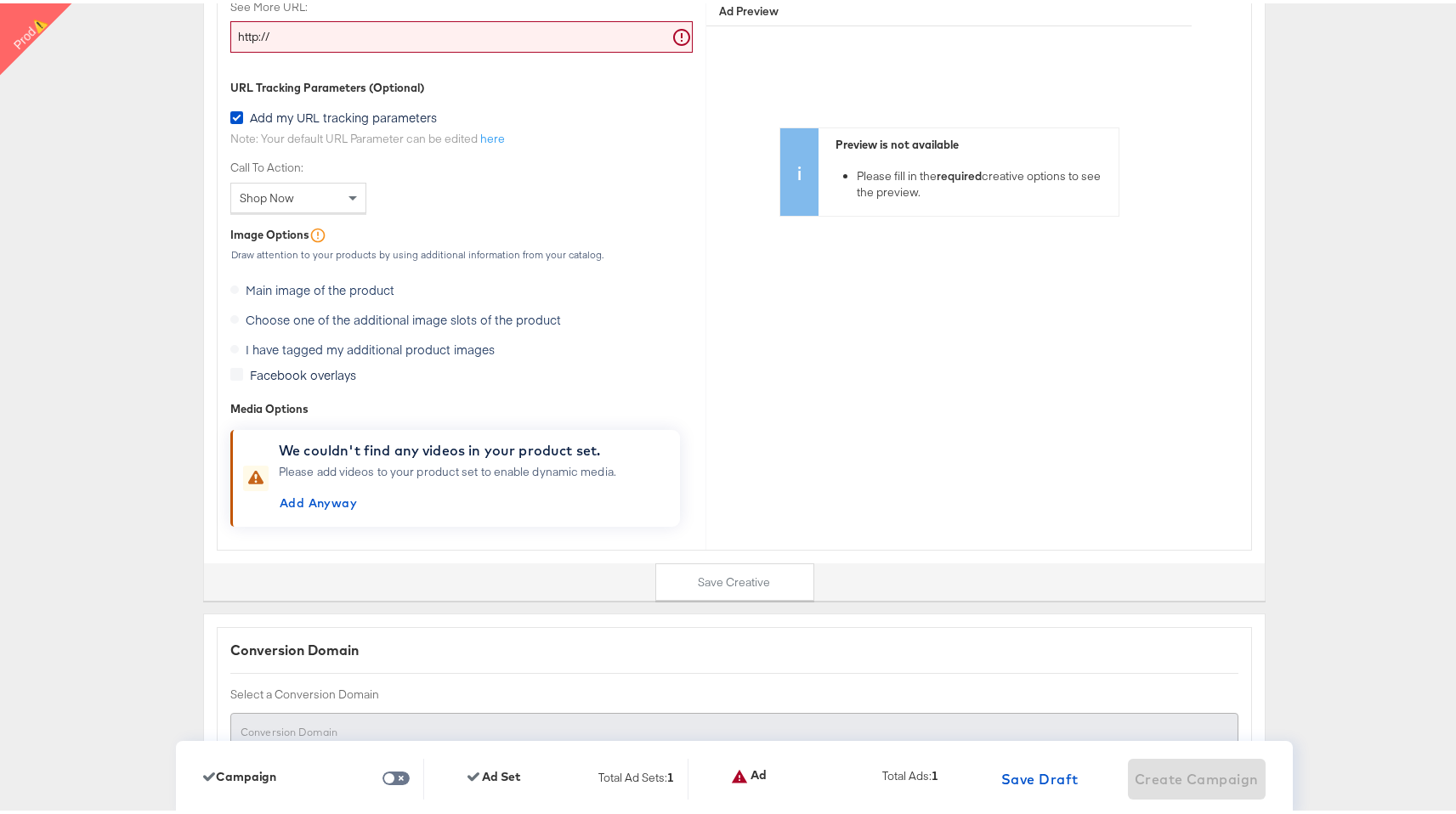
click at [347, 334] on label "I have tagged my additional product images" at bounding box center [365, 347] width 271 height 26
click at [346, 334] on label "I have tagged my additional product images" at bounding box center [365, 347] width 271 height 26
copy div "I have tagged my additional product images"
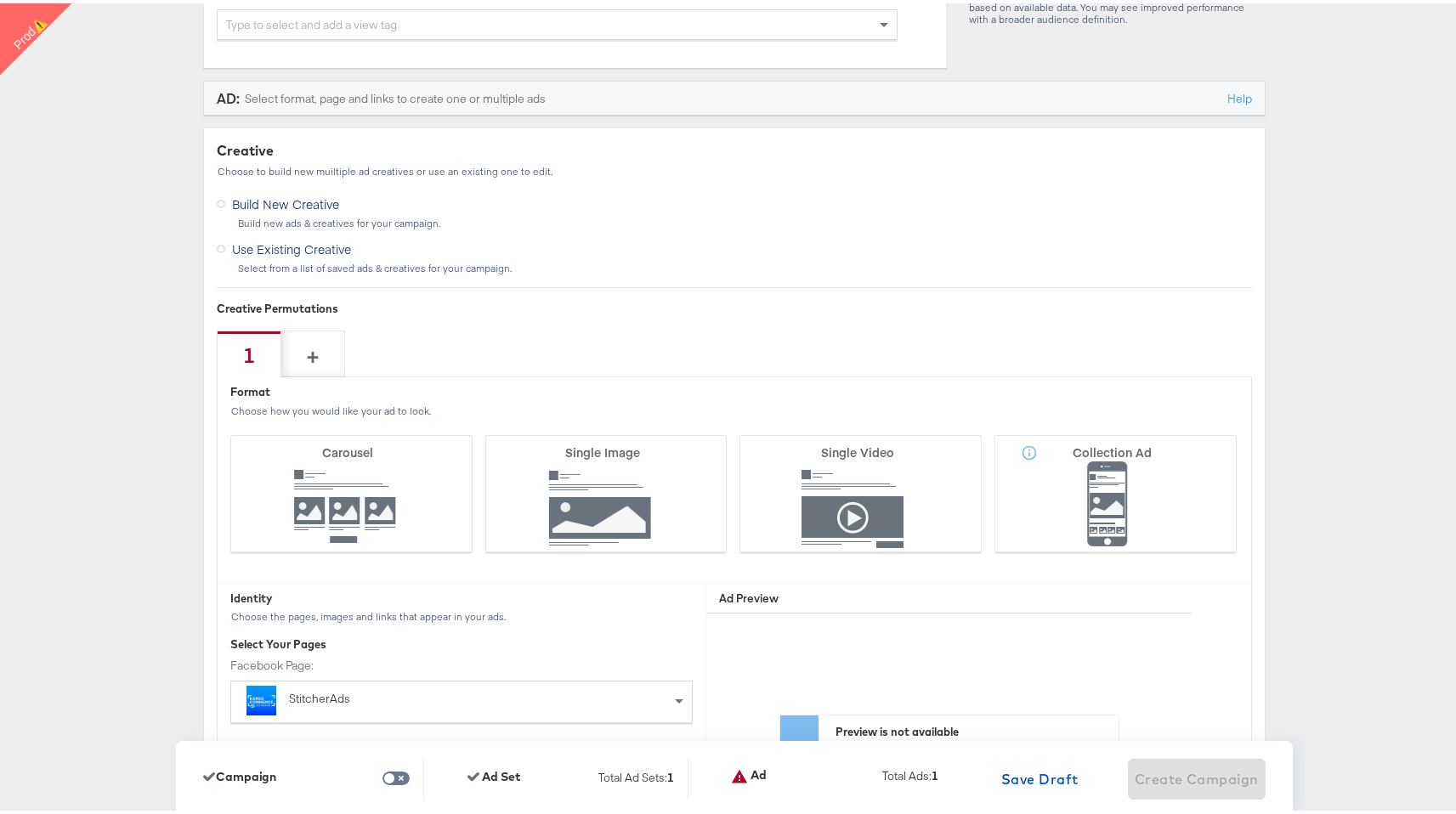
scroll to position [3899, 0]
click at [251, 151] on div "Creative" at bounding box center [734, 146] width 1035 height 20
click at [245, 389] on div "Format" at bounding box center [734, 388] width 1008 height 16
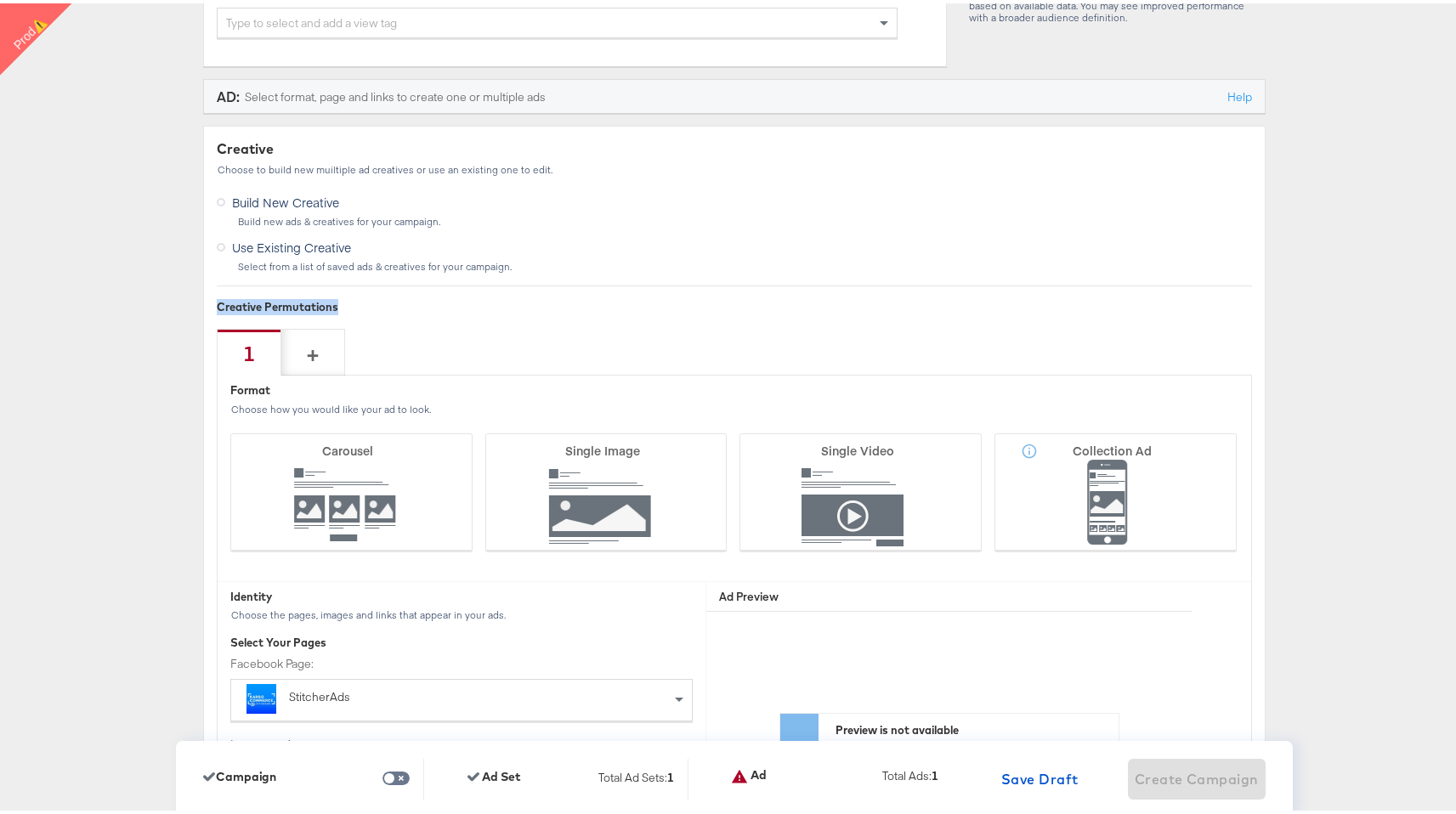
drag, startPoint x: 330, startPoint y: 305, endPoint x: 214, endPoint y: 308, distance: 116.0
click at [217, 308] on div "Creative Permutations" at bounding box center [734, 304] width 1035 height 16
copy div "Creative Permutations"
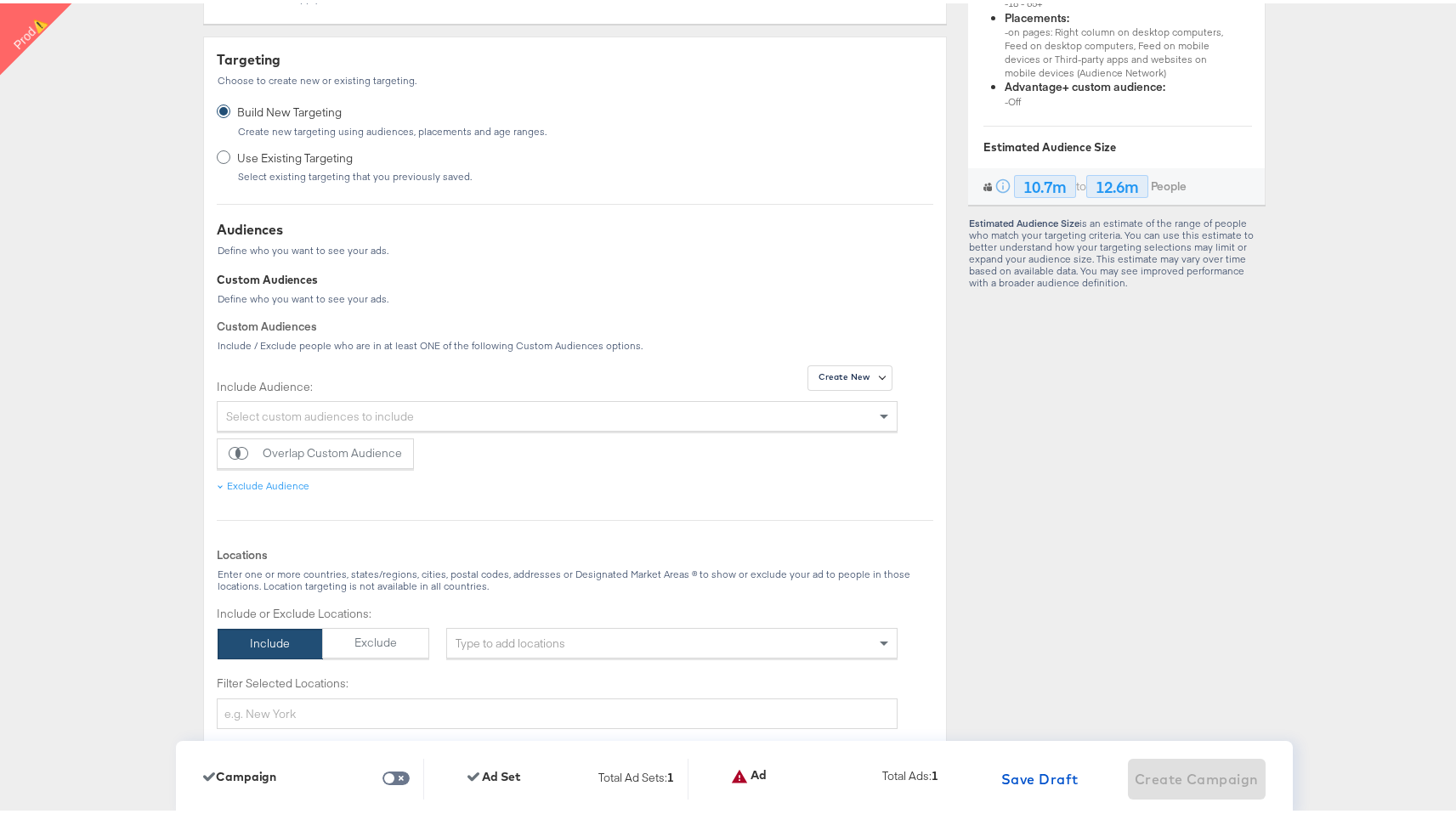
scroll to position [0, 0]
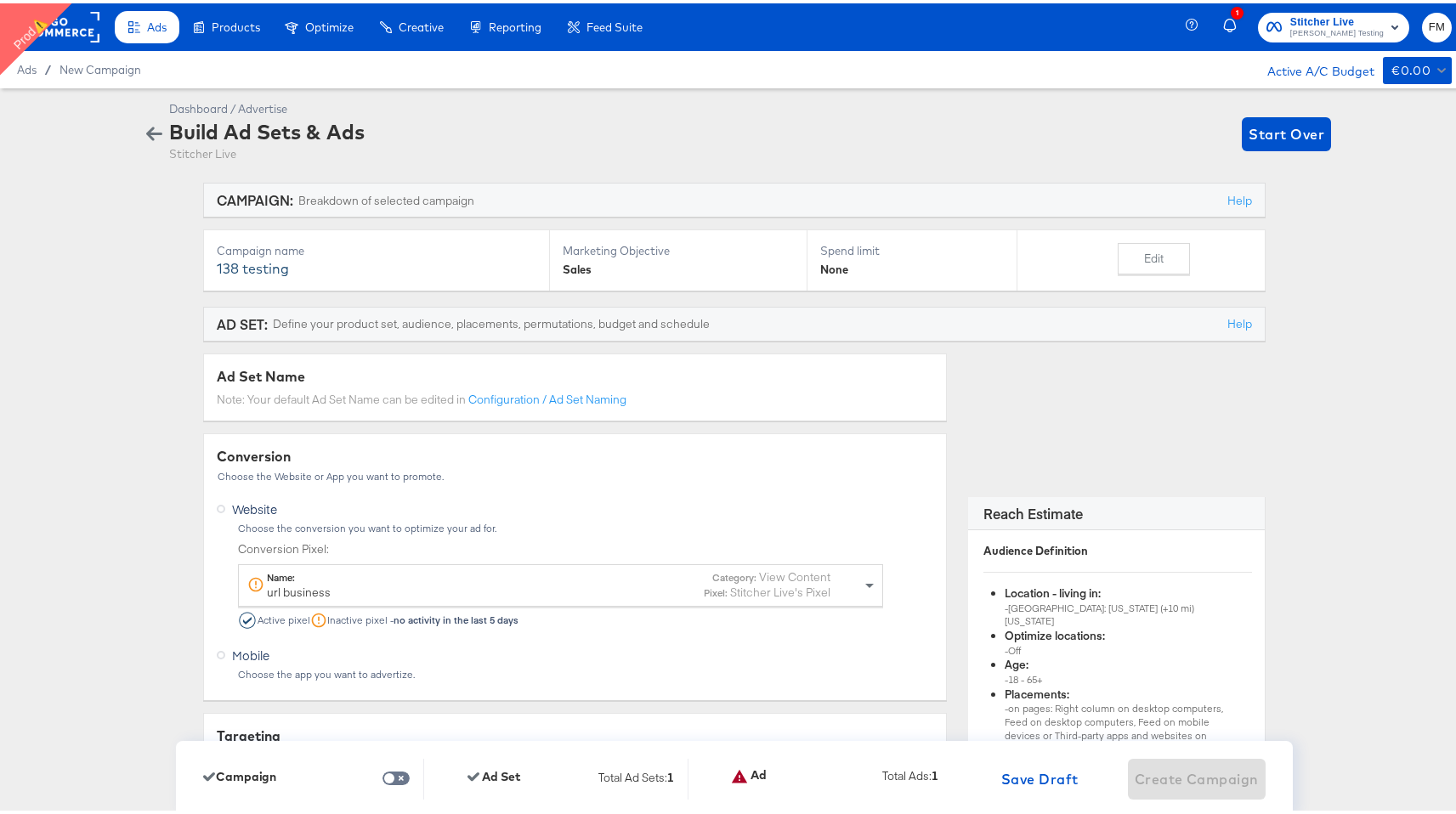
click at [86, 26] on rect at bounding box center [60, 24] width 78 height 31
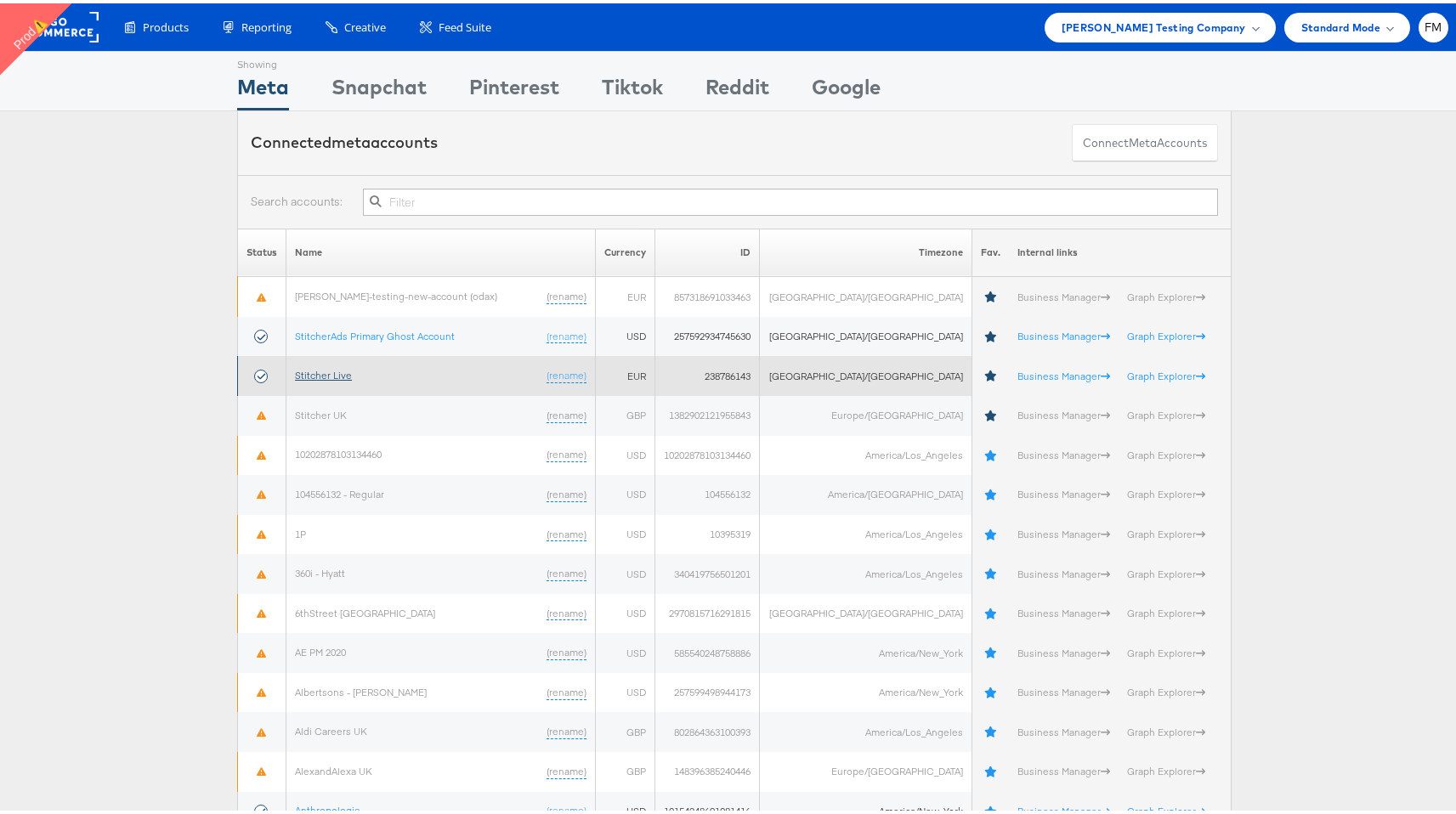
click at [326, 368] on link "Stitcher Live" at bounding box center [323, 372] width 57 height 13
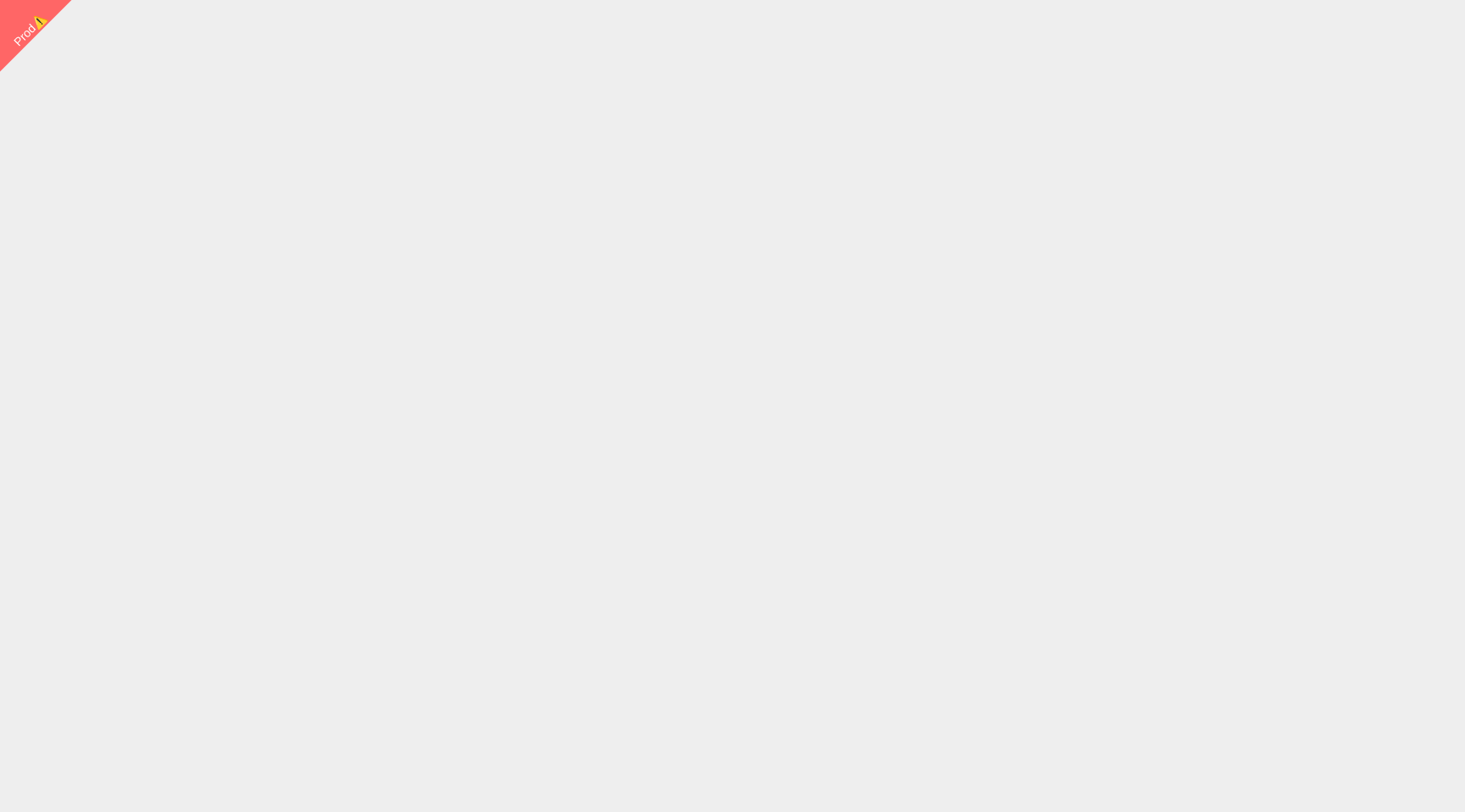
click at [156, 24] on body "Prod⚠️" at bounding box center [732, 385] width 1465 height 770
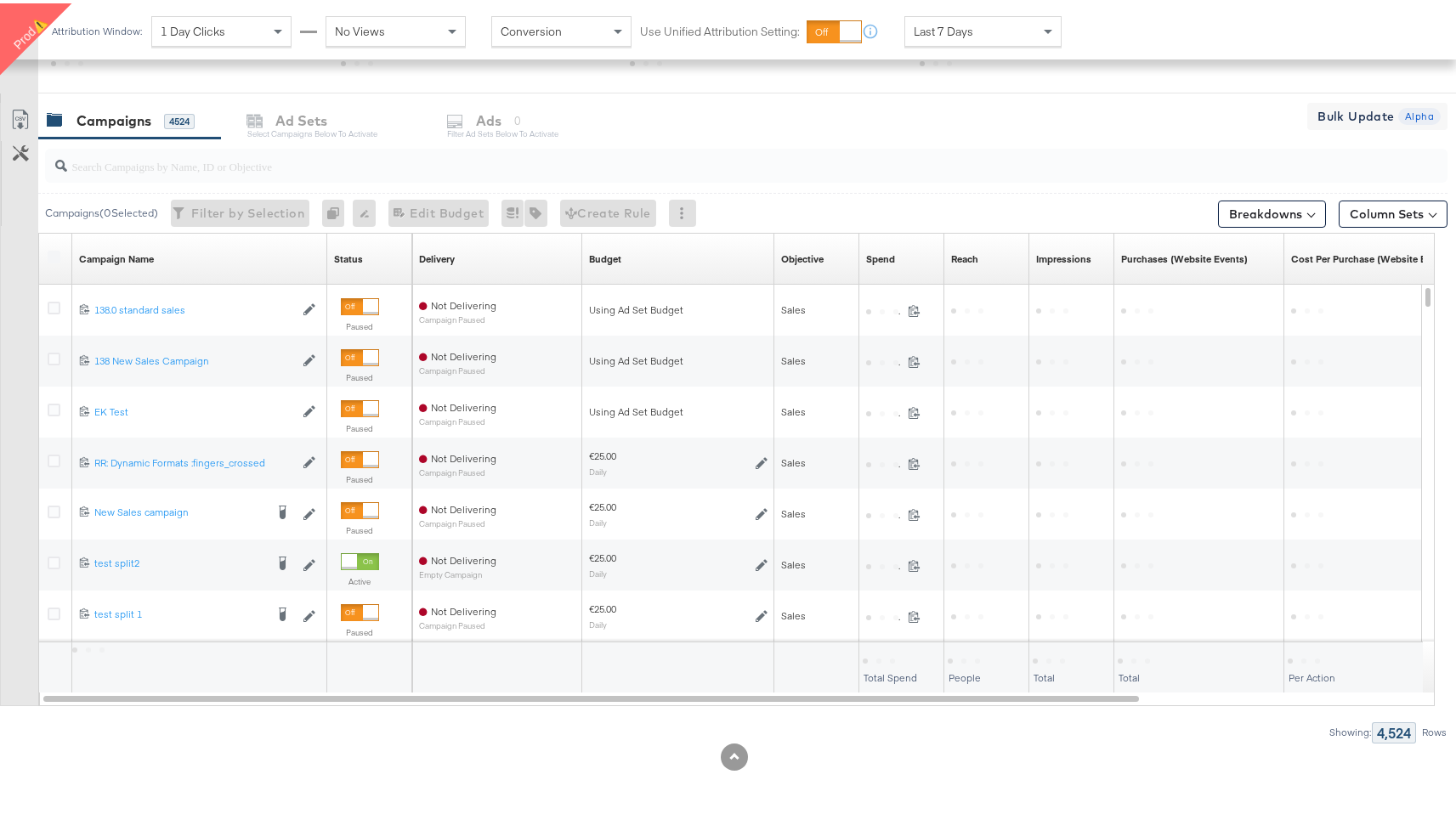
scroll to position [679, 0]
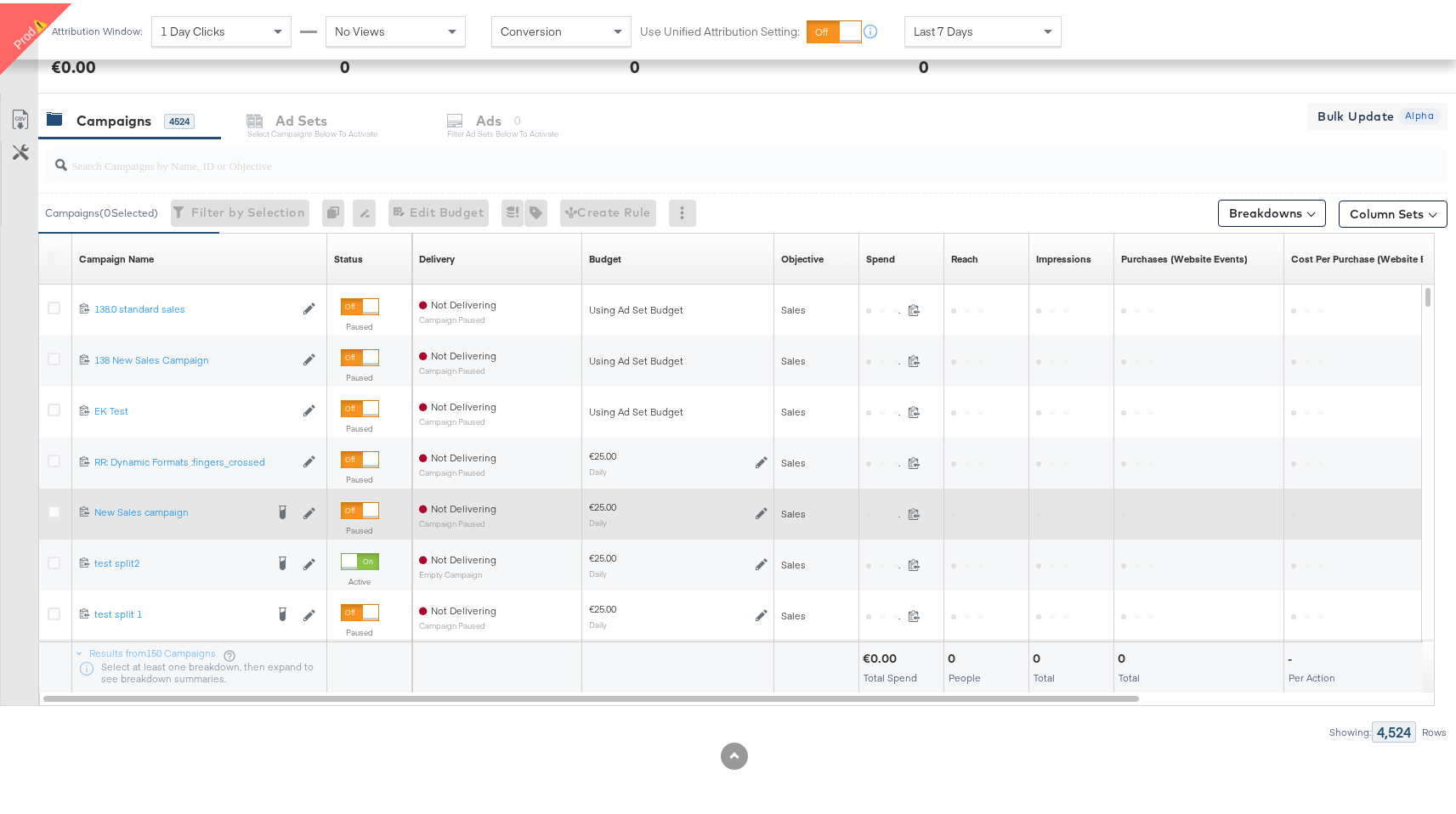
click at [60, 507] on div at bounding box center [57, 510] width 18 height 17
click at [56, 507] on icon at bounding box center [54, 508] width 13 height 13
click at [0, 0] on input "checkbox" at bounding box center [0, 0] width 0 height 0
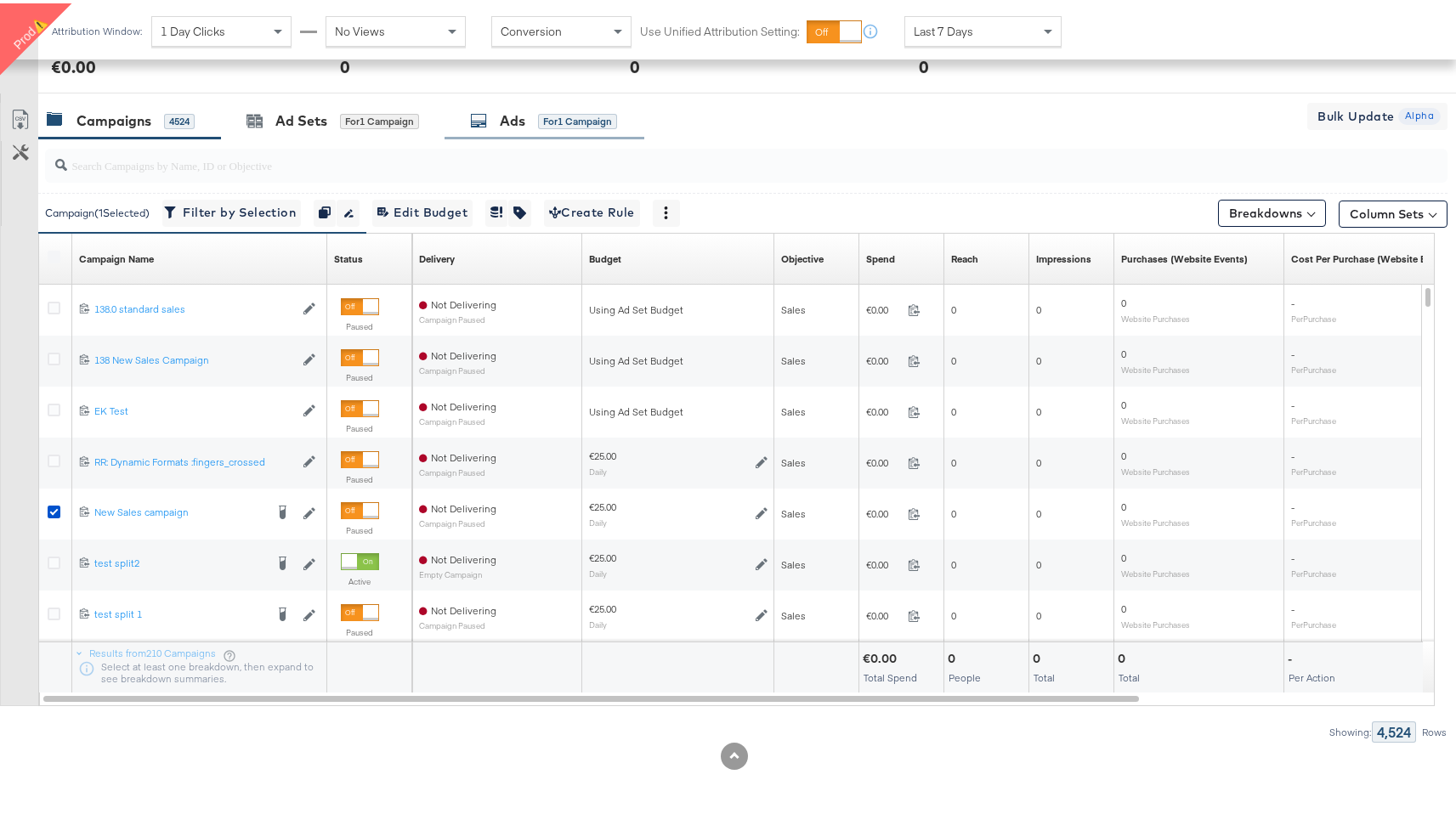
click at [547, 121] on div "for 1 Campaign" at bounding box center [577, 118] width 79 height 15
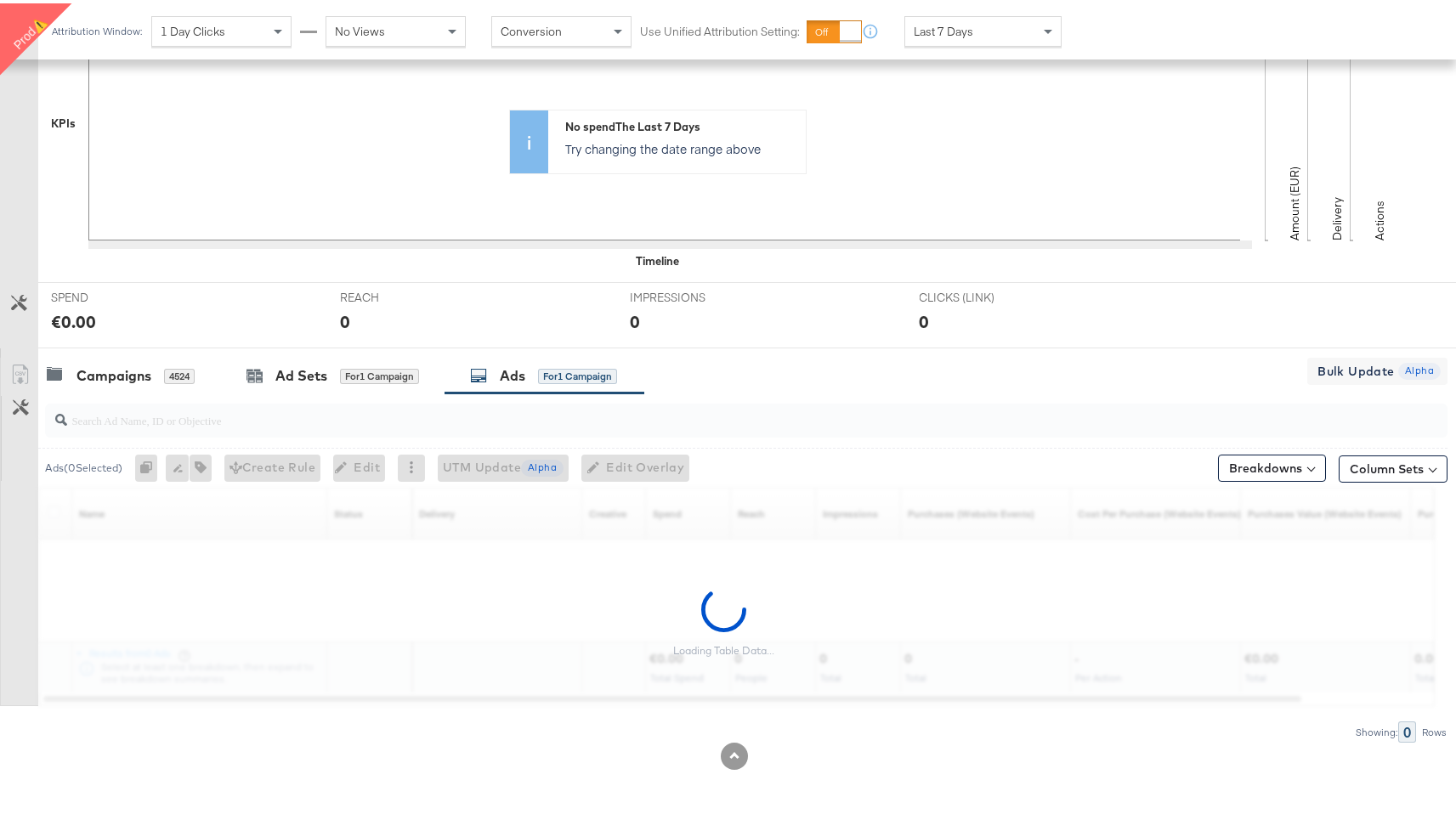
scroll to position [374, 0]
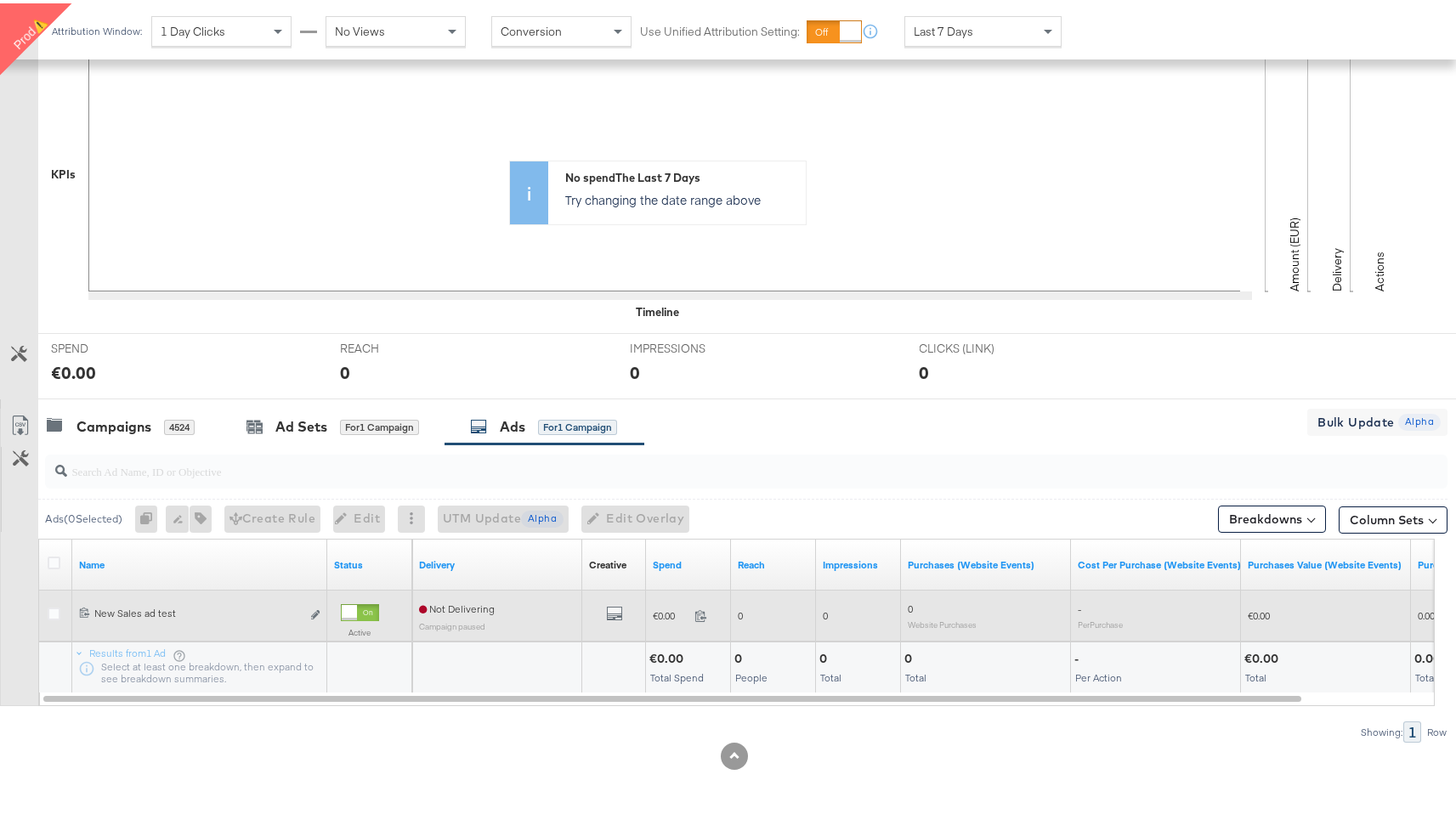
click at [46, 612] on div at bounding box center [56, 612] width 31 height 31
click at [55, 612] on icon at bounding box center [54, 610] width 13 height 13
click at [0, 0] on input "checkbox" at bounding box center [0, 0] width 0 height 0
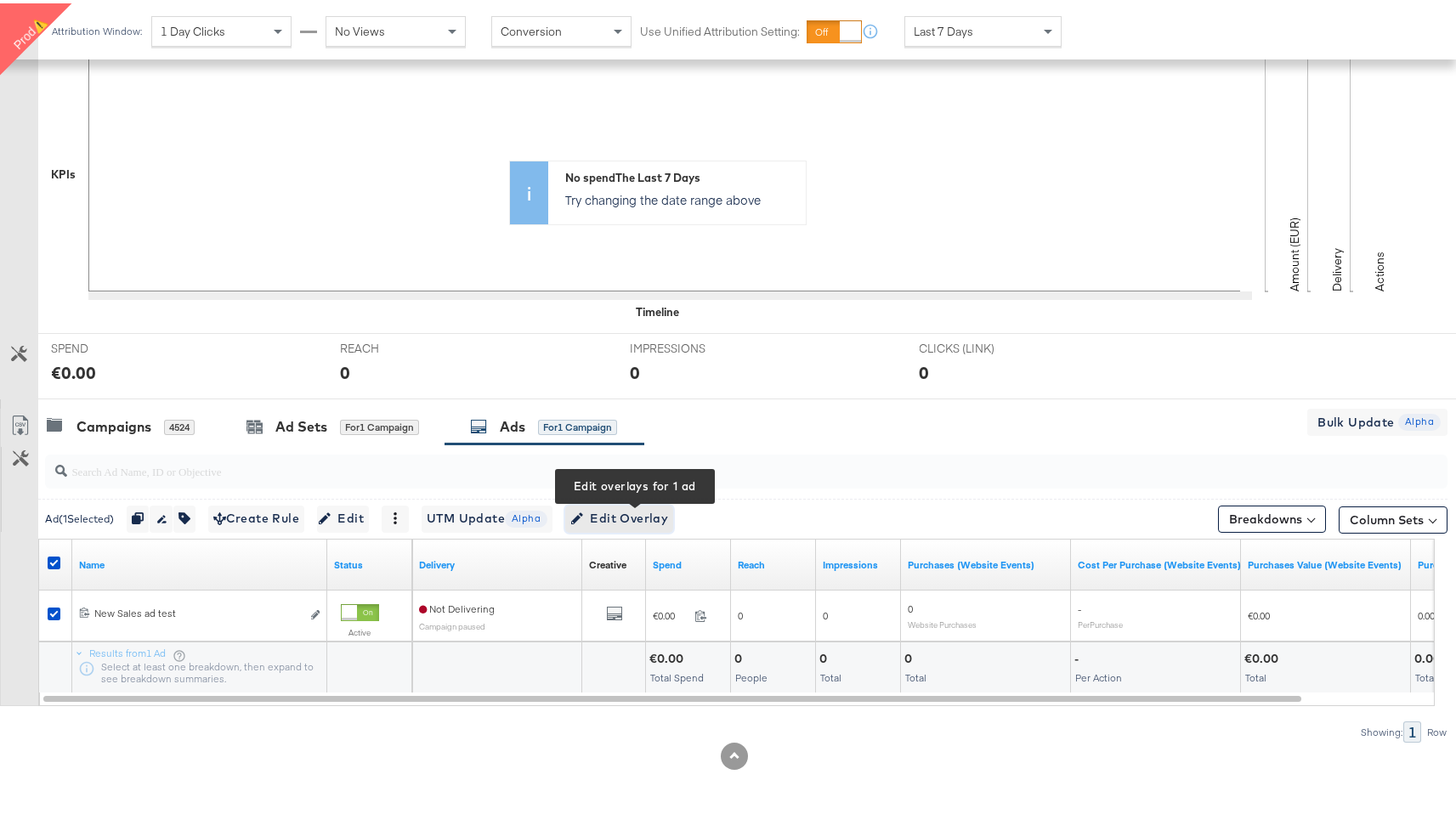
click at [668, 513] on span "Edit Overlay Edit overlays for 1 ad" at bounding box center [619, 514] width 98 height 21
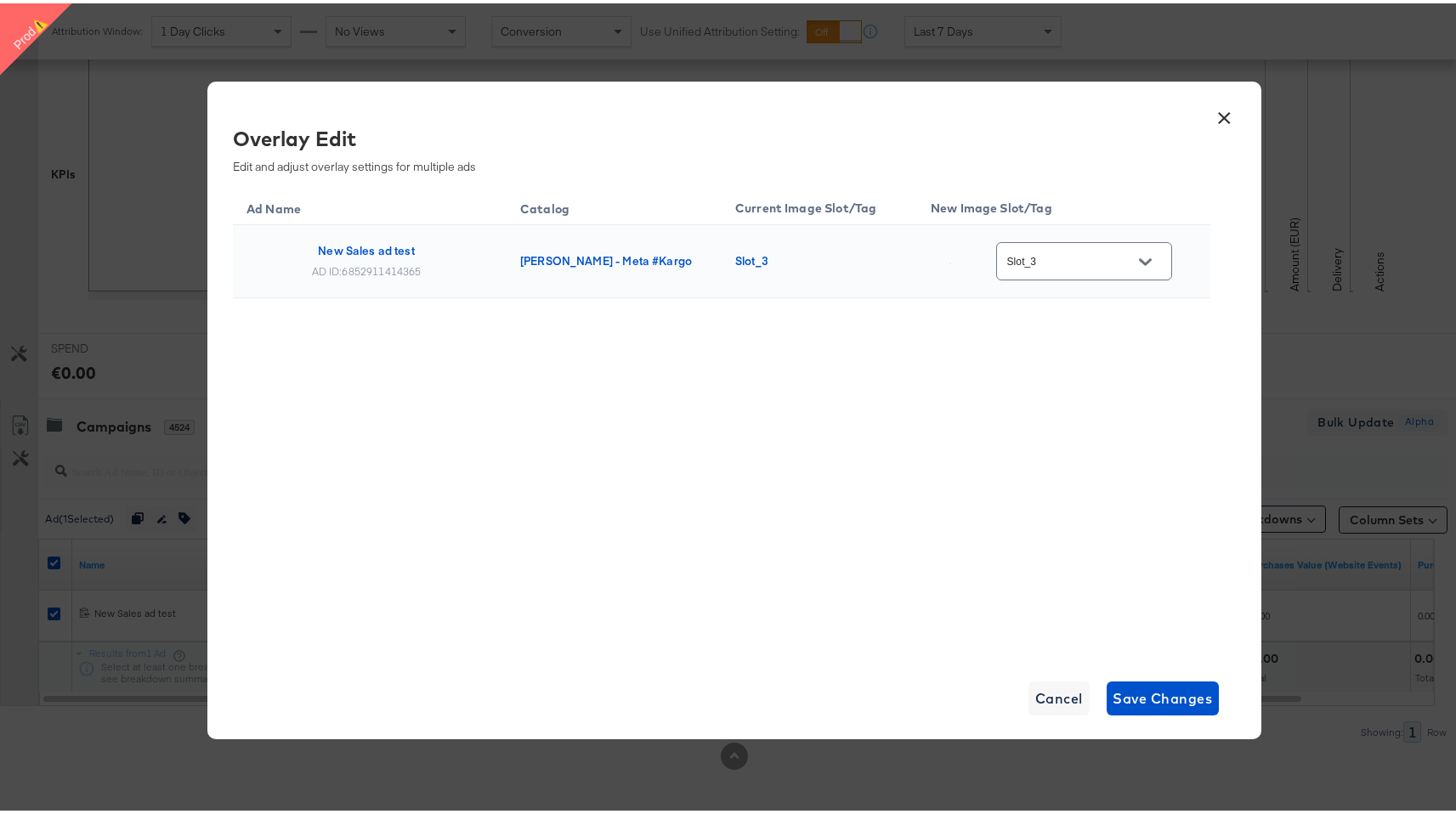
click at [1155, 263] on div at bounding box center [1144, 259] width 36 height 26
click at [1140, 263] on icon "Open" at bounding box center [1144, 259] width 12 height 12
click at [1086, 390] on div "Slot_6" at bounding box center [1089, 381] width 97 height 17
type input "Slot_6"
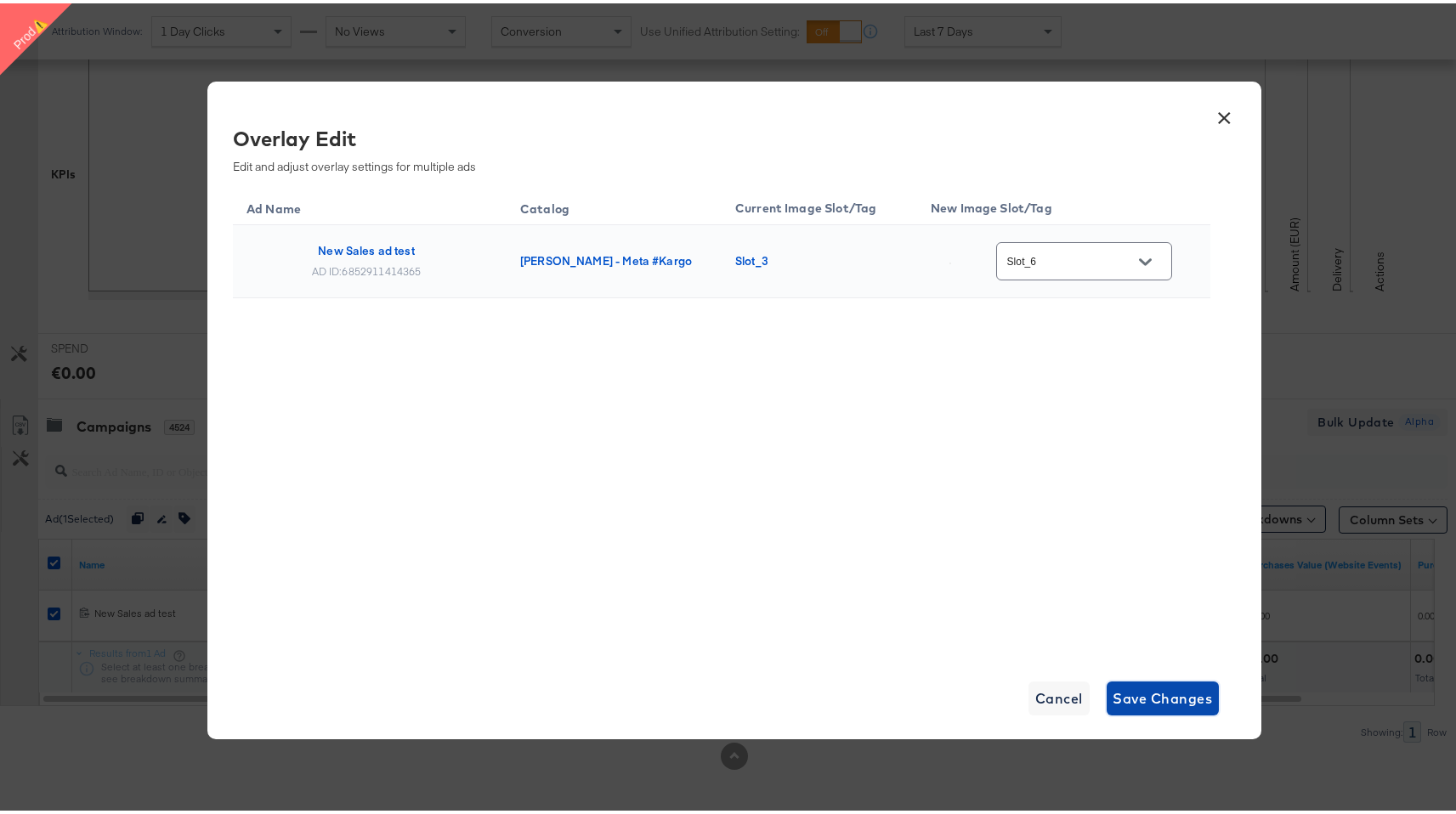
click at [1140, 693] on span "Save Changes" at bounding box center [1163, 695] width 100 height 24
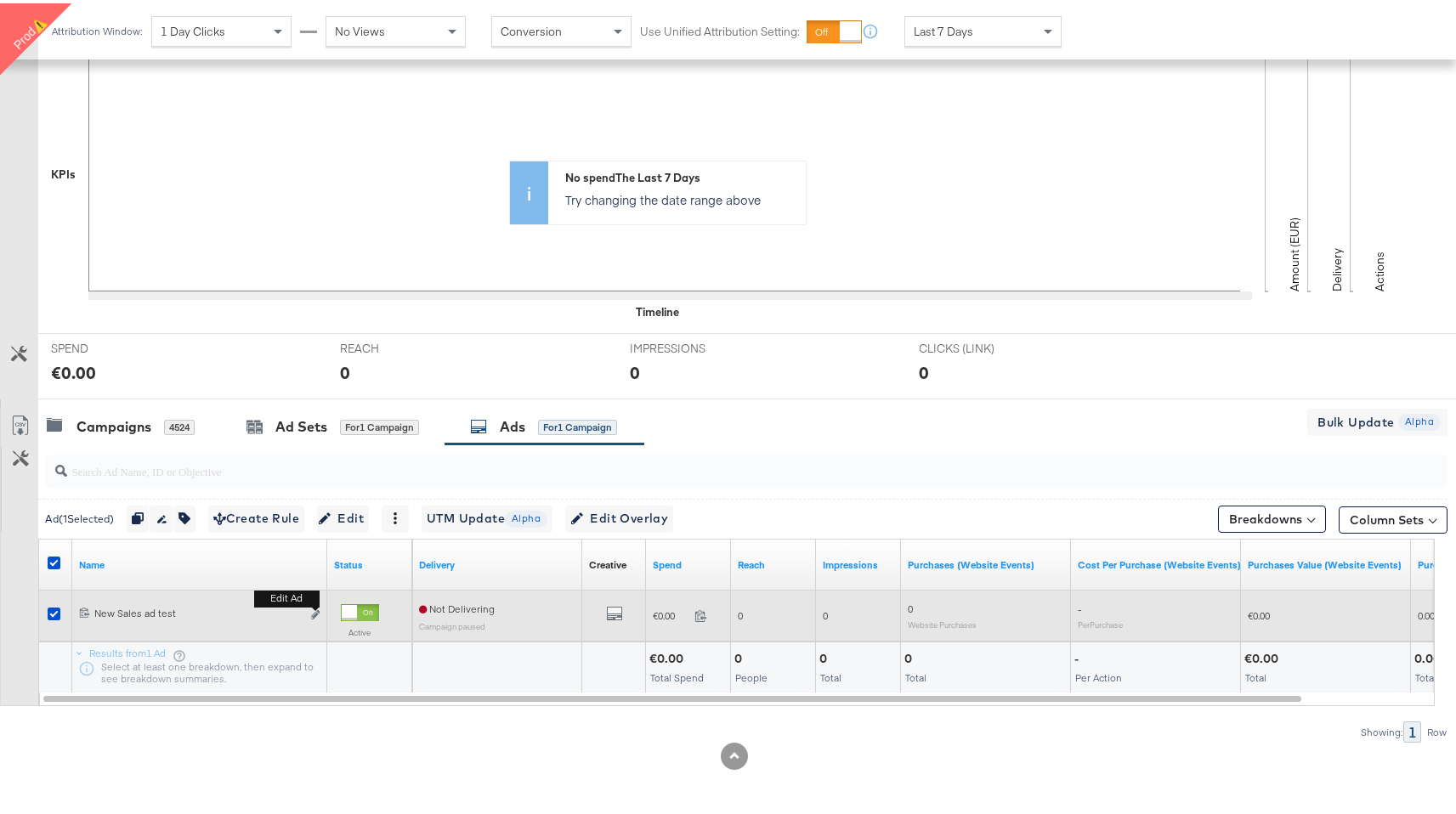
click at [312, 618] on button "Edit ad" at bounding box center [316, 612] width 10 height 18
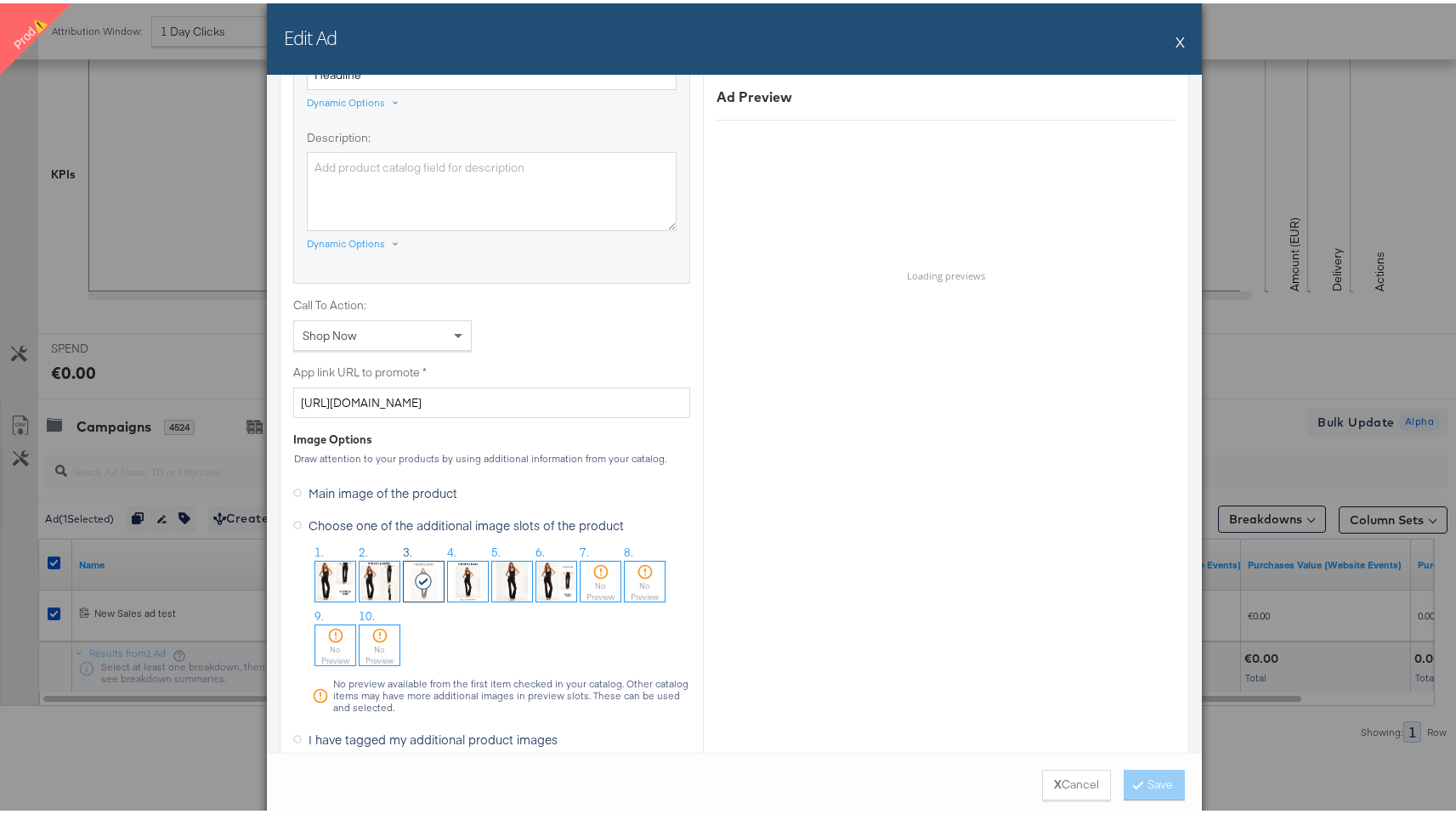
scroll to position [984, 0]
click at [557, 579] on img at bounding box center [556, 575] width 40 height 40
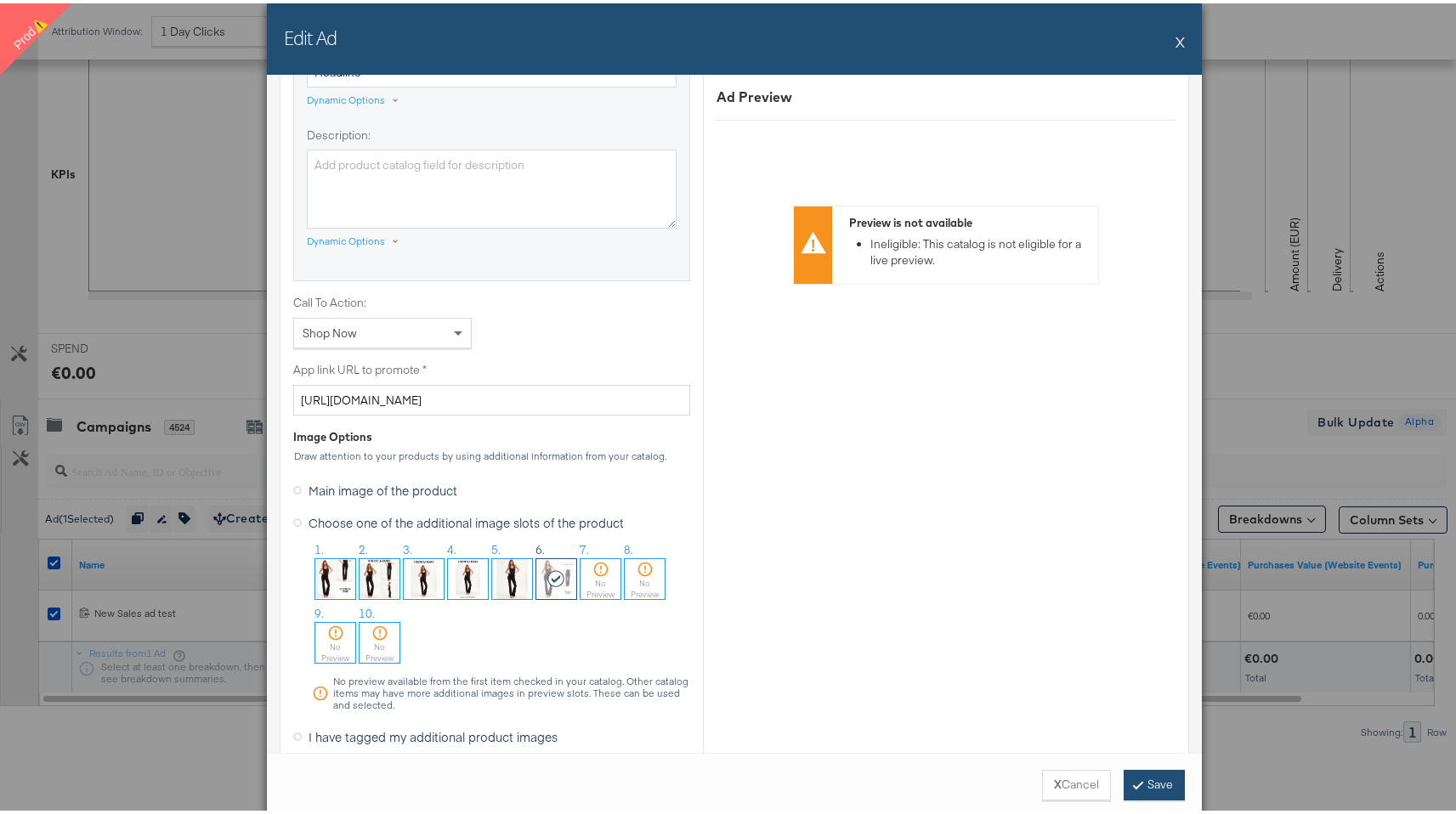
click at [1153, 775] on button "Save" at bounding box center [1153, 782] width 61 height 31
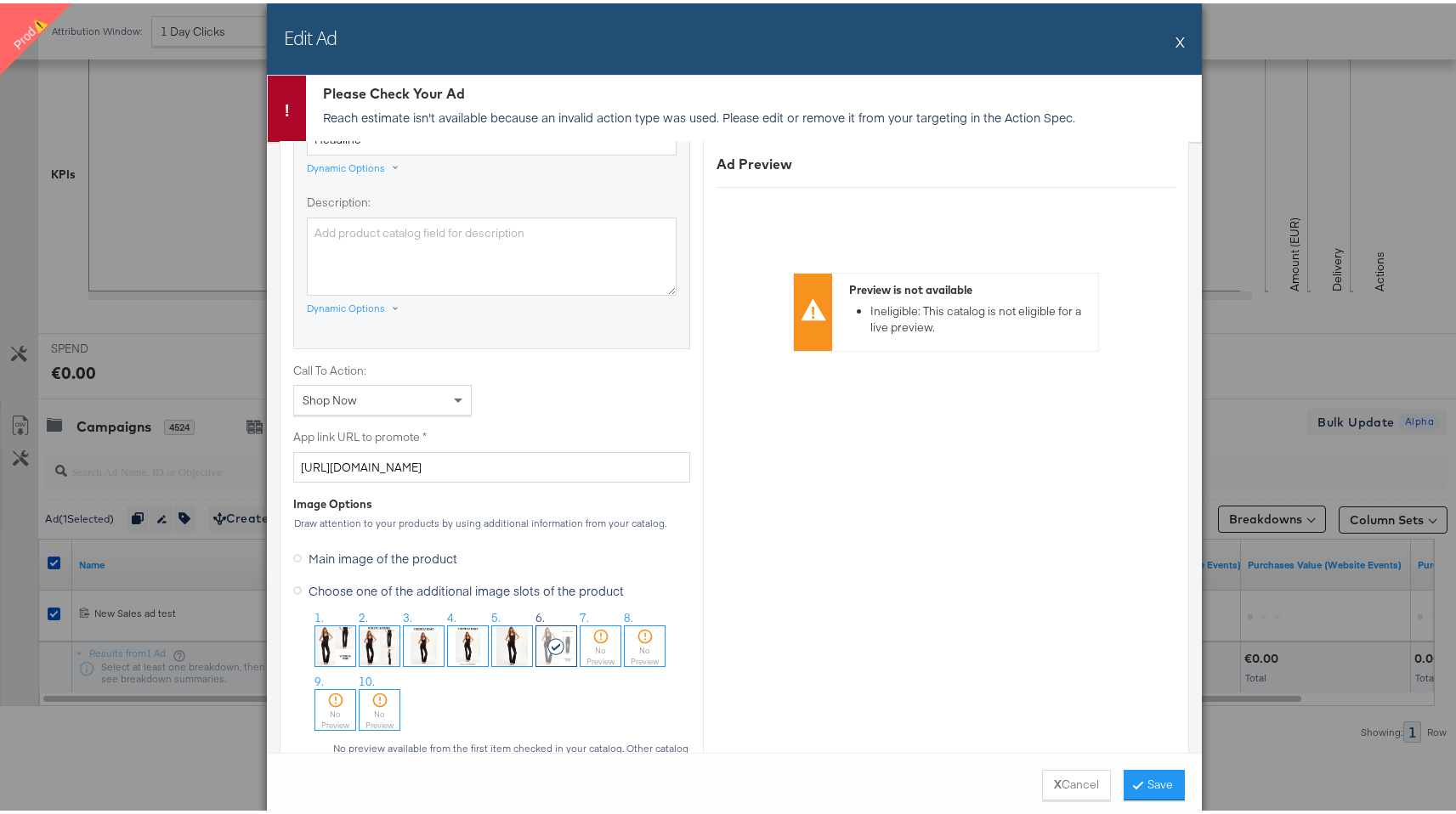
click at [960, 126] on div "Please Check Your Ad Reach estimate isn't available because an invalid action t…" at bounding box center [753, 105] width 895 height 66
click at [960, 109] on p "Reach estimate isn't available because an invalid action type was used. Please …" at bounding box center [757, 114] width 869 height 17
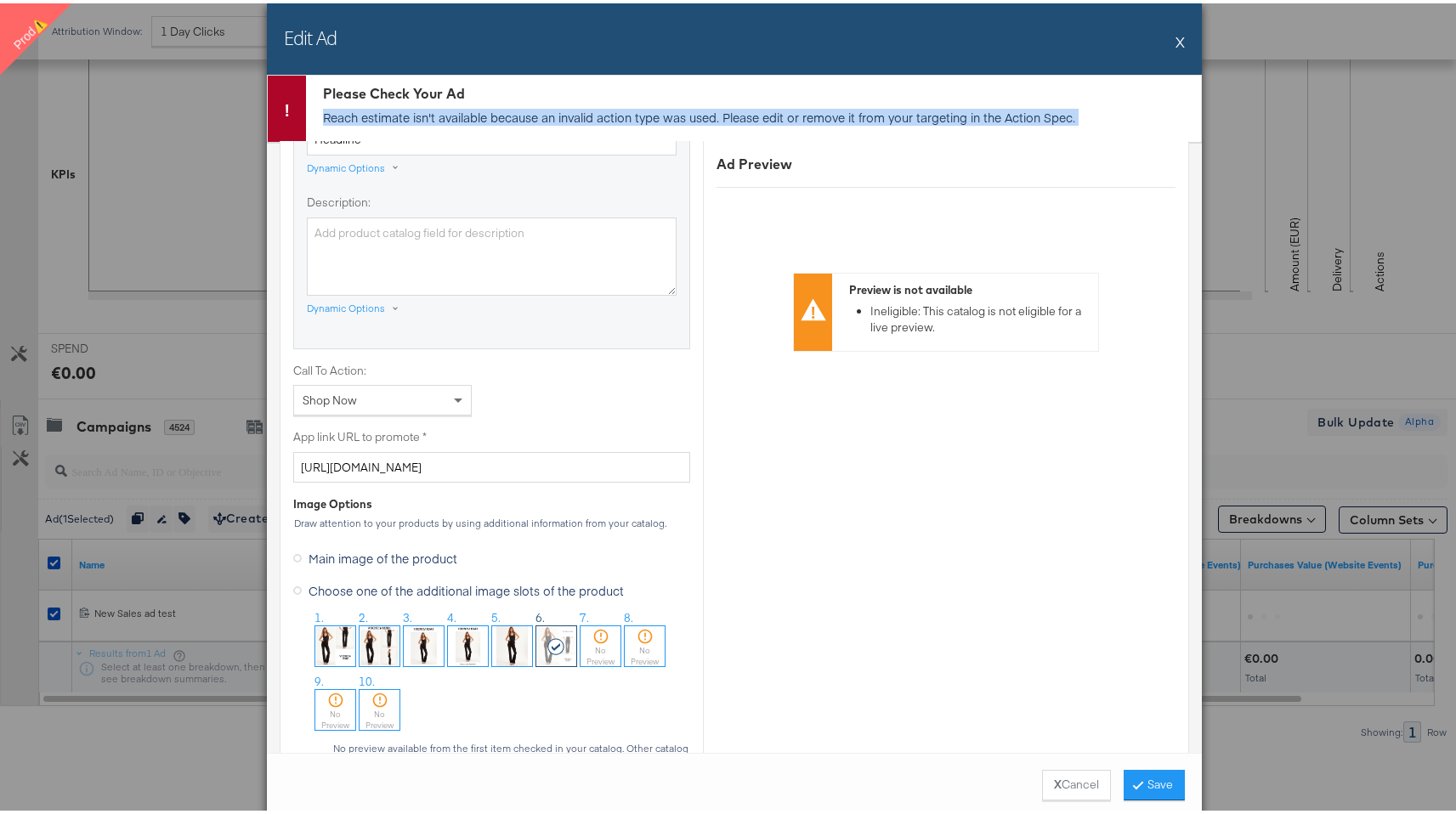
click at [960, 109] on p "Reach estimate isn't available because an invalid action type was used. Please …" at bounding box center [757, 114] width 869 height 17
copy div "Reach estimate isn't available because an invalid action type was used. Please …"
